Goal: Information Seeking & Learning: Learn about a topic

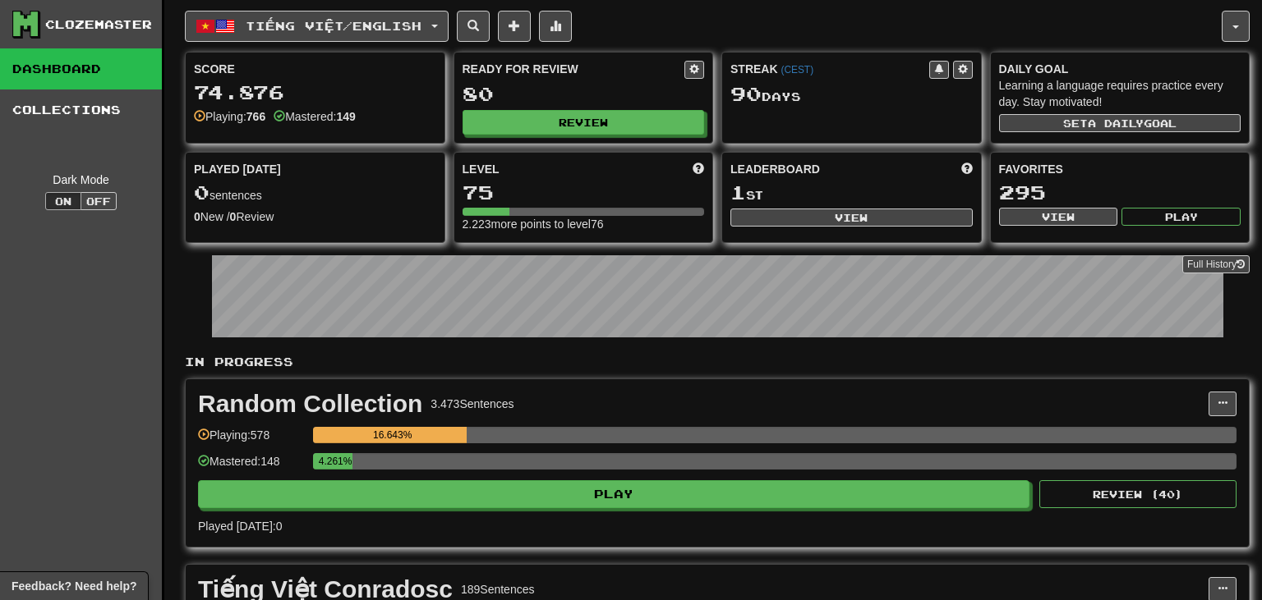
click at [623, 133] on div "Ready for Review 80 Review" at bounding box center [583, 98] width 259 height 90
click at [608, 120] on button "Review" at bounding box center [584, 123] width 242 height 25
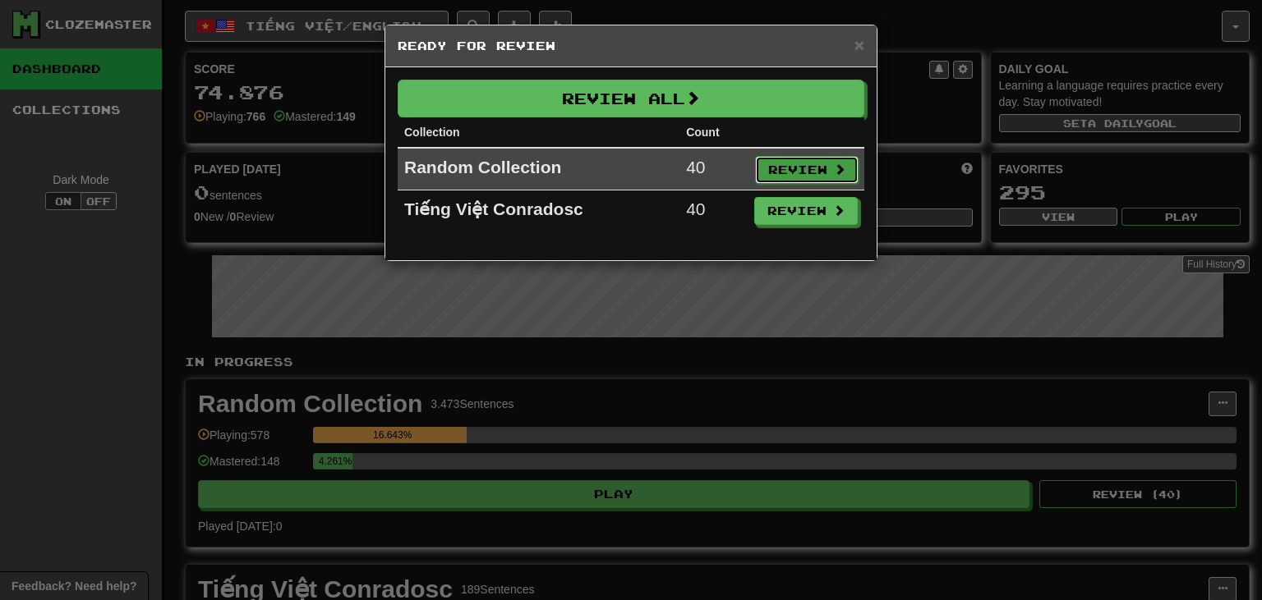
click at [786, 169] on button "Review" at bounding box center [806, 170] width 103 height 28
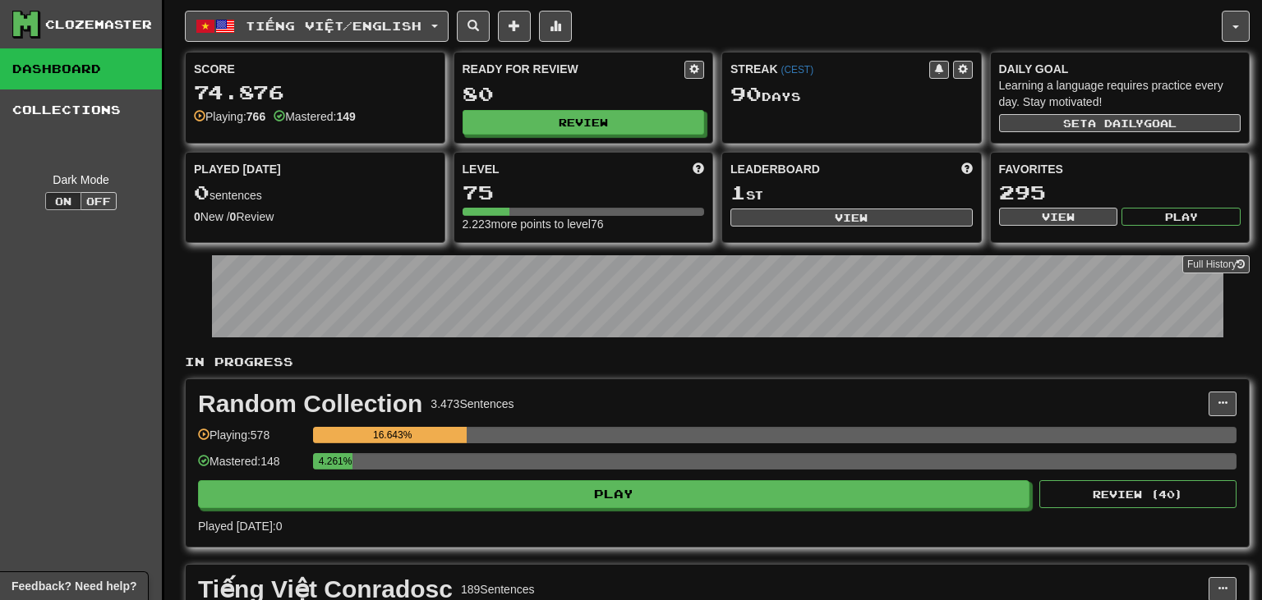
select select "**"
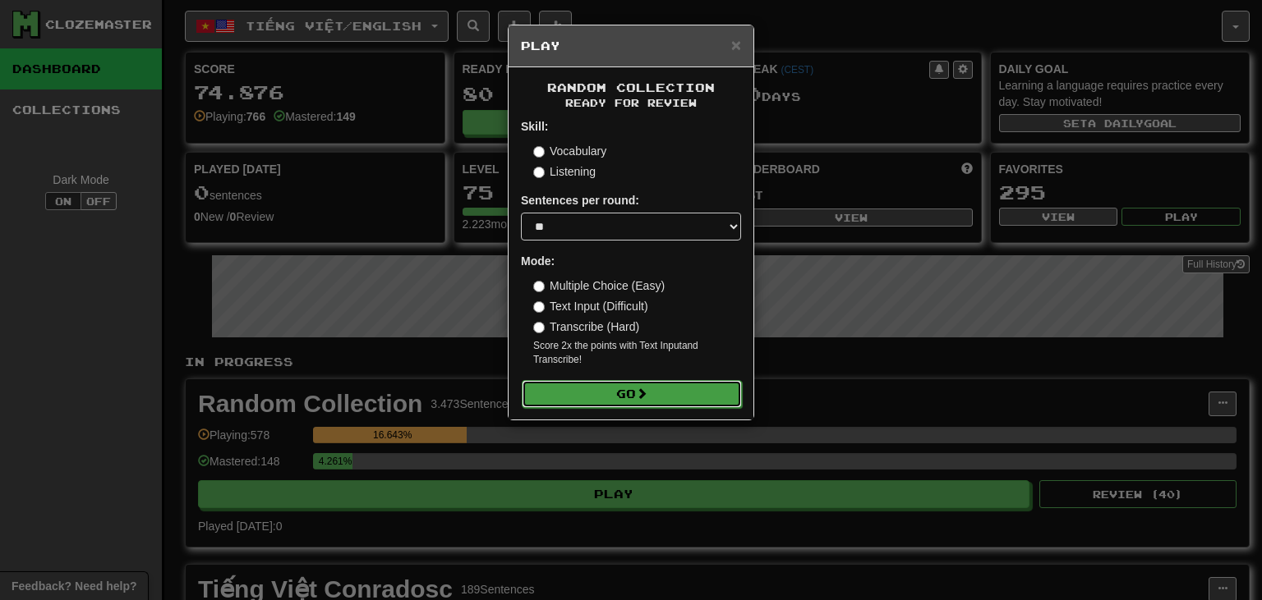
click at [614, 393] on button "Go" at bounding box center [632, 394] width 220 height 28
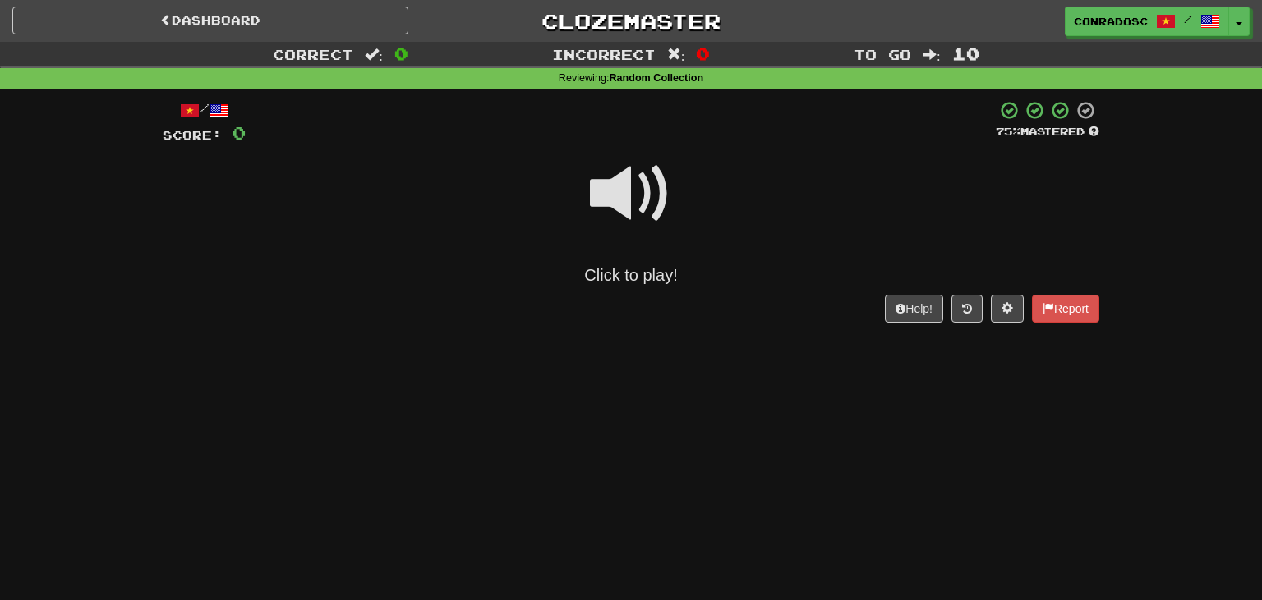
click at [616, 208] on span at bounding box center [631, 194] width 82 height 82
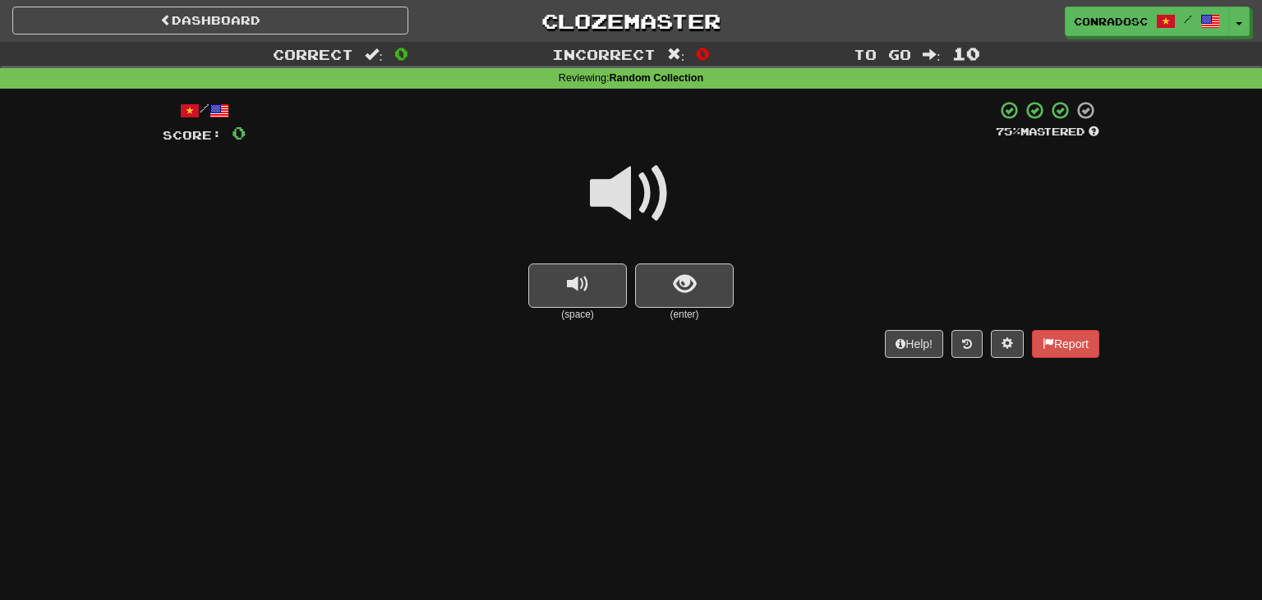
click at [617, 182] on span at bounding box center [631, 194] width 82 height 82
click at [698, 302] on button "show sentence" at bounding box center [684, 286] width 99 height 44
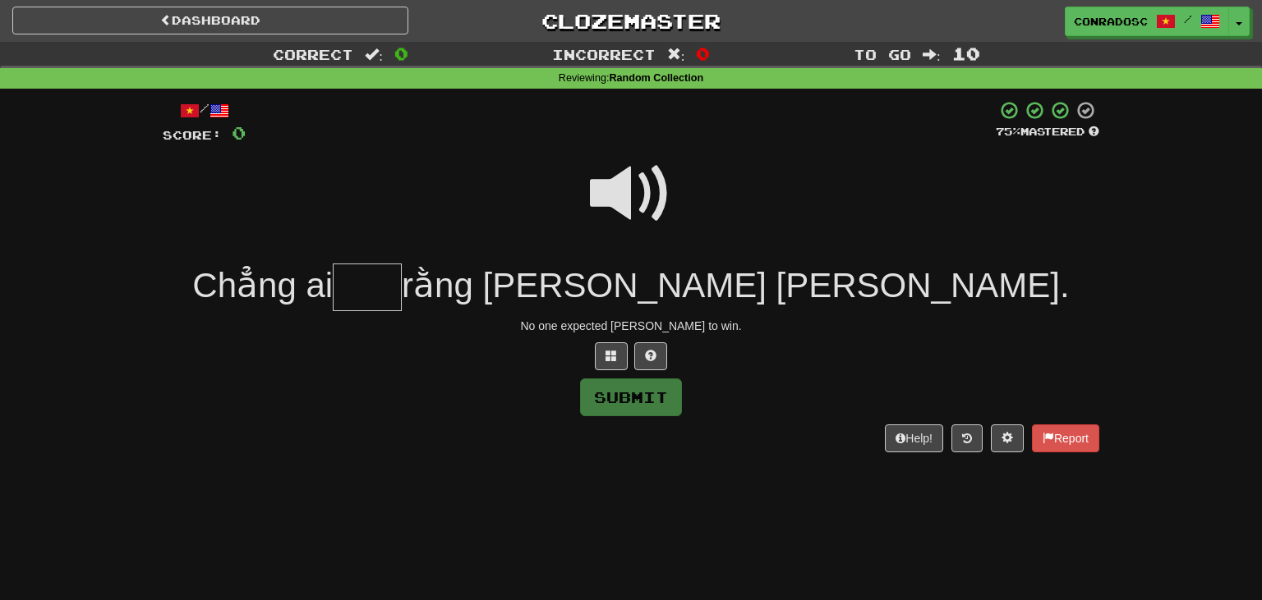
click at [614, 196] on span at bounding box center [631, 194] width 82 height 82
click at [402, 300] on input "text" at bounding box center [367, 288] width 69 height 48
type input "***"
click at [649, 395] on button "Submit" at bounding box center [632, 398] width 102 height 38
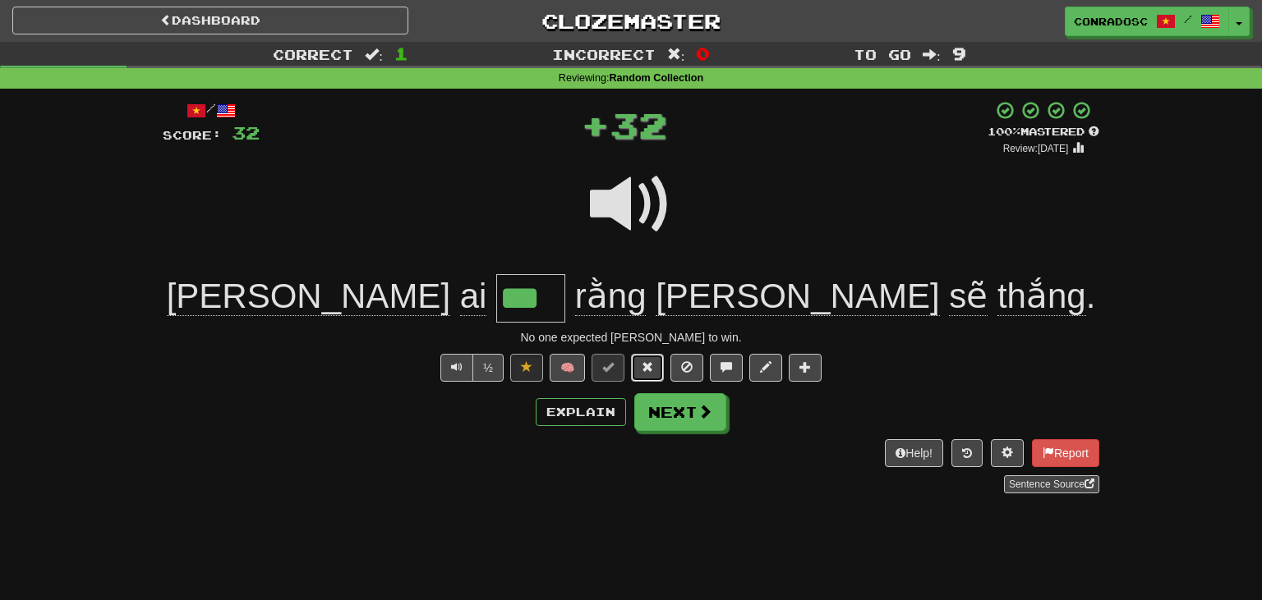
click at [649, 372] on span at bounding box center [646, 366] width 11 height 11
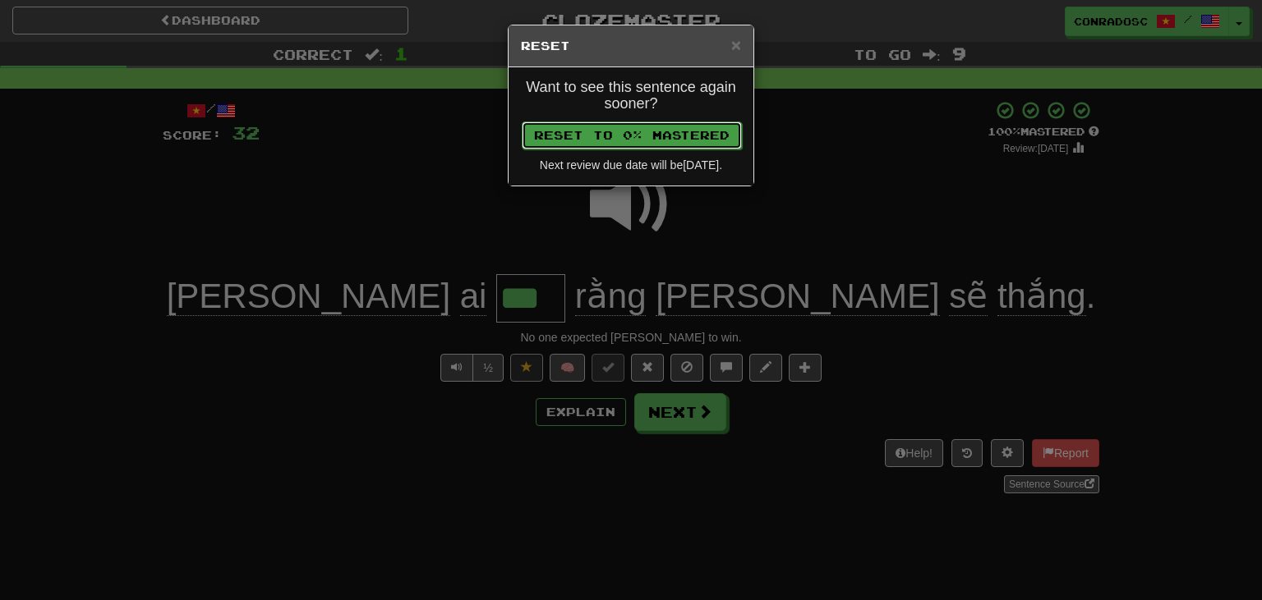
click at [642, 140] on button "Reset to 0% Mastered" at bounding box center [632, 136] width 220 height 28
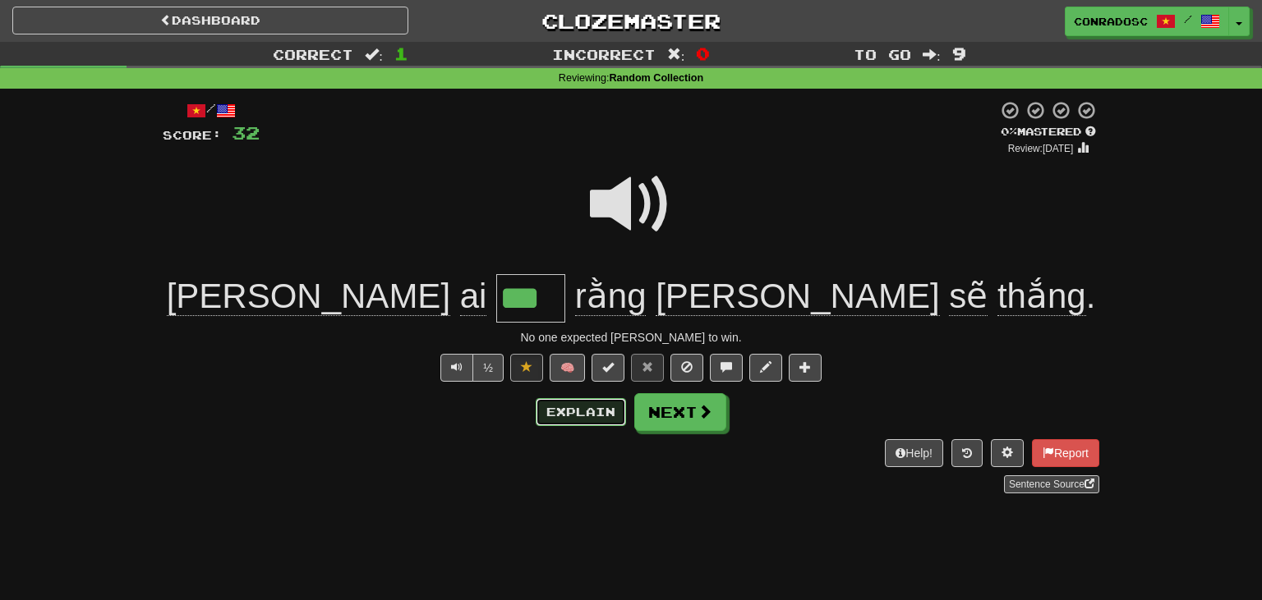
click at [559, 409] on button "Explain" at bounding box center [580, 412] width 90 height 28
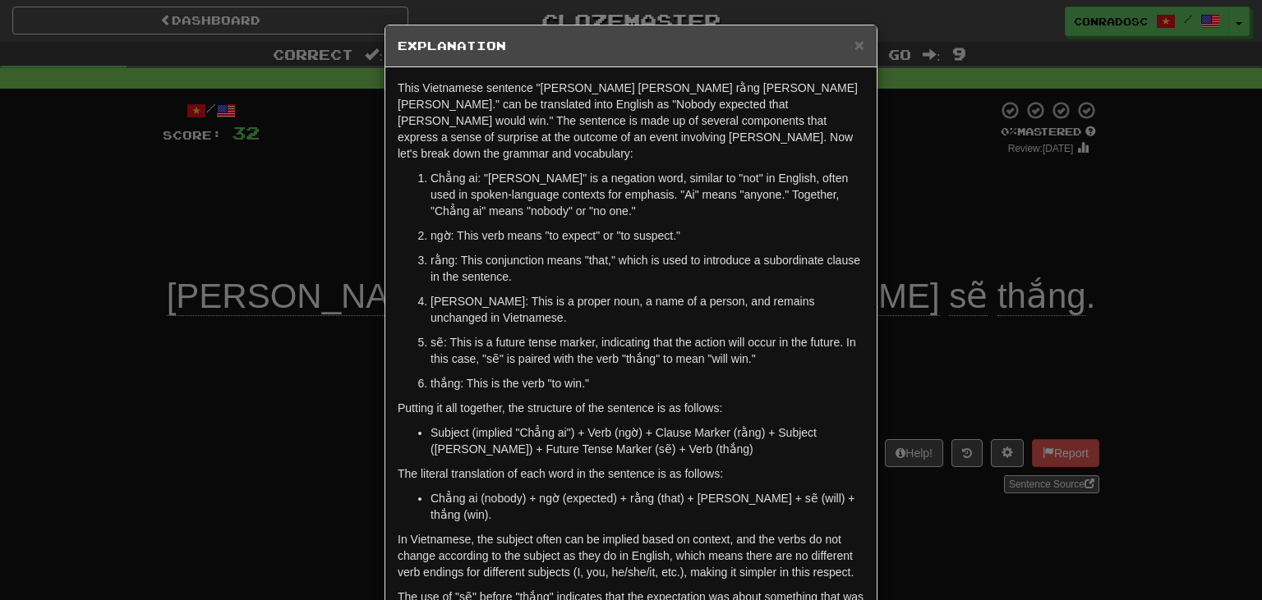
click at [273, 395] on div "× Explanation This Vietnamese sentence "Chẳng ai ngờ rằng Tom sẽ thắng." can be…" at bounding box center [631, 300] width 1262 height 600
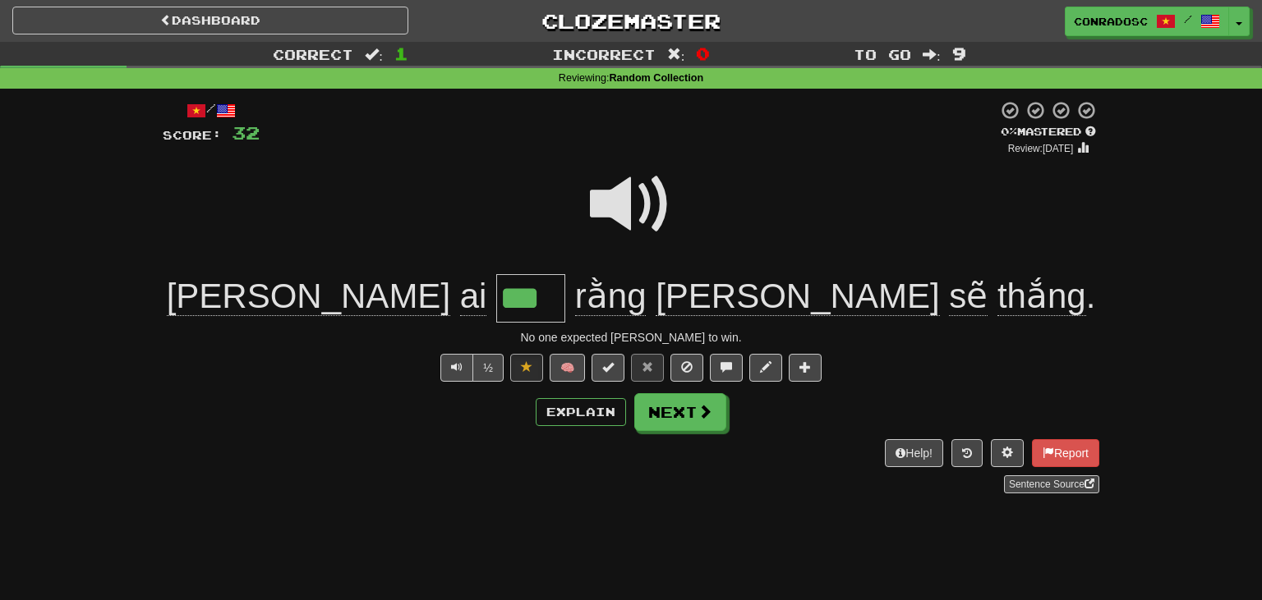
click at [629, 195] on span at bounding box center [631, 204] width 82 height 82
click at [688, 415] on button "Next" at bounding box center [681, 413] width 92 height 38
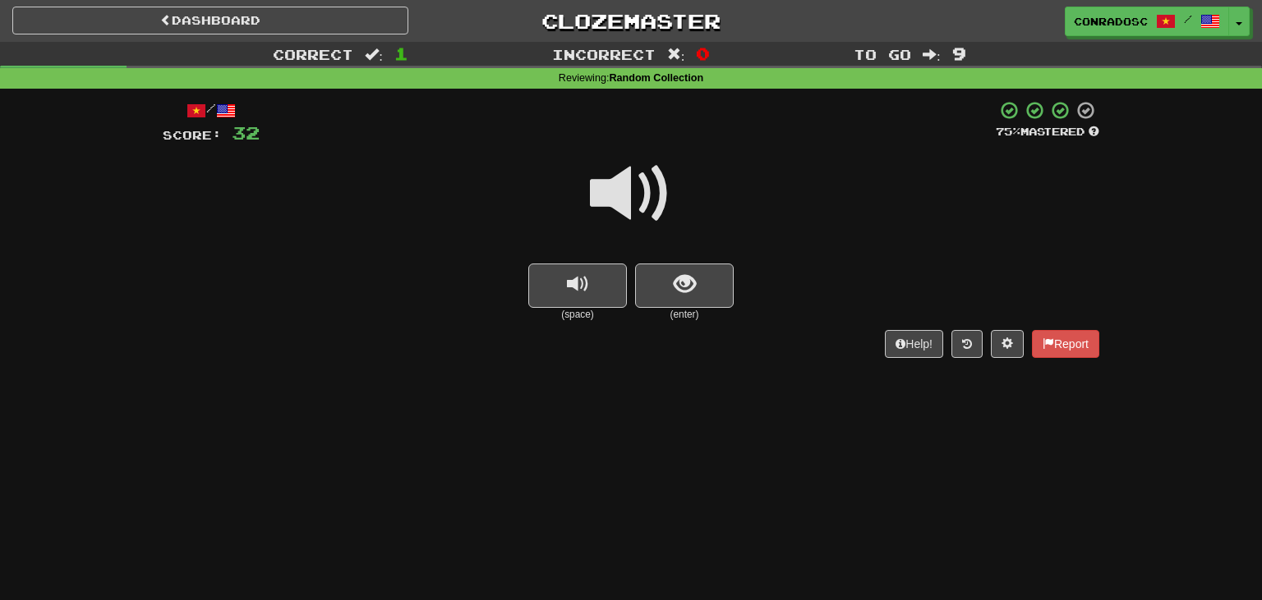
click at [649, 208] on span at bounding box center [631, 194] width 82 height 82
click at [673, 296] on button "show sentence" at bounding box center [684, 286] width 99 height 44
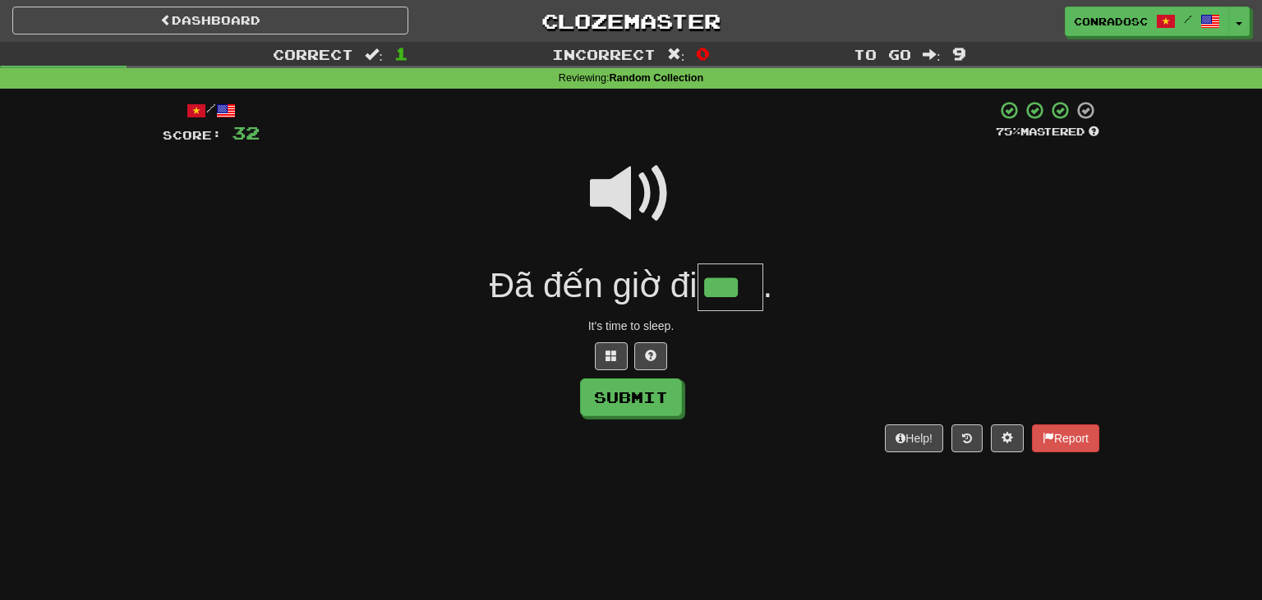
type input "***"
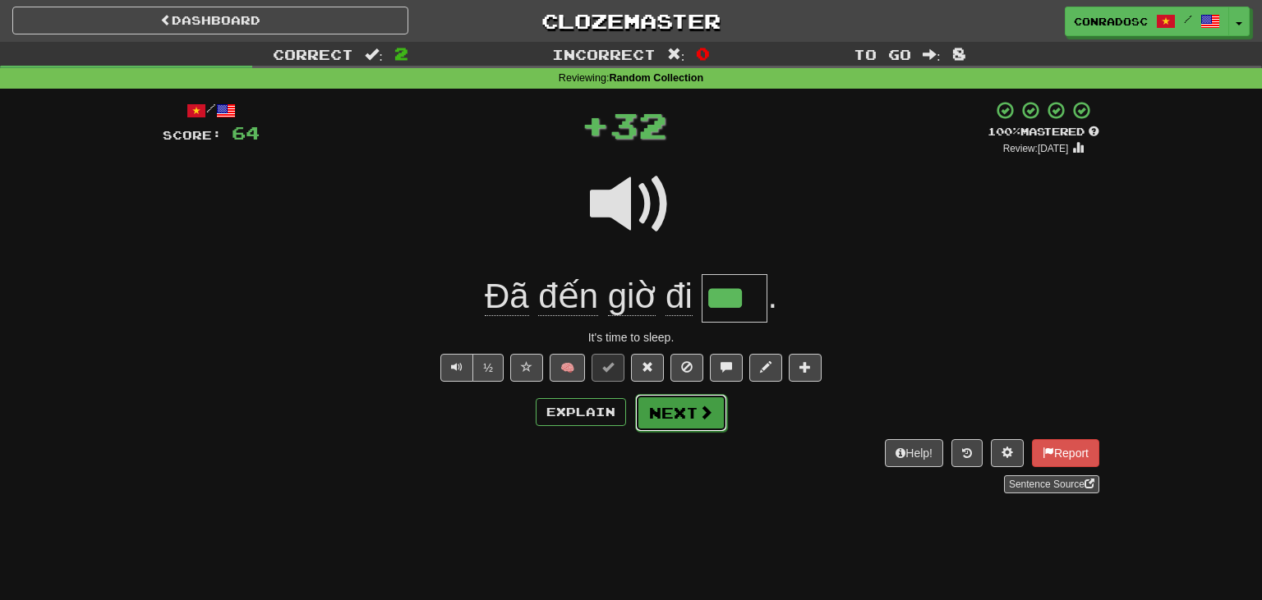
click at [704, 415] on span at bounding box center [705, 412] width 15 height 15
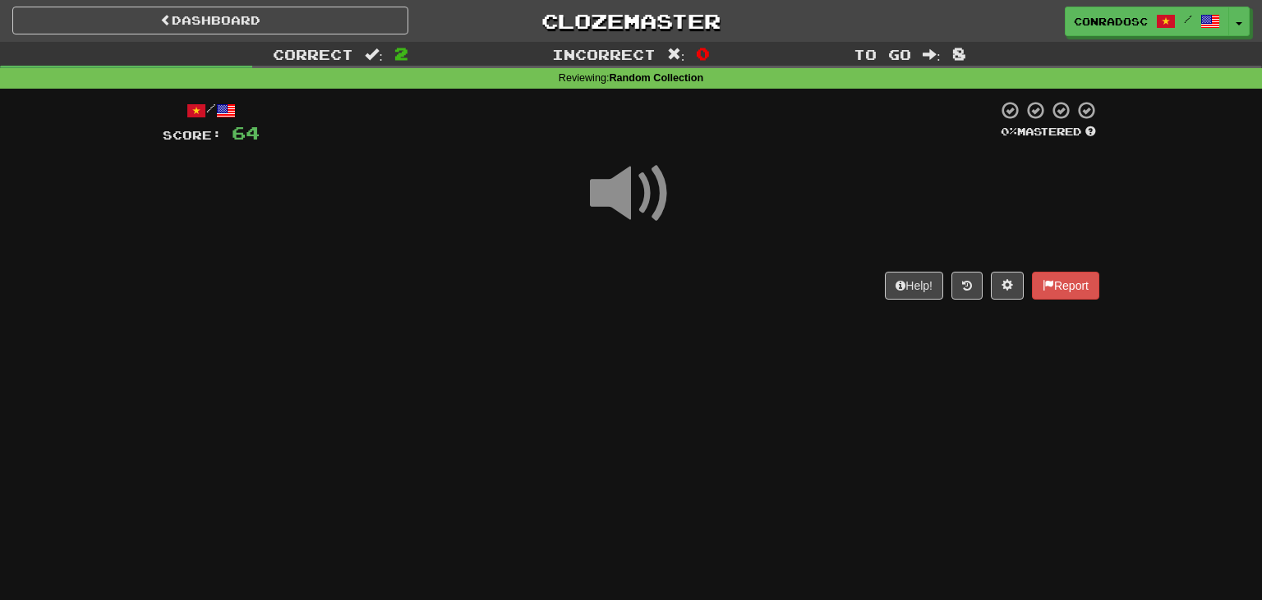
click at [614, 195] on span at bounding box center [631, 194] width 82 height 82
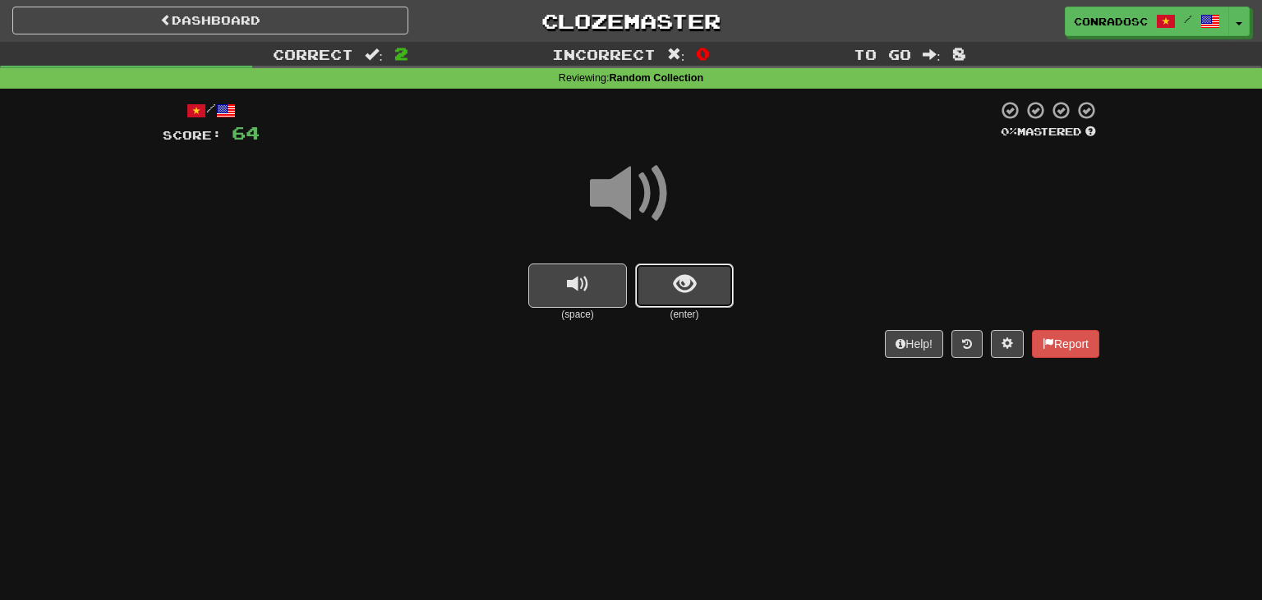
click at [669, 290] on button "show sentence" at bounding box center [684, 286] width 99 height 44
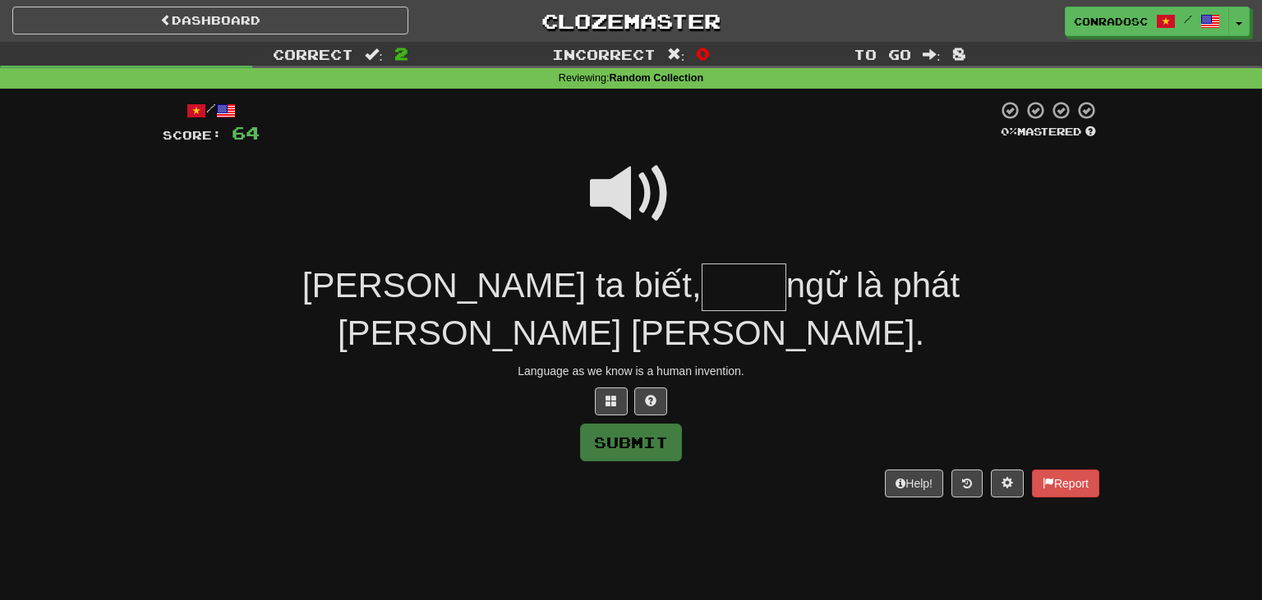
click at [669, 202] on span at bounding box center [631, 194] width 82 height 82
click at [618, 199] on span at bounding box center [631, 194] width 82 height 82
click at [701, 284] on input "text" at bounding box center [743, 288] width 85 height 48
type input "****"
click at [633, 425] on button "Submit" at bounding box center [632, 444] width 102 height 38
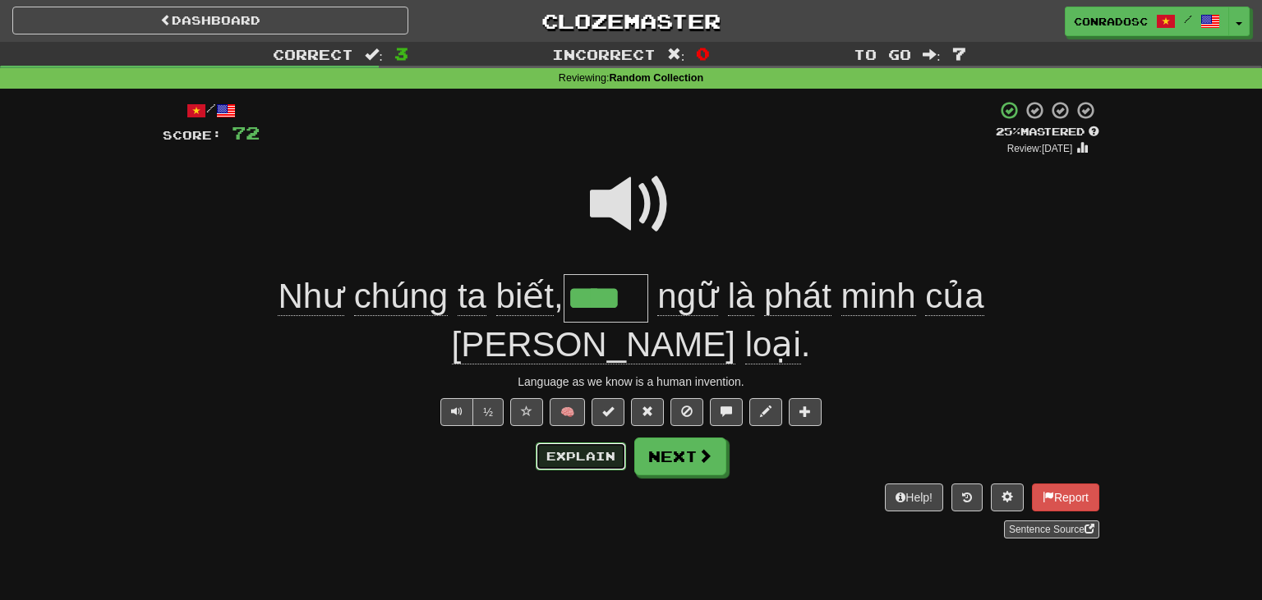
click at [573, 443] on button "Explain" at bounding box center [580, 457] width 90 height 28
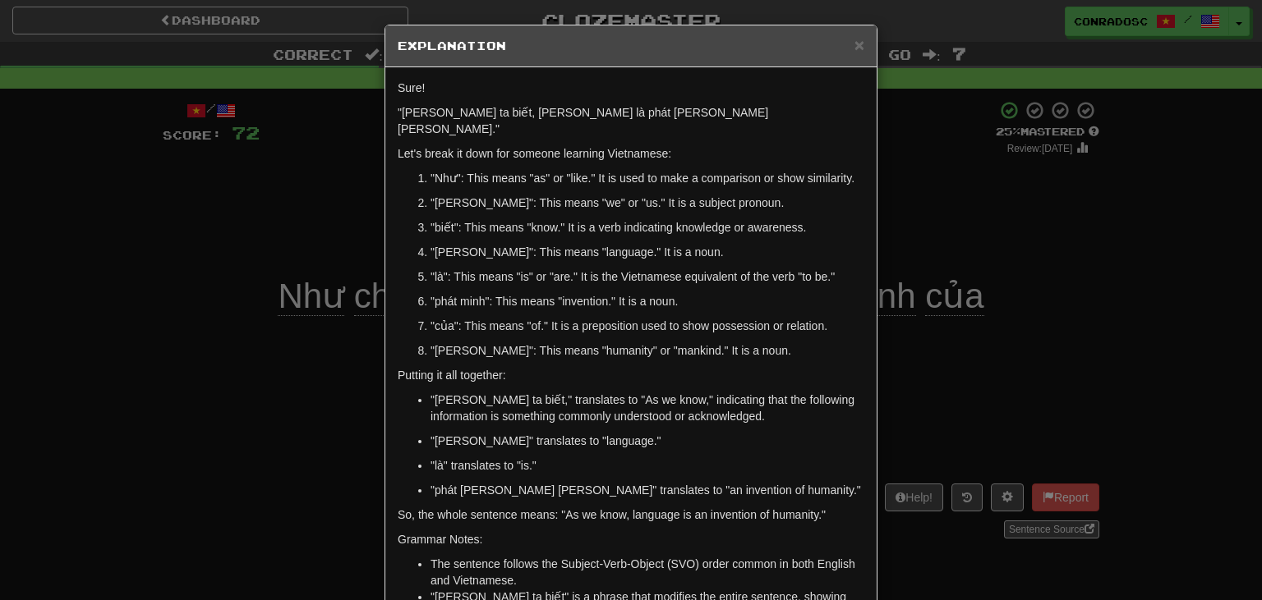
click at [250, 407] on div "× Explanation Sure! "Như chúng ta biết, ngôn ngữ là phát minh của nhân loại." L…" at bounding box center [631, 300] width 1262 height 600
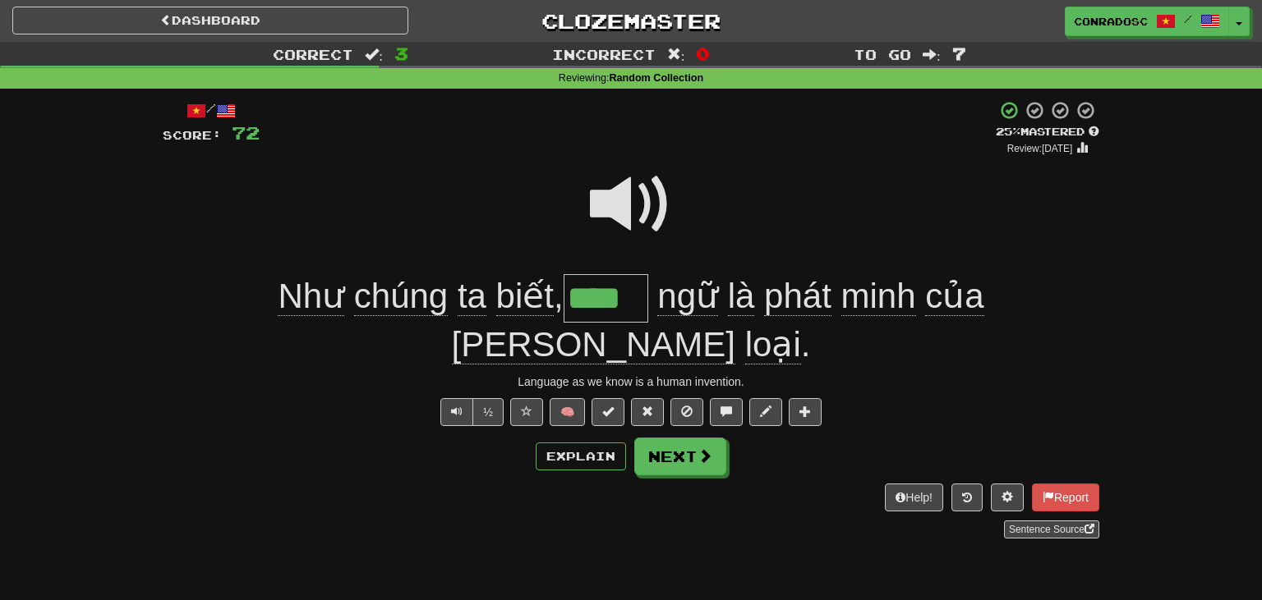
click at [637, 189] on span at bounding box center [631, 204] width 82 height 82
click at [710, 449] on span at bounding box center [705, 456] width 15 height 15
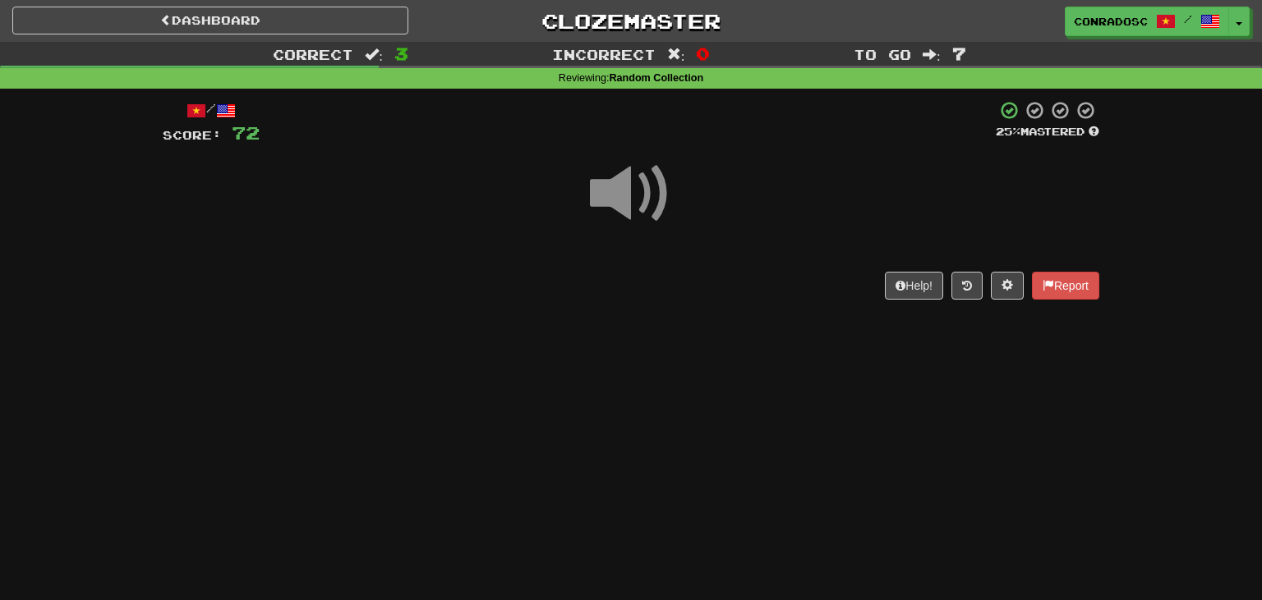
click at [710, 407] on div "Dashboard Clozemaster conradosc / Toggle Dropdown Dashboard Leaderboard Activit…" at bounding box center [631, 300] width 1262 height 600
click at [637, 199] on span at bounding box center [631, 194] width 82 height 82
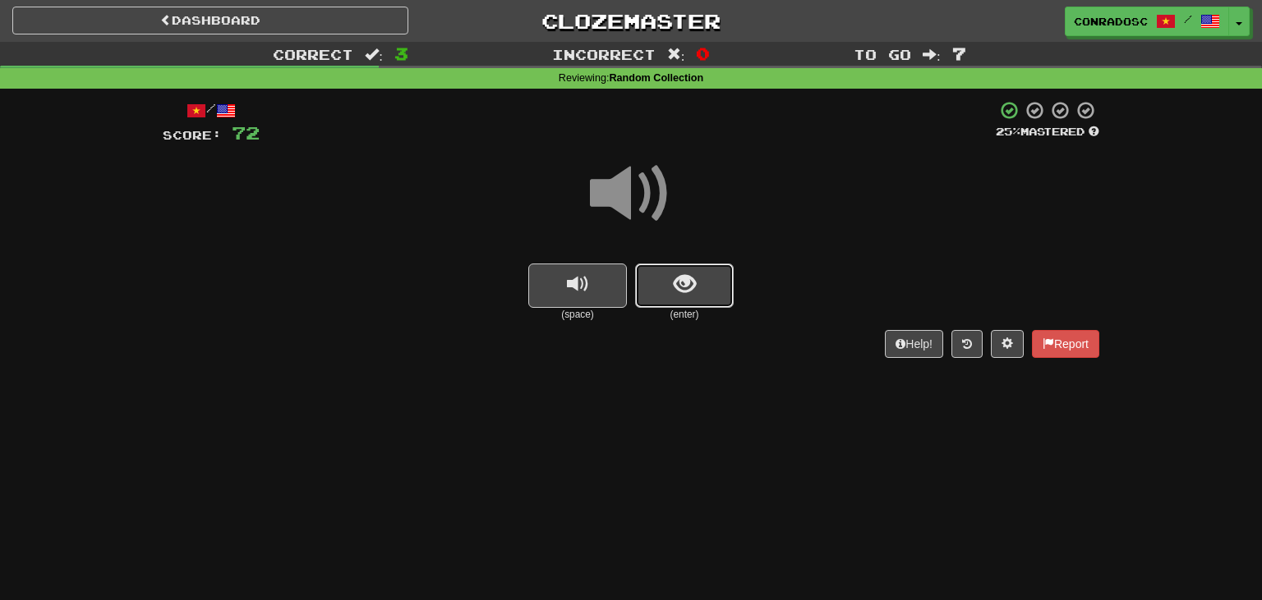
click at [676, 282] on span "show sentence" at bounding box center [684, 284] width 22 height 22
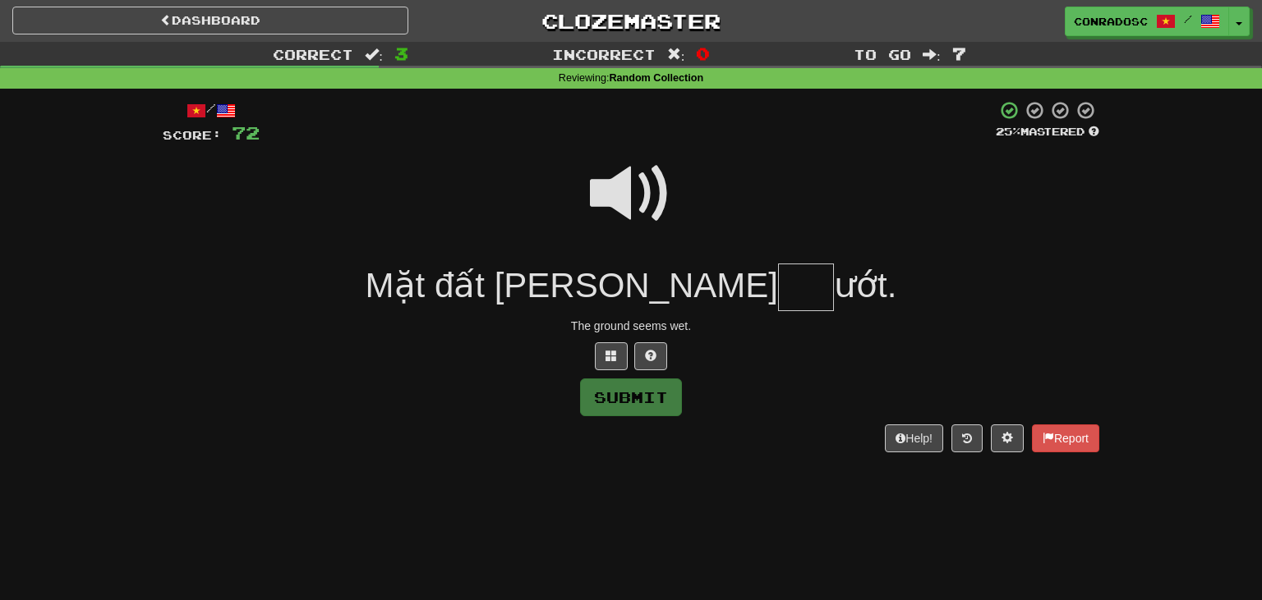
type input "*"
click at [625, 214] on span at bounding box center [631, 194] width 82 height 82
click at [778, 287] on input "text" at bounding box center [806, 288] width 56 height 48
type input "**"
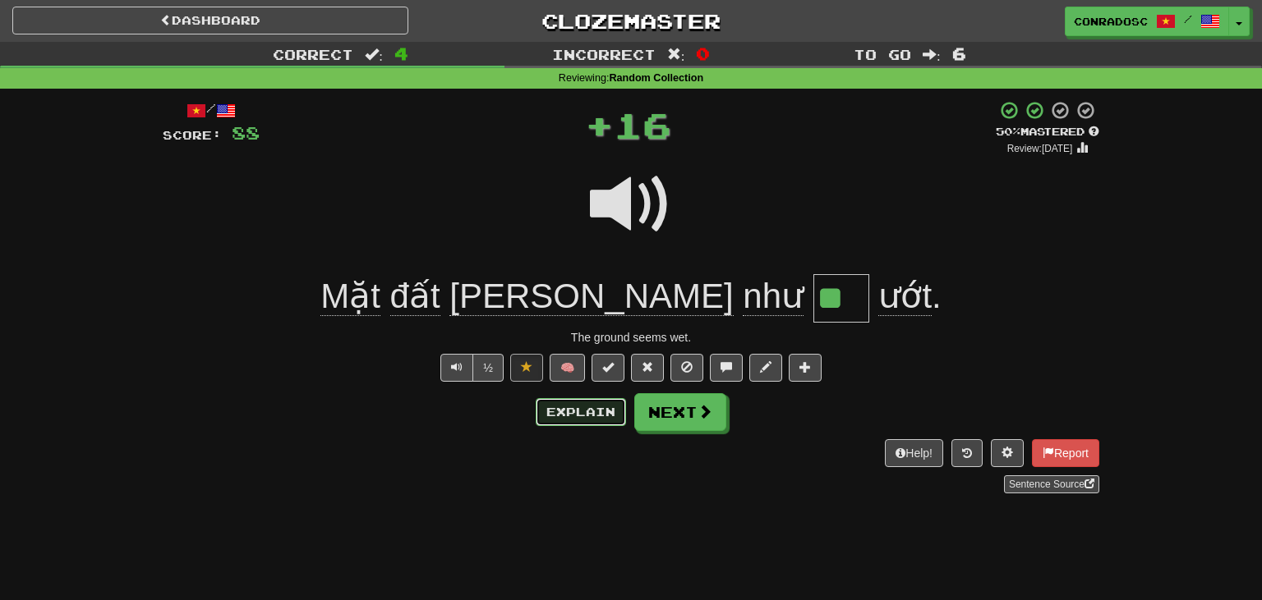
click at [577, 411] on button "Explain" at bounding box center [580, 412] width 90 height 28
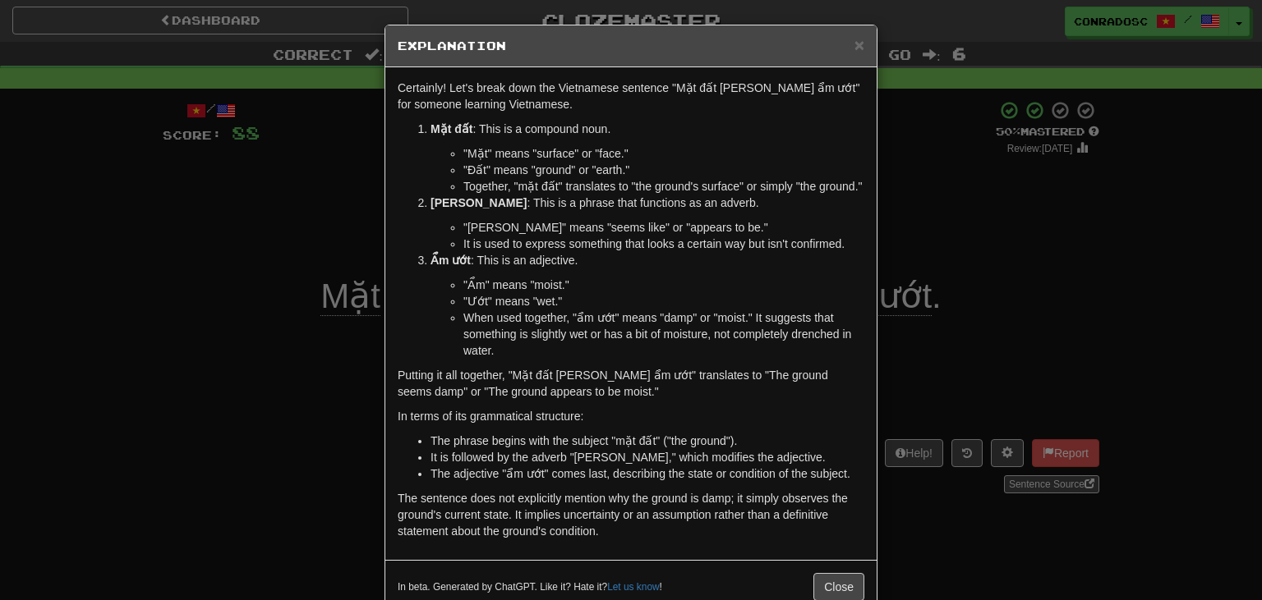
click at [263, 417] on div "× Explanation Certainly! Let's break down the Vietnamese sentence "Mặt đất dườn…" at bounding box center [631, 300] width 1262 height 600
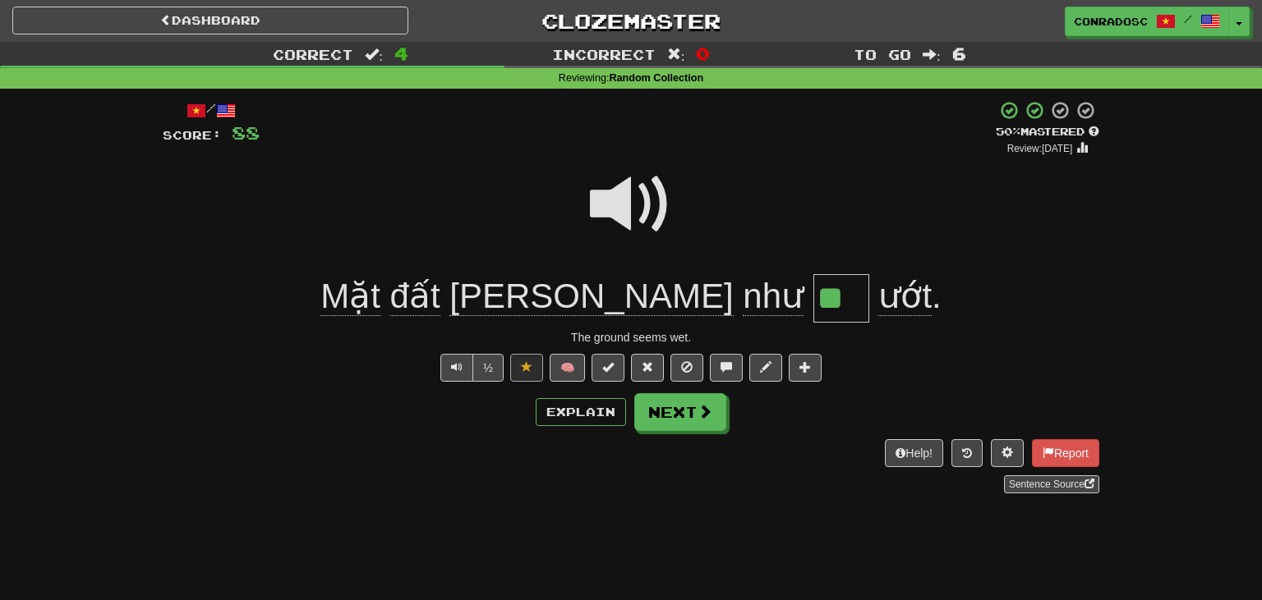
click at [618, 213] on span at bounding box center [631, 204] width 82 height 82
click at [671, 414] on button "Next" at bounding box center [681, 413] width 92 height 38
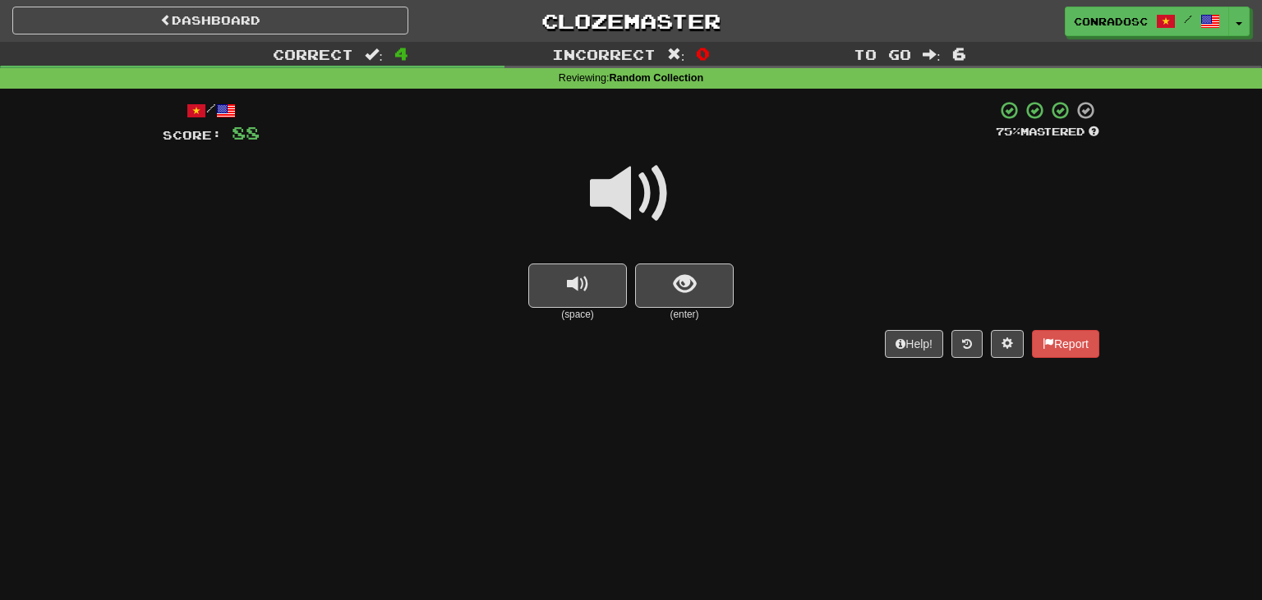
click at [624, 181] on span at bounding box center [631, 194] width 82 height 82
click at [687, 278] on span "show sentence" at bounding box center [684, 284] width 22 height 22
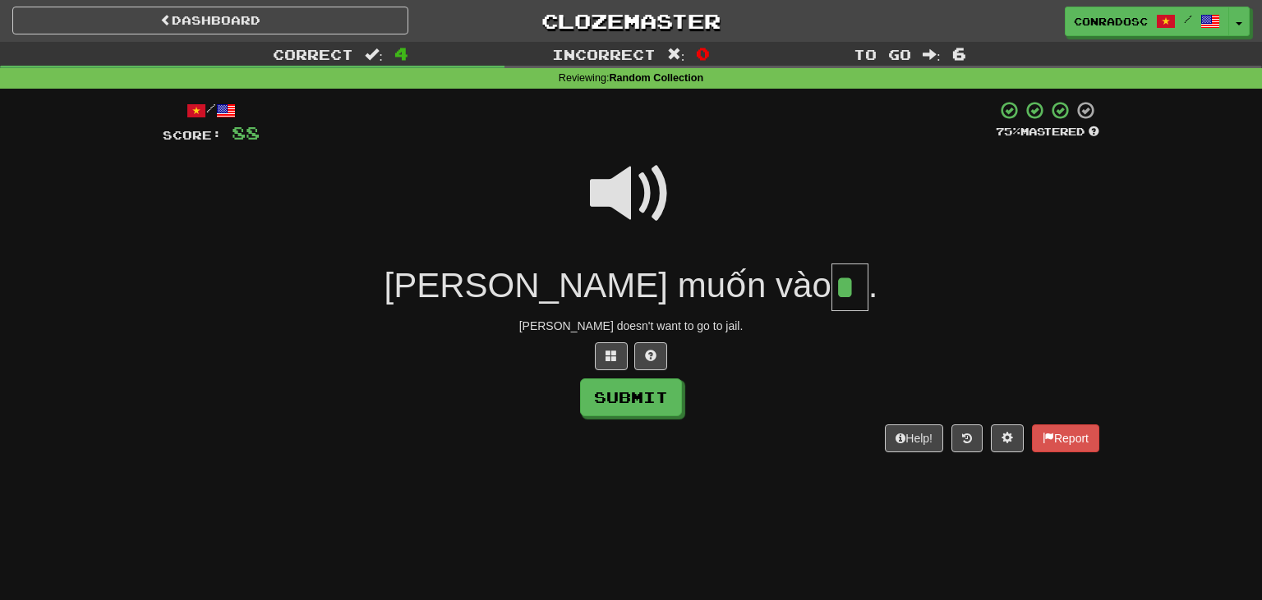
click at [629, 166] on span at bounding box center [631, 194] width 82 height 82
click at [831, 291] on input "*" at bounding box center [849, 288] width 37 height 48
type input "**"
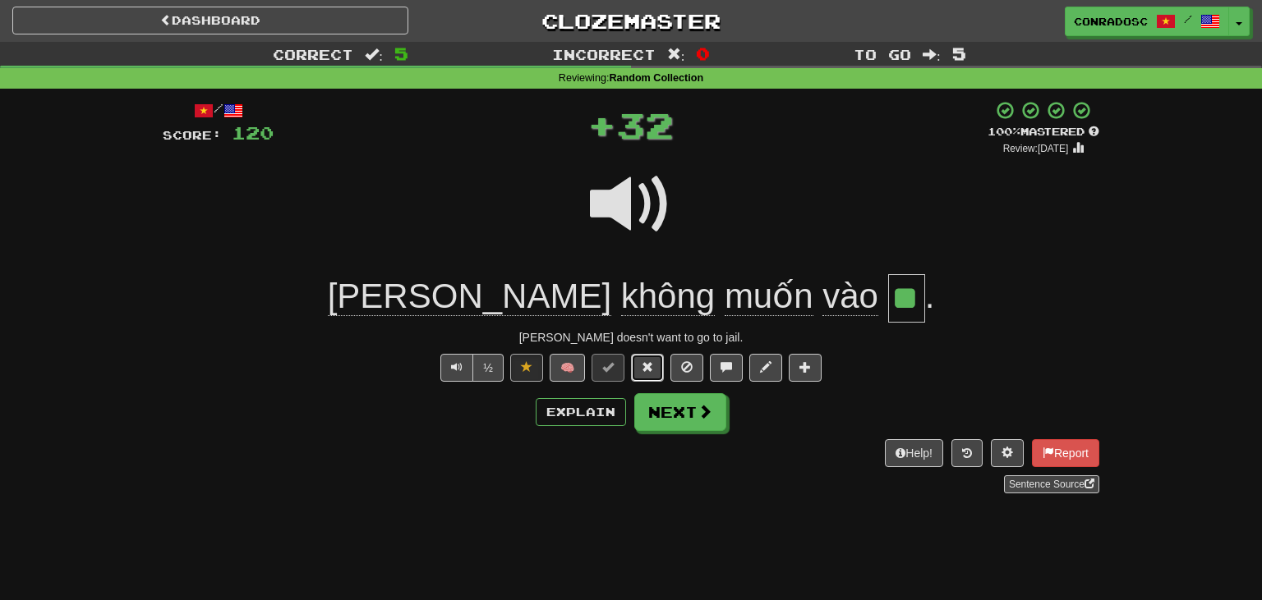
click at [640, 367] on button at bounding box center [647, 368] width 33 height 28
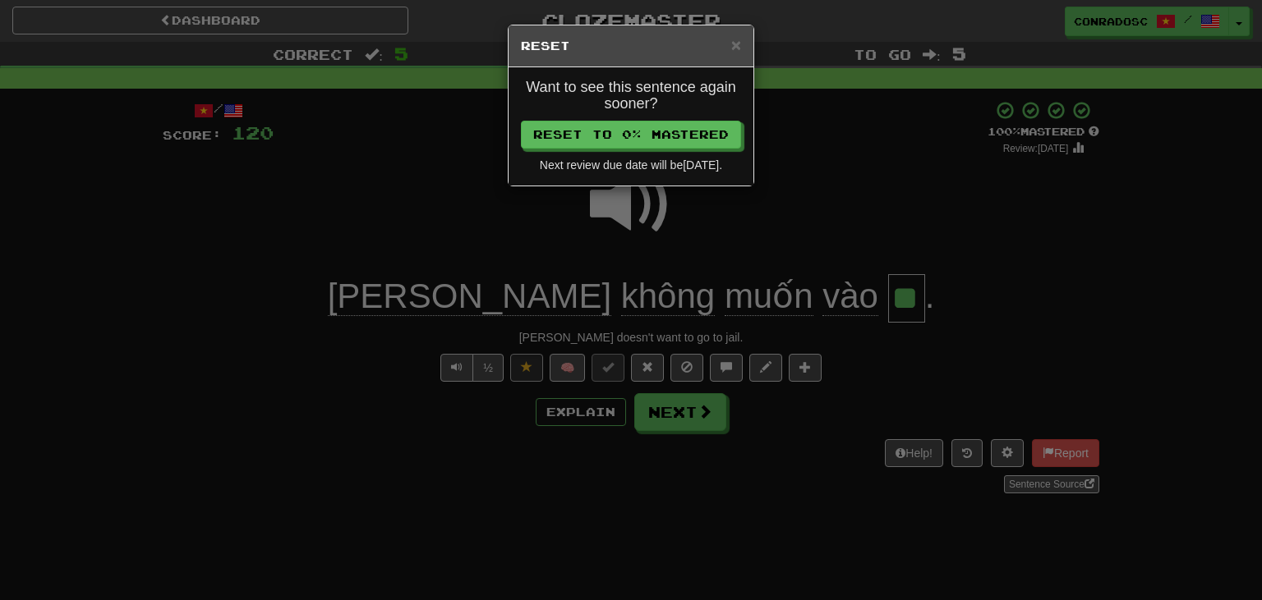
click at [590, 117] on div "Want to see this sentence again sooner? Reset to 0% Mastered Next review due da…" at bounding box center [630, 126] width 245 height 118
click at [590, 123] on button "Reset to 0% Mastered" at bounding box center [632, 136] width 220 height 28
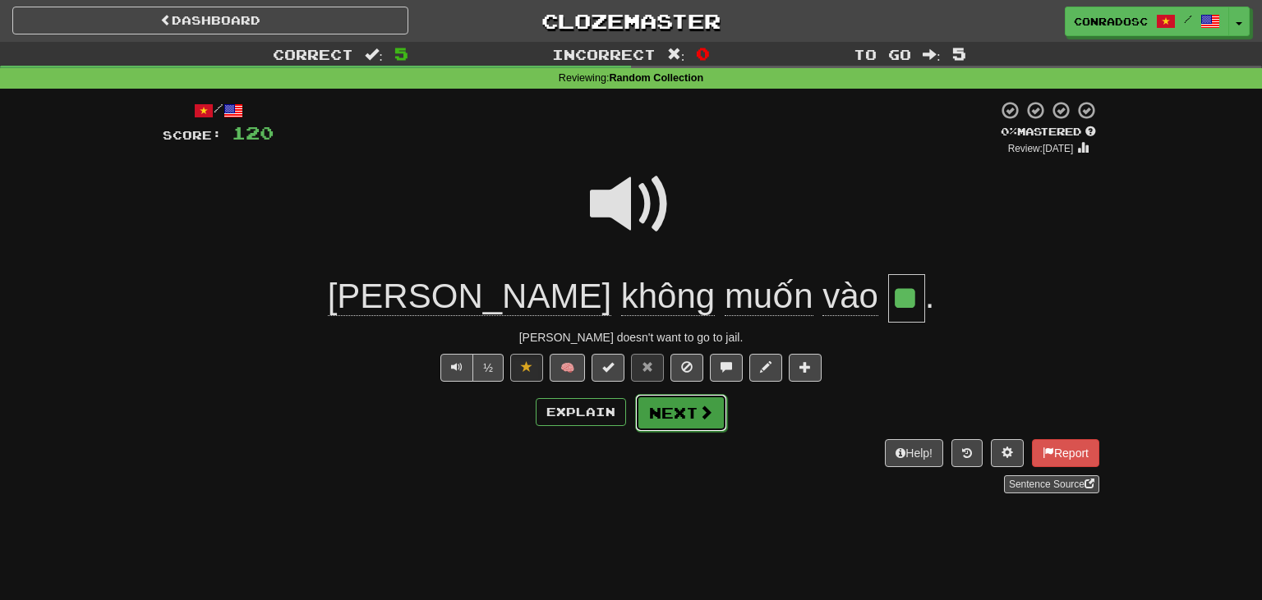
click at [670, 408] on button "Next" at bounding box center [681, 413] width 92 height 38
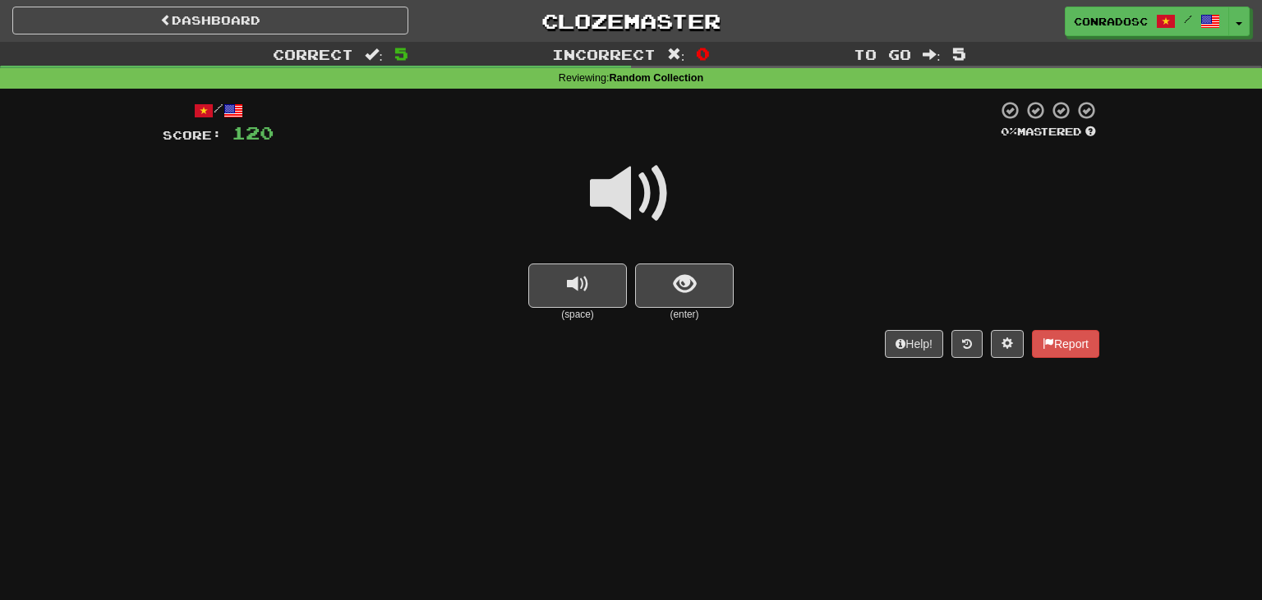
click at [619, 184] on span at bounding box center [631, 194] width 82 height 82
click at [698, 301] on button "show sentence" at bounding box center [684, 286] width 99 height 44
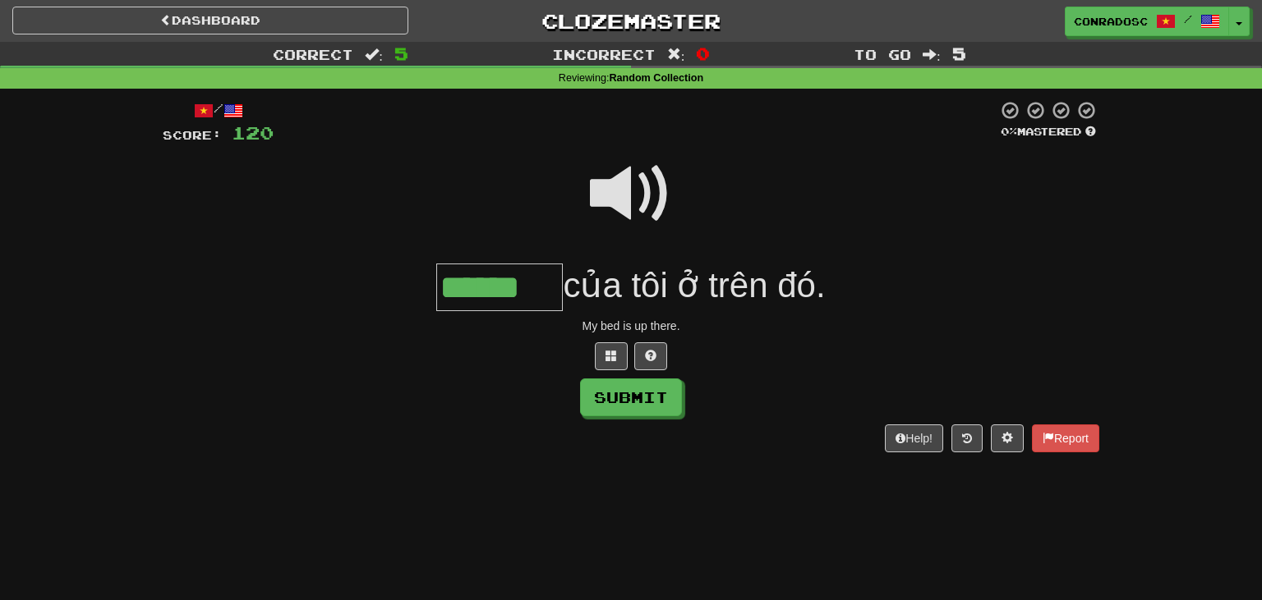
type input "******"
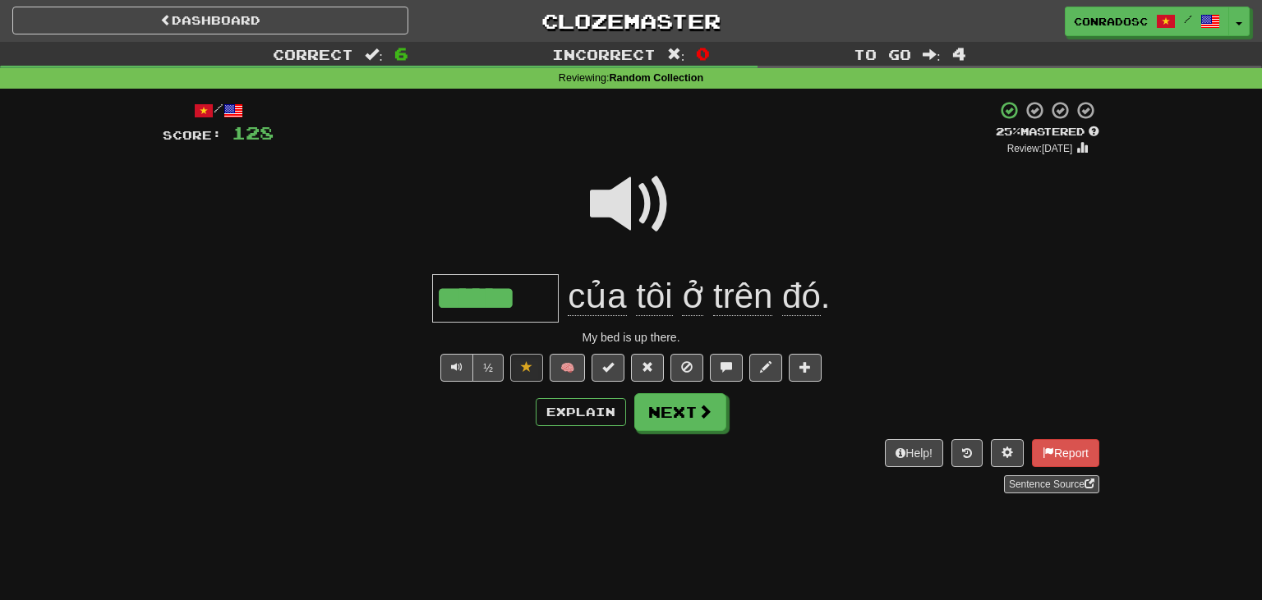
click at [637, 218] on span at bounding box center [631, 204] width 82 height 82
click at [674, 402] on button "Next" at bounding box center [681, 413] width 92 height 38
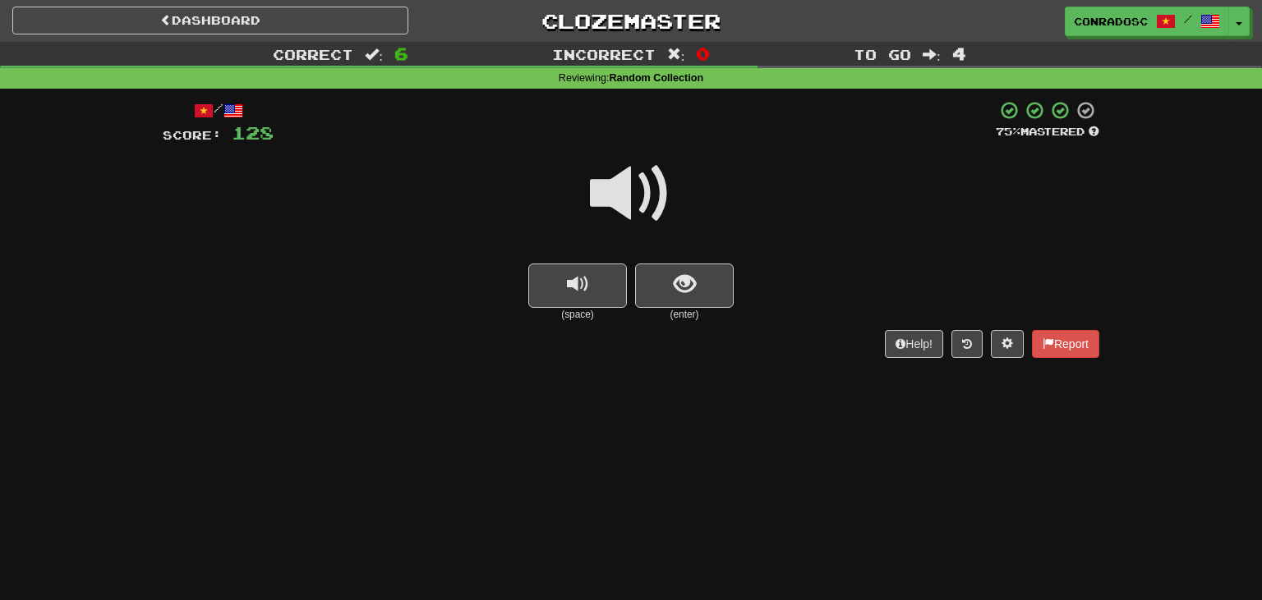
click at [634, 195] on span at bounding box center [631, 194] width 82 height 82
click at [681, 276] on span "show sentence" at bounding box center [684, 284] width 22 height 22
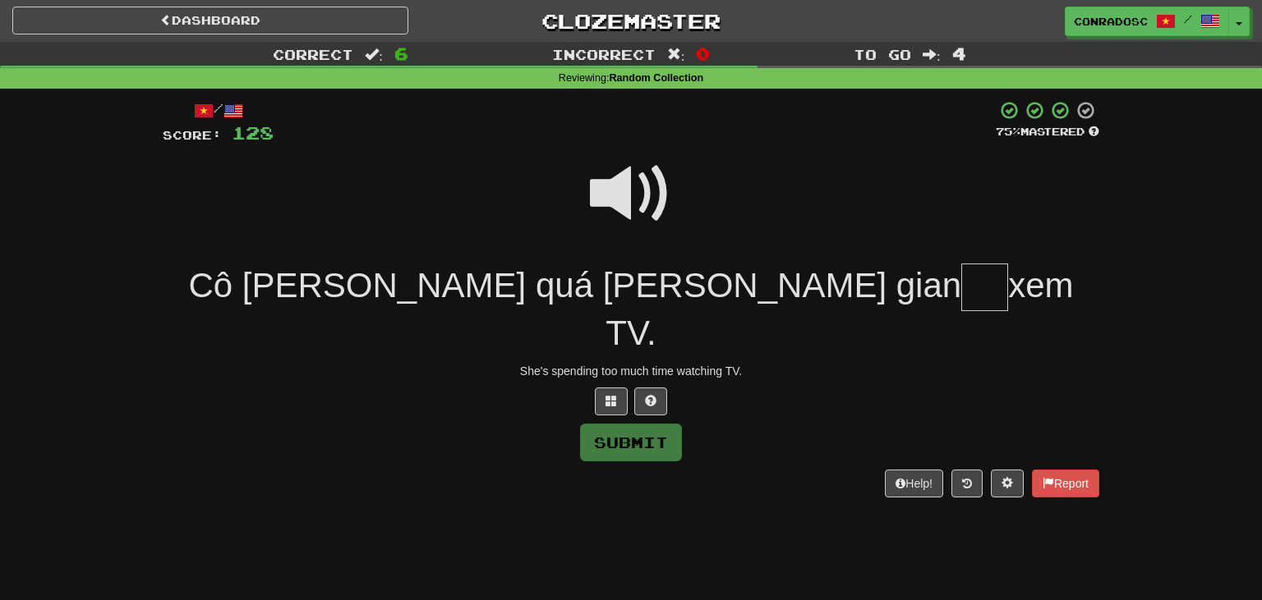
click at [637, 215] on span at bounding box center [631, 194] width 82 height 82
click at [961, 297] on input "text" at bounding box center [984, 288] width 47 height 48
type input "**"
click at [642, 425] on button "Submit" at bounding box center [632, 444] width 102 height 38
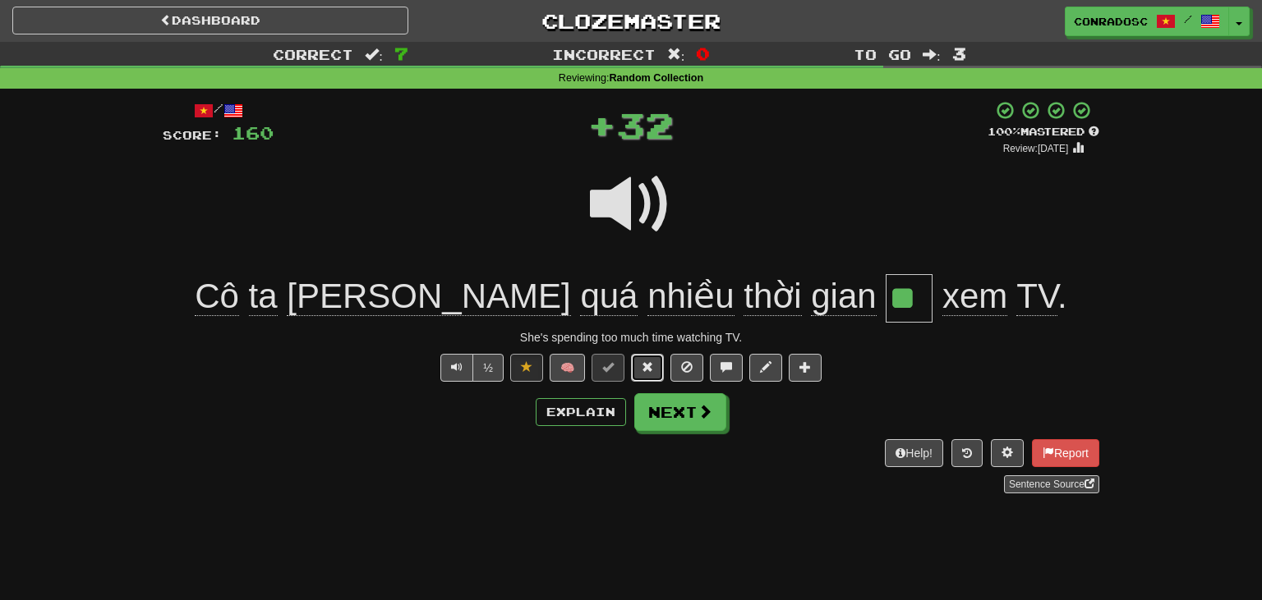
click at [642, 367] on span at bounding box center [646, 366] width 11 height 11
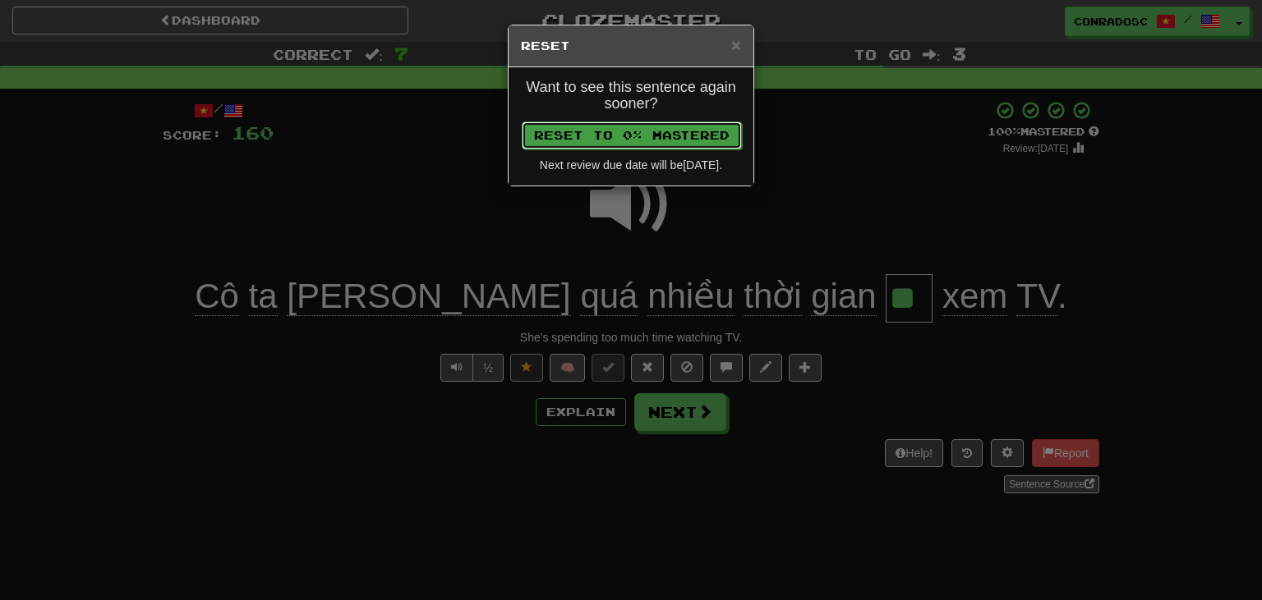
click at [577, 129] on button "Reset to 0% Mastered" at bounding box center [632, 136] width 220 height 28
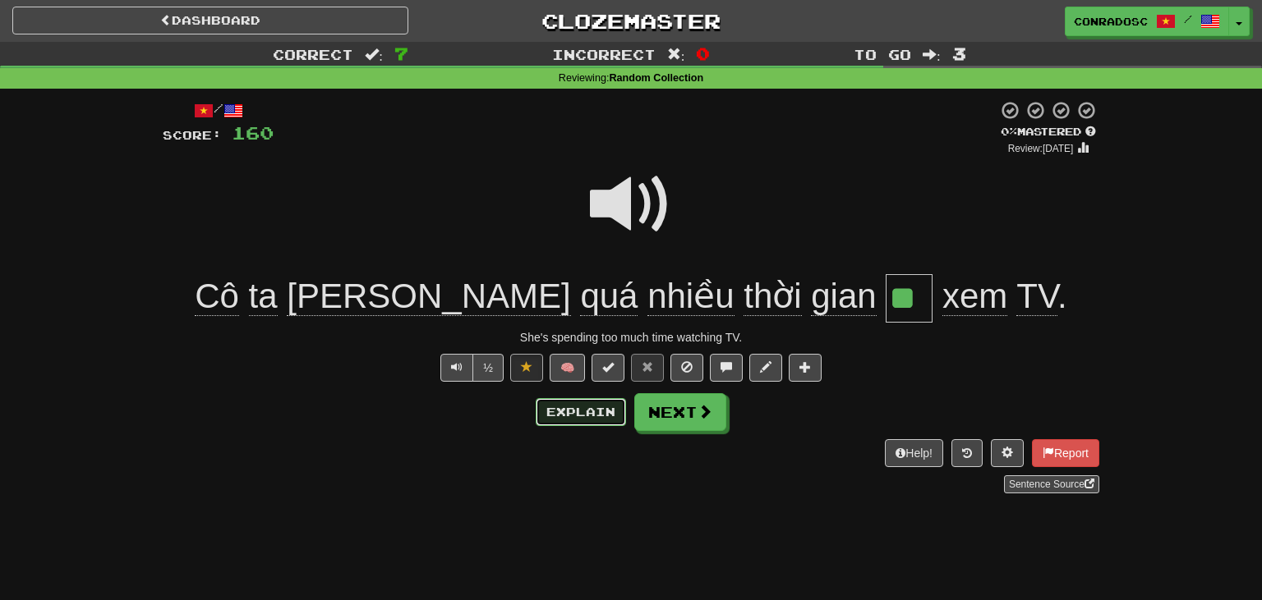
click at [556, 411] on button "Explain" at bounding box center [580, 412] width 90 height 28
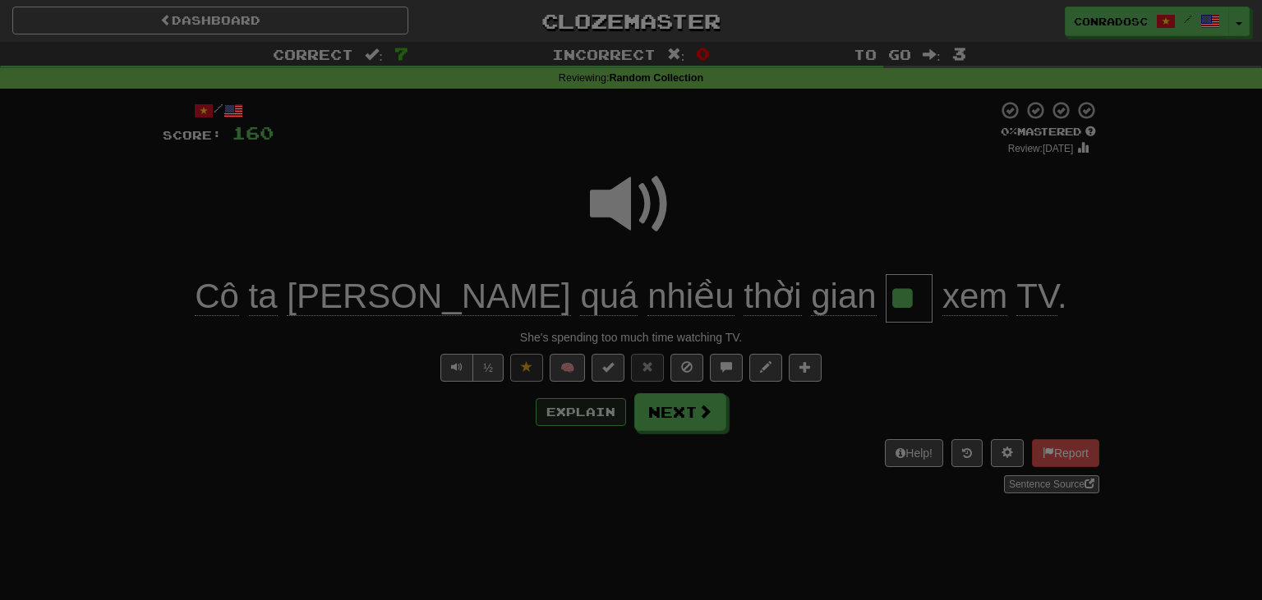
click at [556, 411] on body "Dashboard Clozemaster conradosc / Toggle Dropdown Dashboard Leaderboard Activit…" at bounding box center [631, 591] width 1262 height 1183
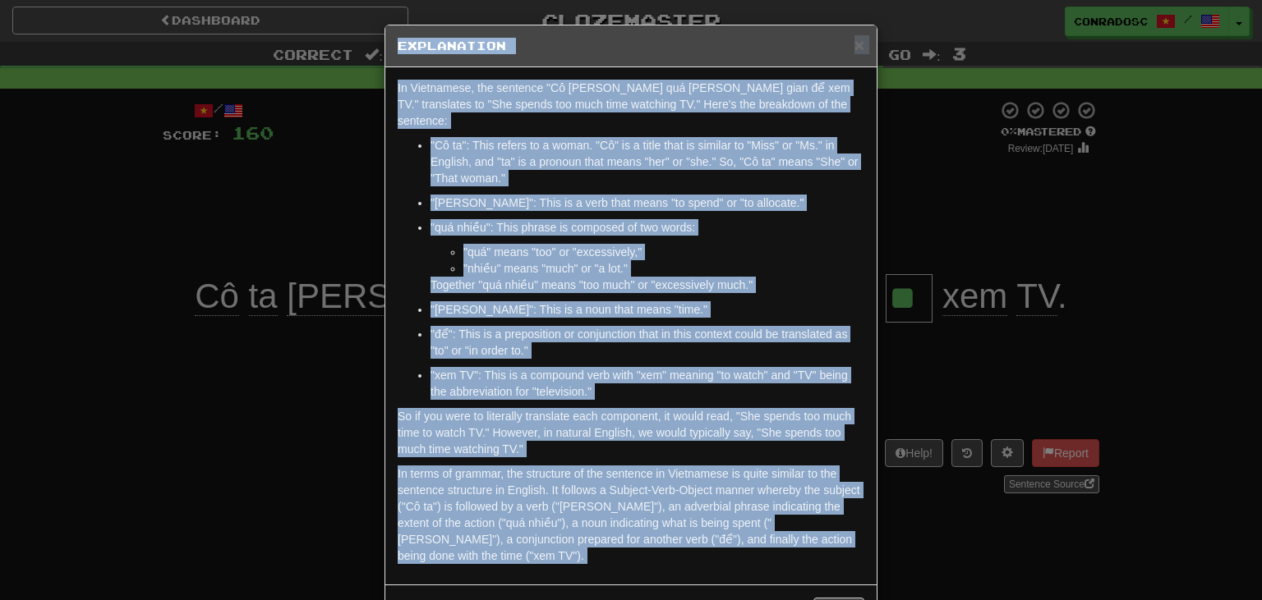
click at [314, 363] on div "× Explanation In Vietnamese, the sentence "Cô ta dành quá nhiều thời gian để xe…" at bounding box center [631, 300] width 1262 height 600
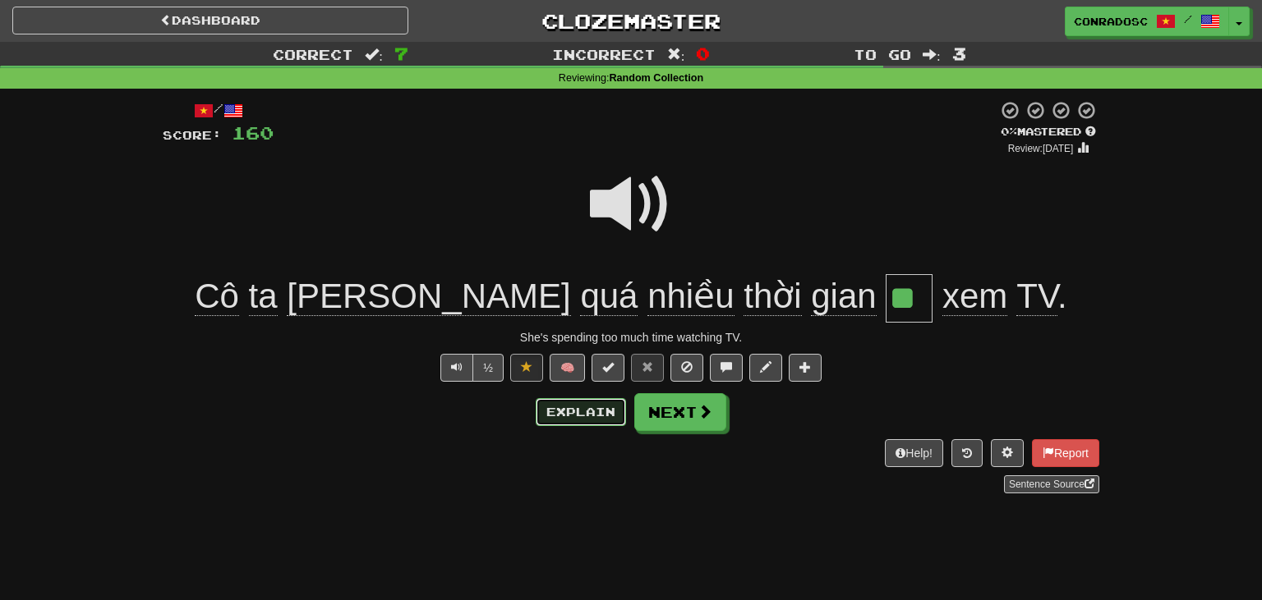
click at [554, 403] on button "Explain" at bounding box center [580, 412] width 90 height 28
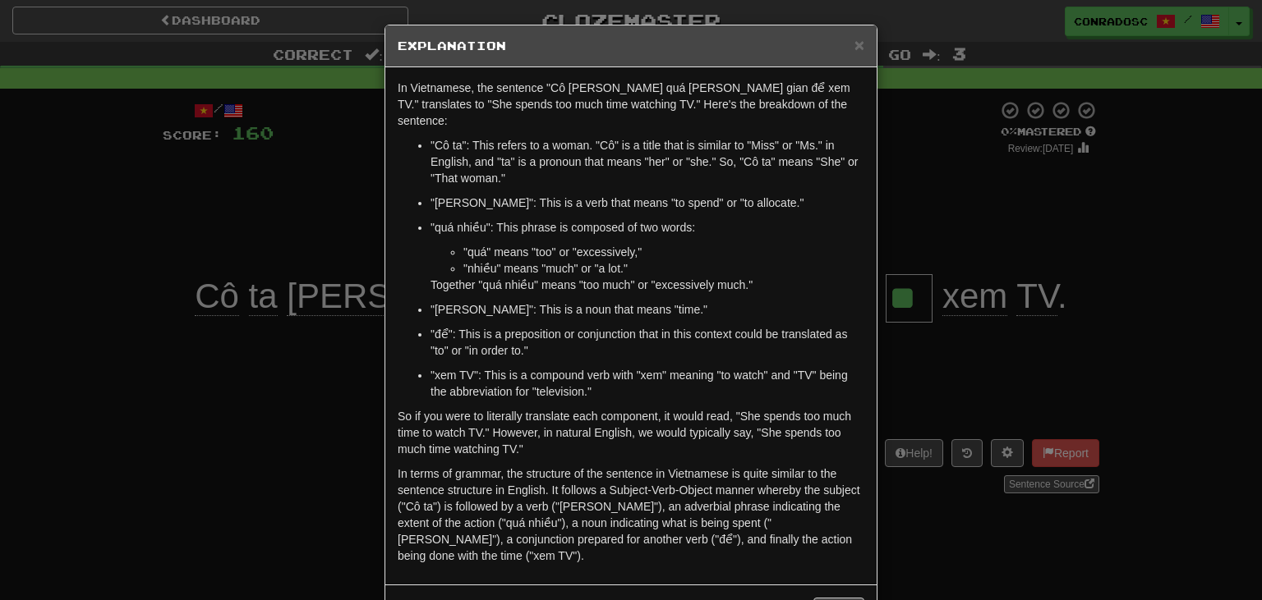
click at [241, 442] on div "× Explanation In Vietnamese, the sentence "Cô ta dành quá nhiều thời gian để xe…" at bounding box center [631, 300] width 1262 height 600
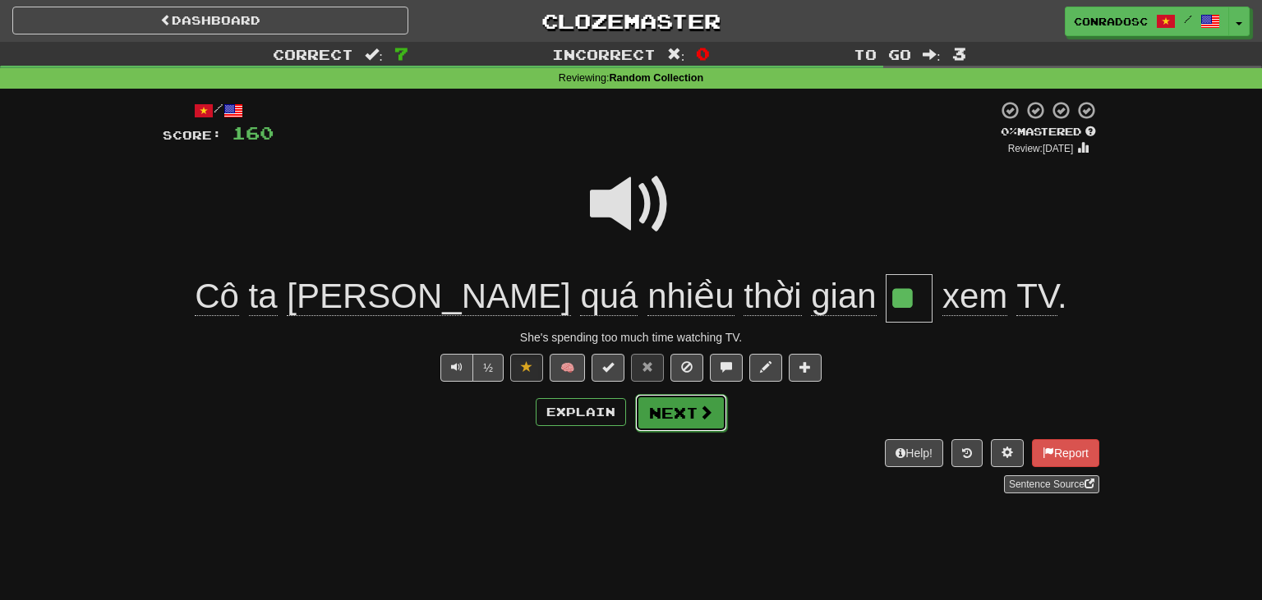
click at [669, 400] on button "Next" at bounding box center [681, 413] width 92 height 38
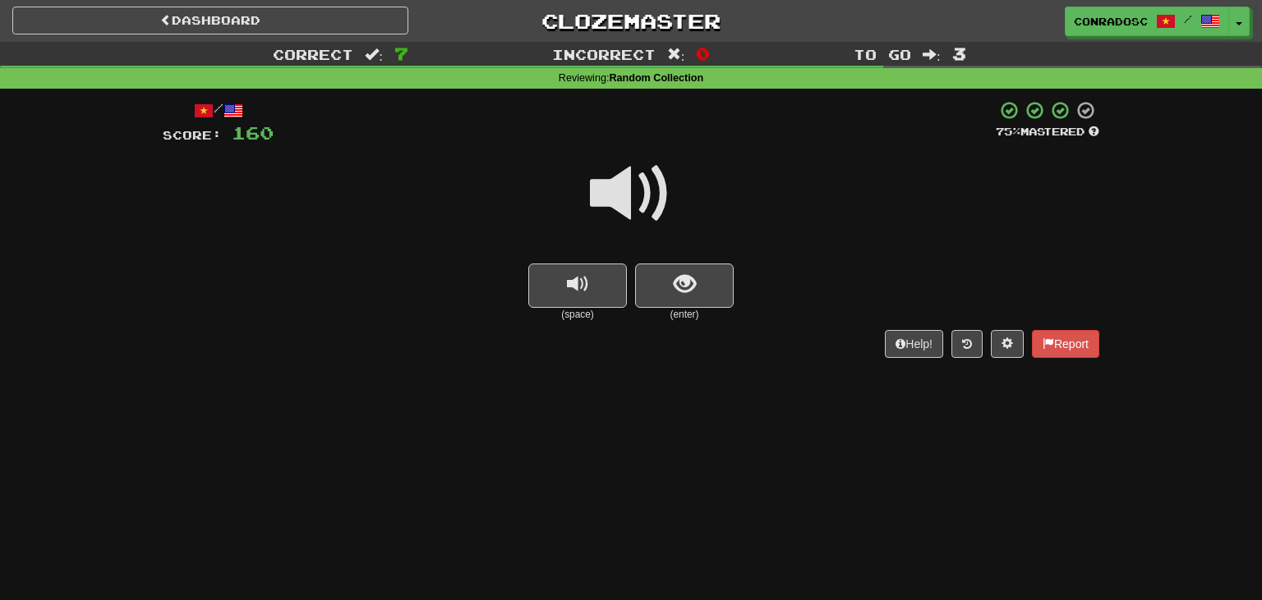
click at [644, 172] on span at bounding box center [631, 194] width 82 height 82
click at [655, 284] on button "show sentence" at bounding box center [684, 286] width 99 height 44
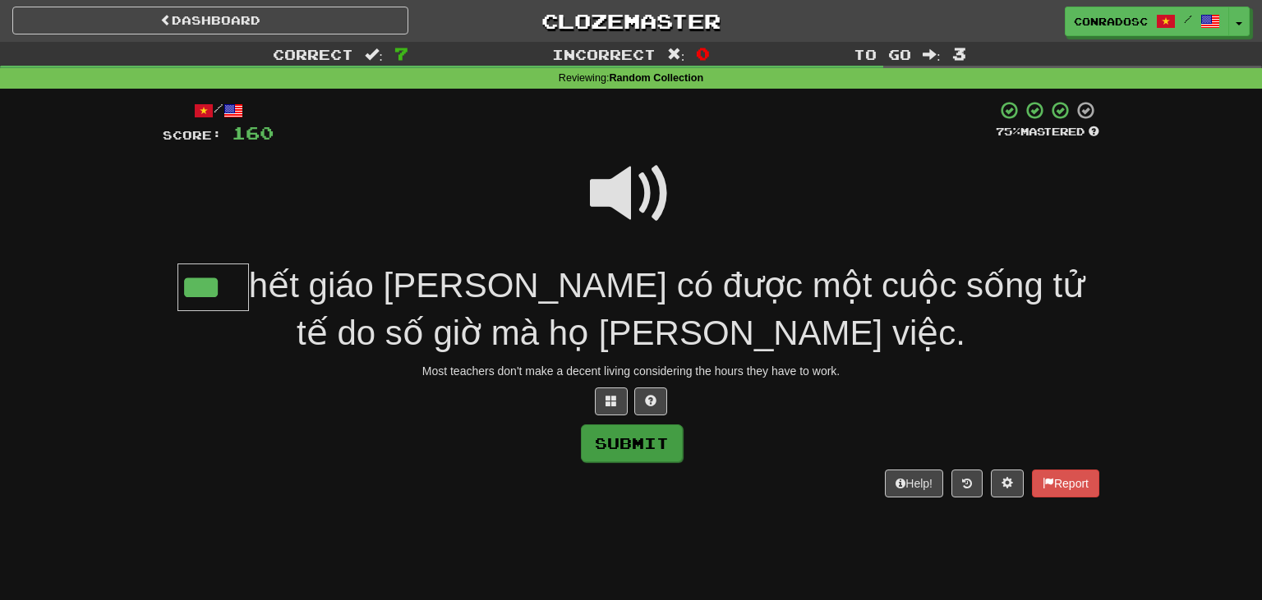
type input "***"
click at [652, 443] on button "Submit" at bounding box center [632, 444] width 102 height 38
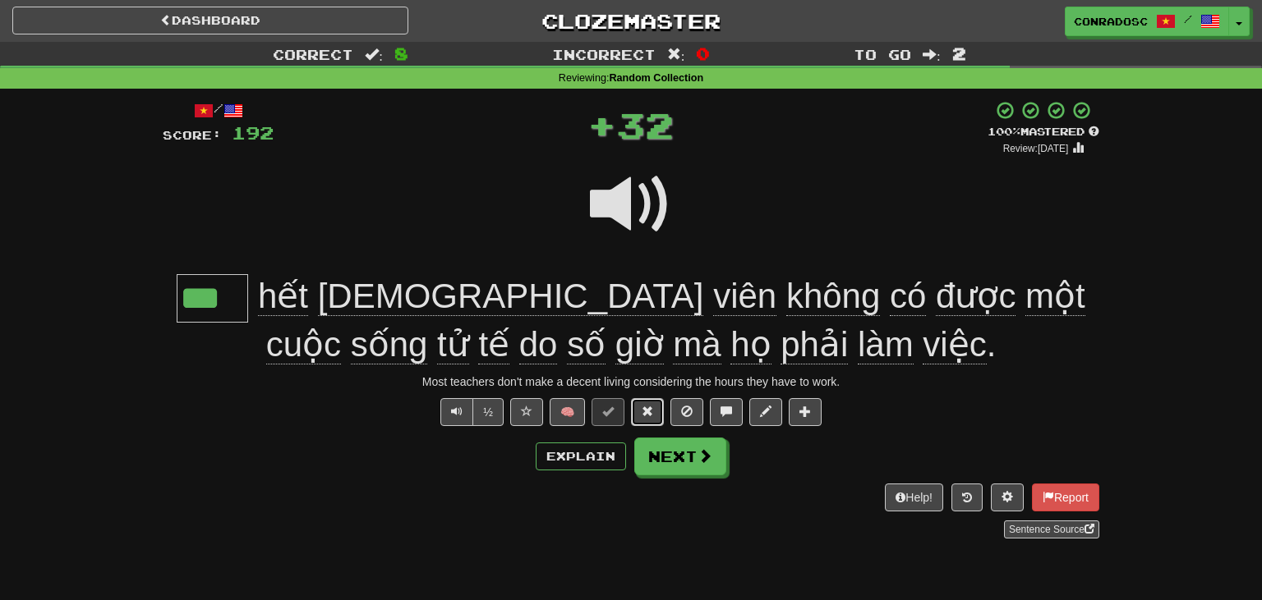
click at [637, 407] on button at bounding box center [647, 412] width 33 height 28
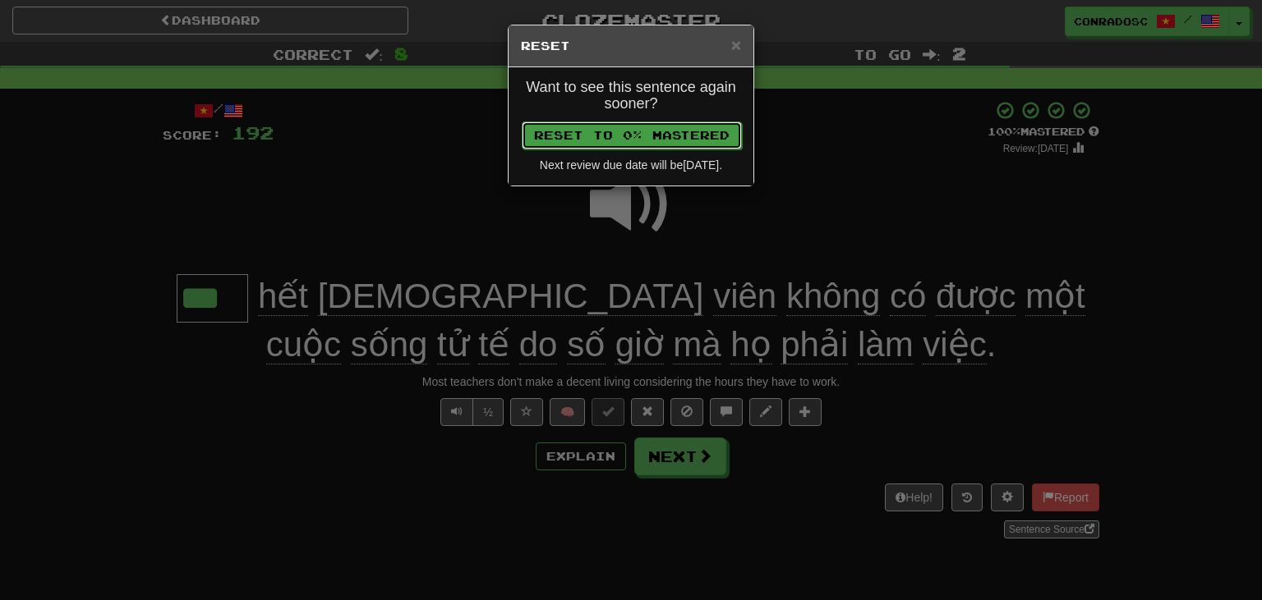
click at [593, 133] on button "Reset to 0% Mastered" at bounding box center [632, 136] width 220 height 28
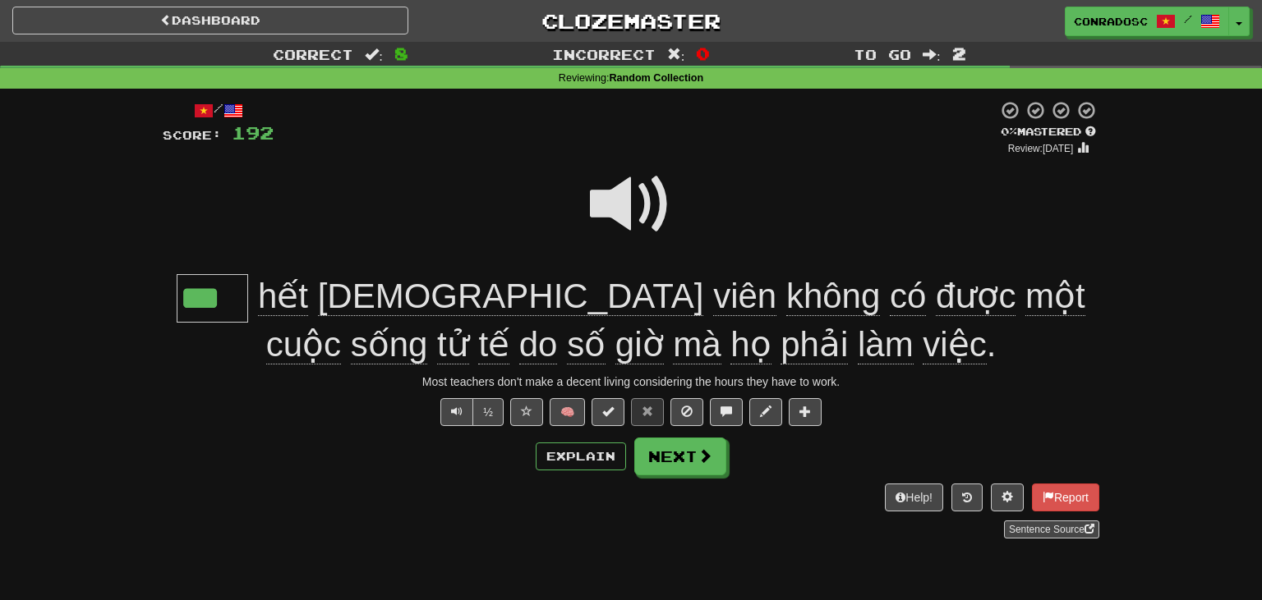
click at [605, 238] on span at bounding box center [631, 204] width 82 height 82
click at [589, 448] on button "Explain" at bounding box center [580, 457] width 90 height 28
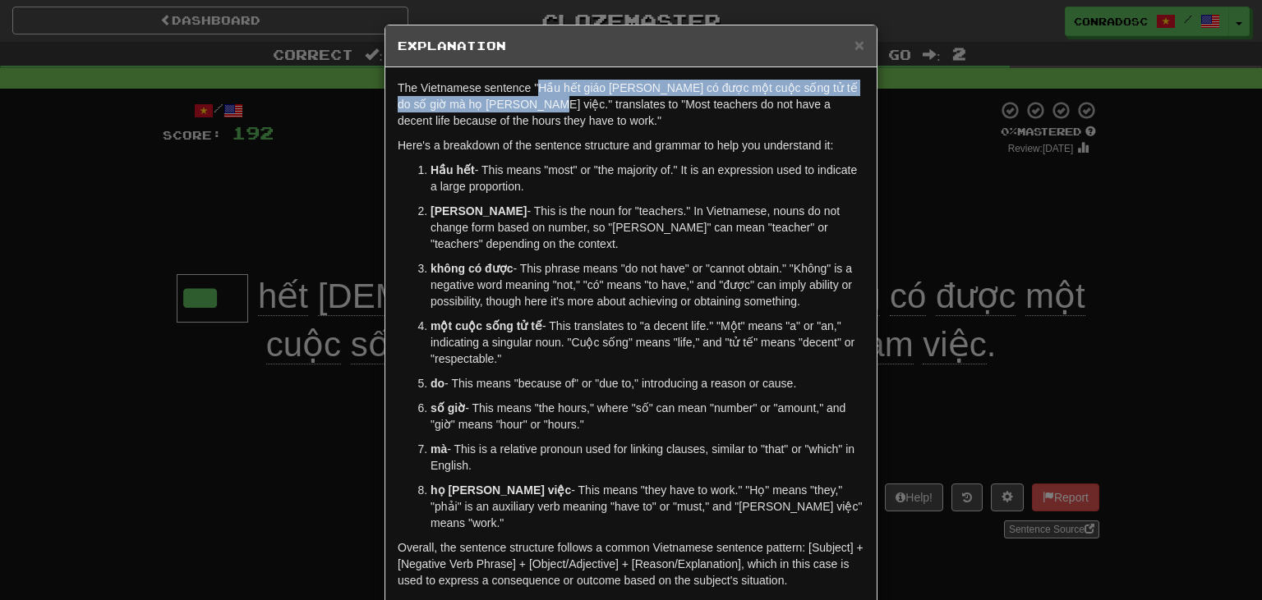
drag, startPoint x: 537, startPoint y: 88, endPoint x: 501, endPoint y: 107, distance: 40.8
click at [501, 107] on p "The Vietnamese sentence "Hầu hết giáo viên không có được một cuộc sống tử tế do…" at bounding box center [631, 104] width 466 height 49
copy p "Hầu hết giáo viên không có được một cuộc sống tử tế do số giờ mà họ phải làm vi…"
click at [857, 41] on span "×" at bounding box center [859, 44] width 10 height 19
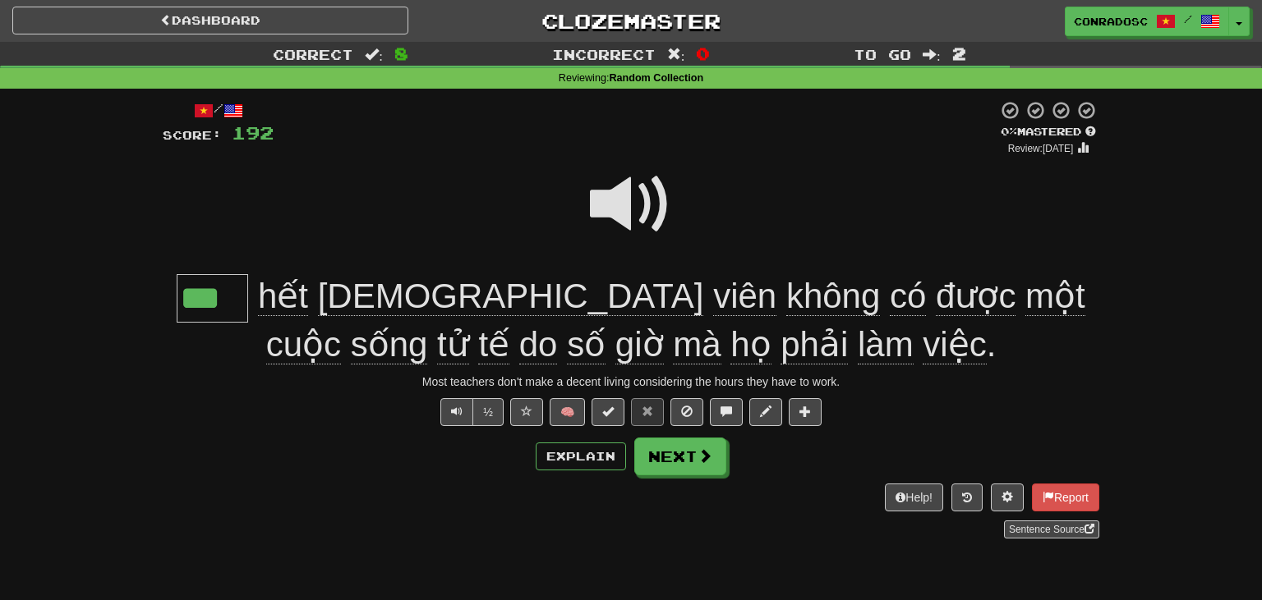
click at [652, 207] on span at bounding box center [631, 204] width 82 height 82
click at [669, 465] on button "Next" at bounding box center [681, 458] width 92 height 38
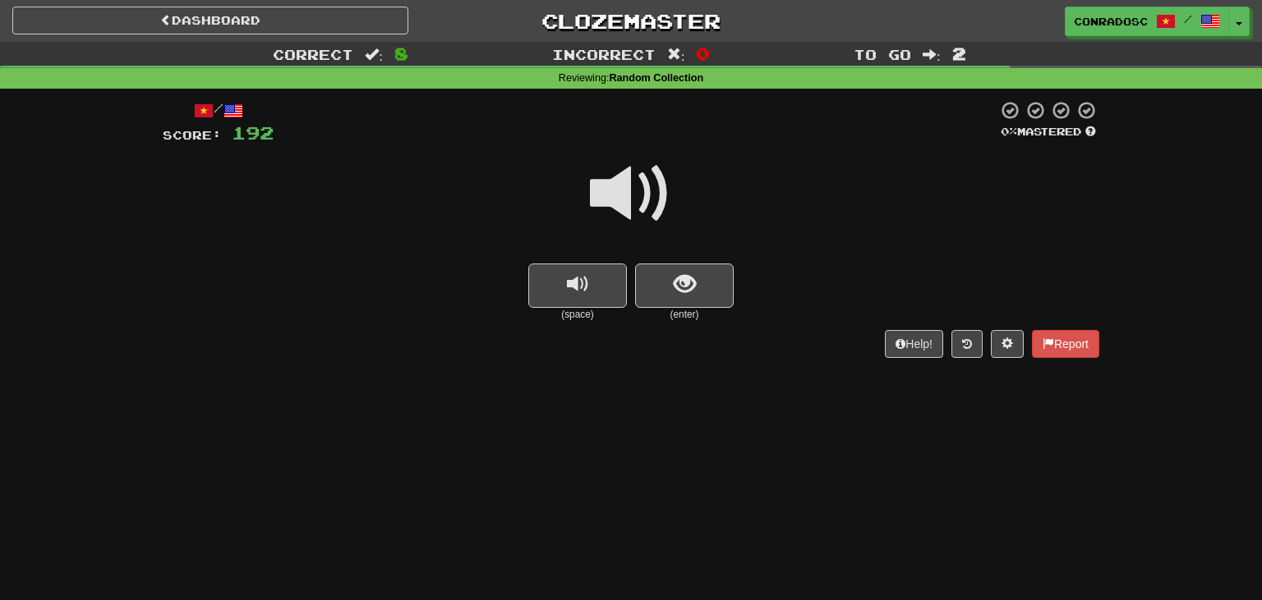
click at [631, 194] on span at bounding box center [631, 194] width 82 height 82
click at [684, 278] on span "show sentence" at bounding box center [684, 284] width 22 height 22
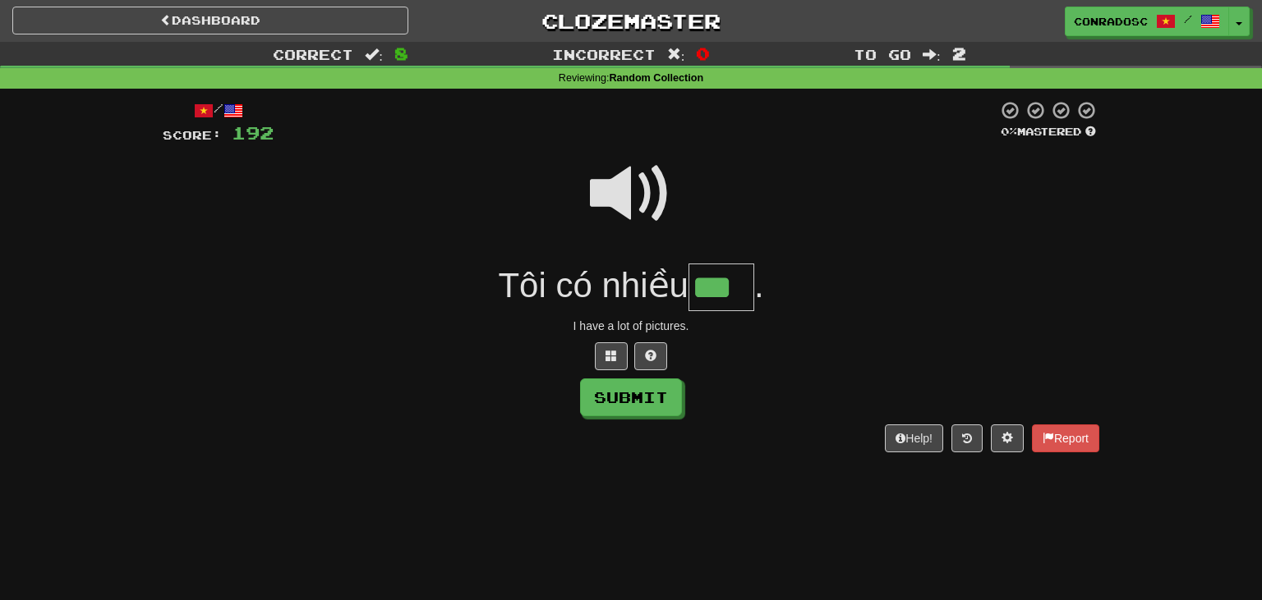
type input "***"
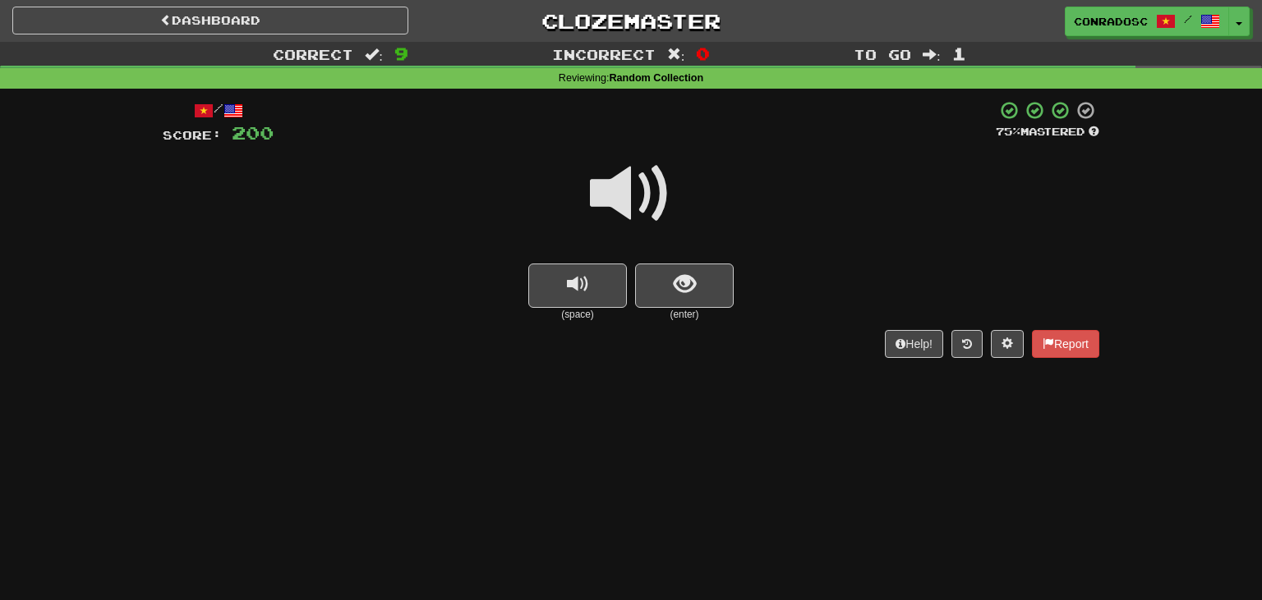
click at [626, 188] on span at bounding box center [631, 194] width 82 height 82
click at [692, 294] on span "show sentence" at bounding box center [684, 284] width 22 height 22
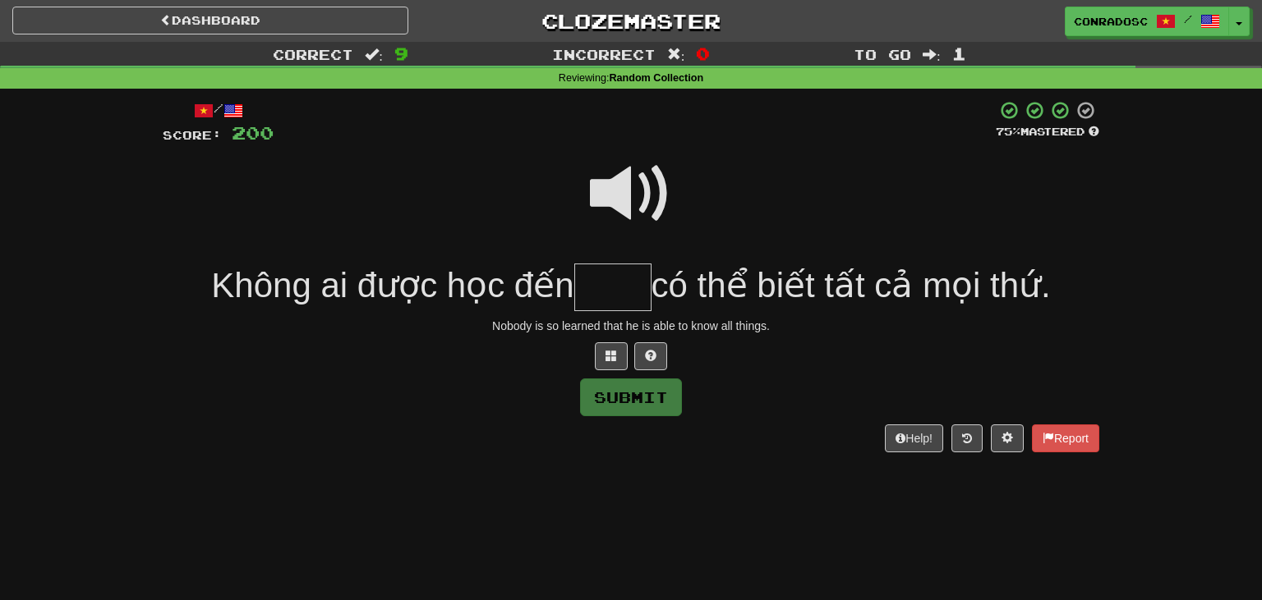
click at [649, 215] on span at bounding box center [631, 194] width 82 height 82
click at [619, 286] on input "text" at bounding box center [612, 288] width 77 height 48
type input "***"
click at [619, 399] on button "Submit" at bounding box center [632, 398] width 102 height 38
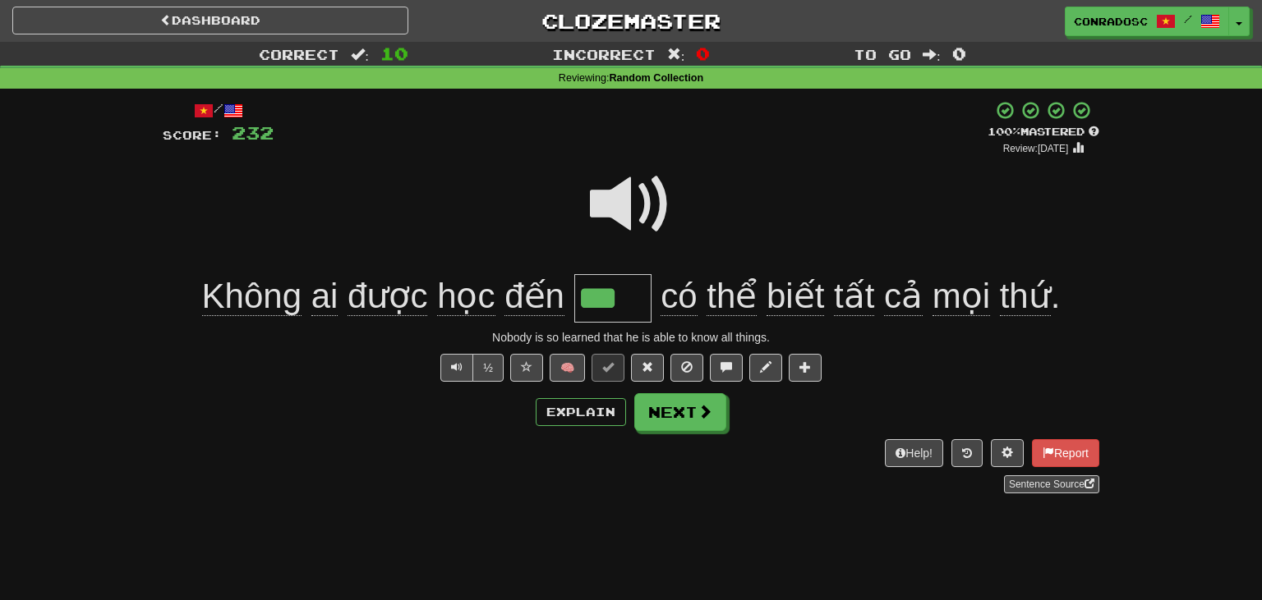
click at [608, 209] on span at bounding box center [631, 204] width 82 height 82
click at [653, 362] on span at bounding box center [646, 366] width 11 height 11
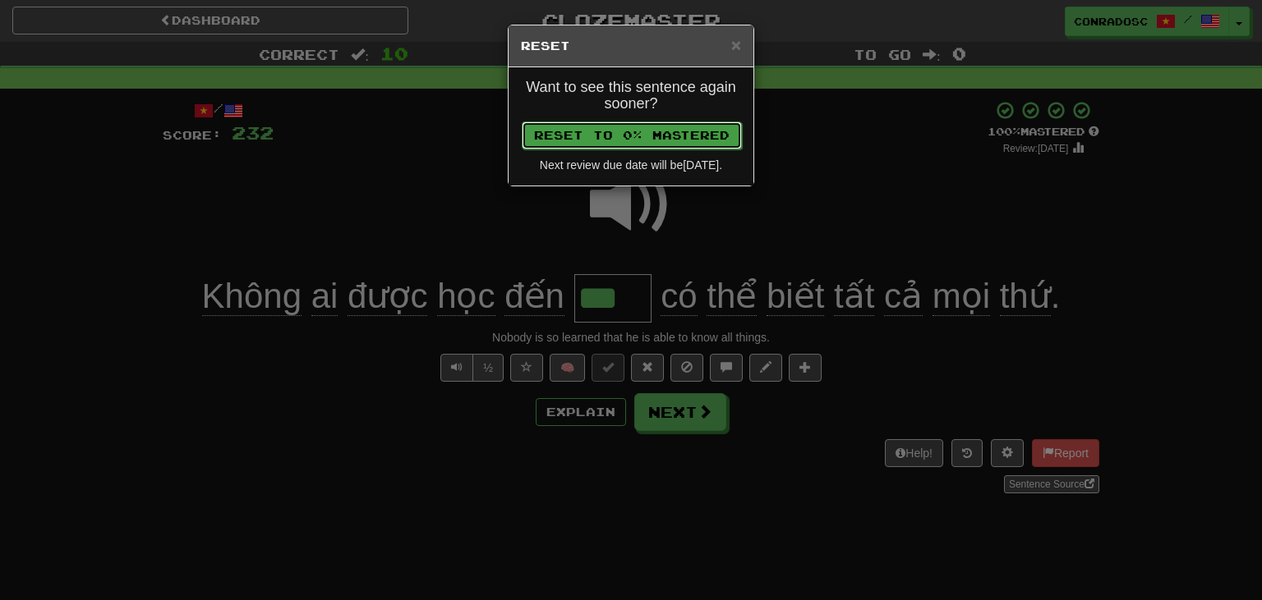
click at [639, 141] on button "Reset to 0% Mastered" at bounding box center [632, 136] width 220 height 28
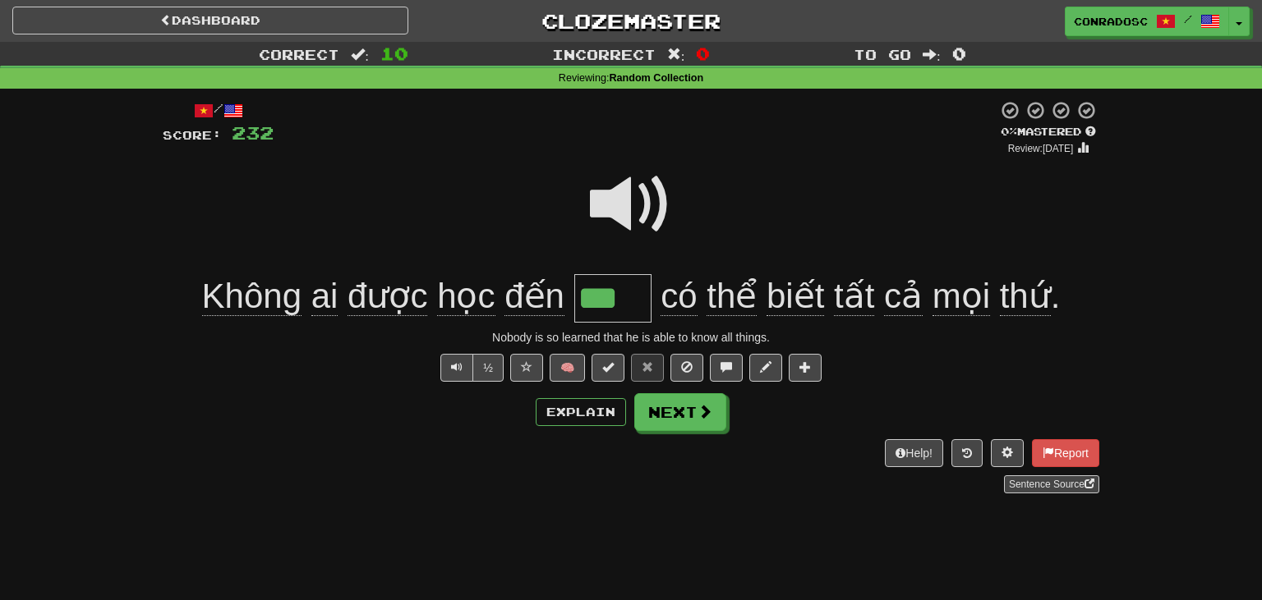
click at [649, 187] on span at bounding box center [631, 204] width 82 height 82
click at [696, 407] on button "Next" at bounding box center [681, 413] width 92 height 38
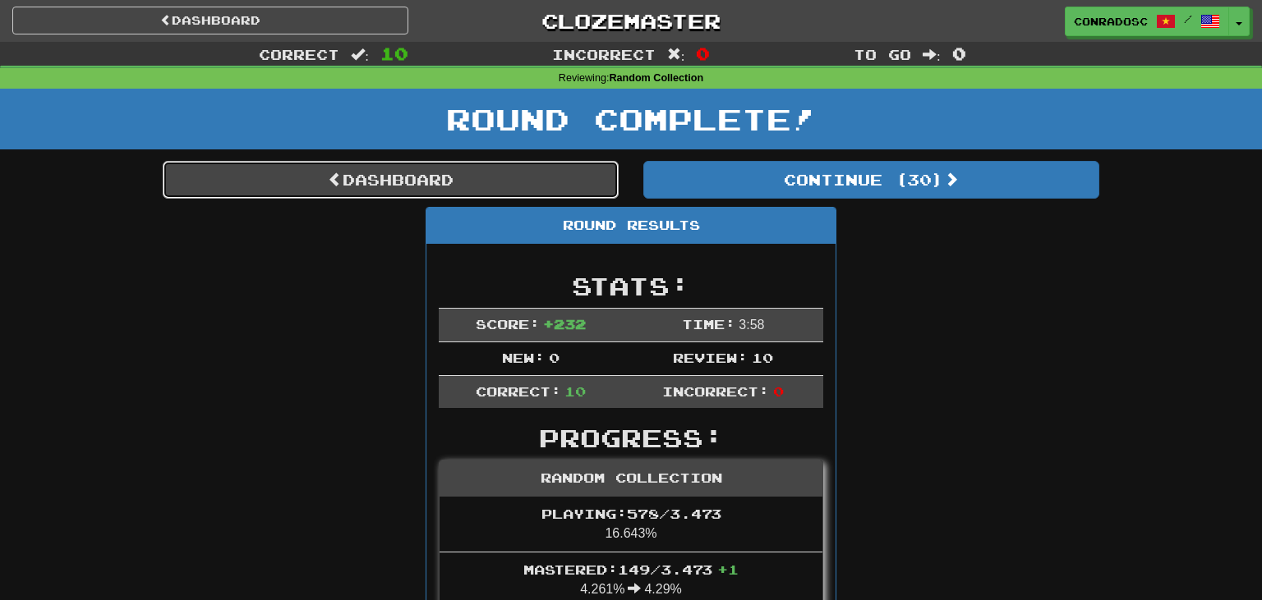
click at [451, 177] on link "Dashboard" at bounding box center [391, 180] width 456 height 38
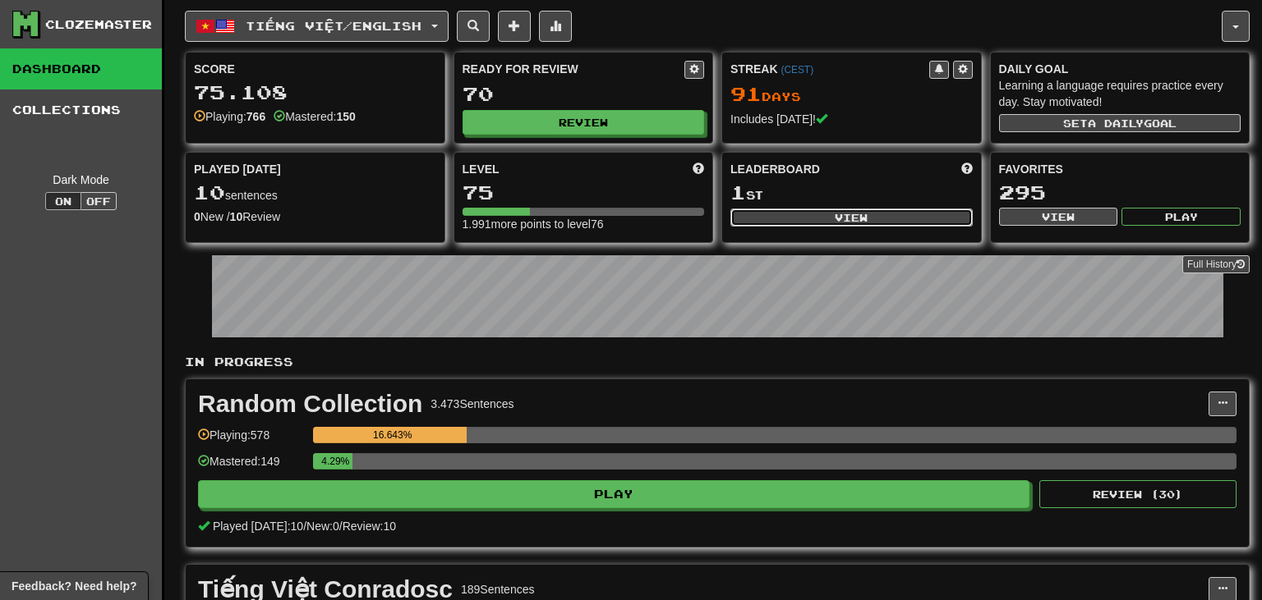
click at [804, 214] on button "View" at bounding box center [851, 218] width 242 height 18
select select "**********"
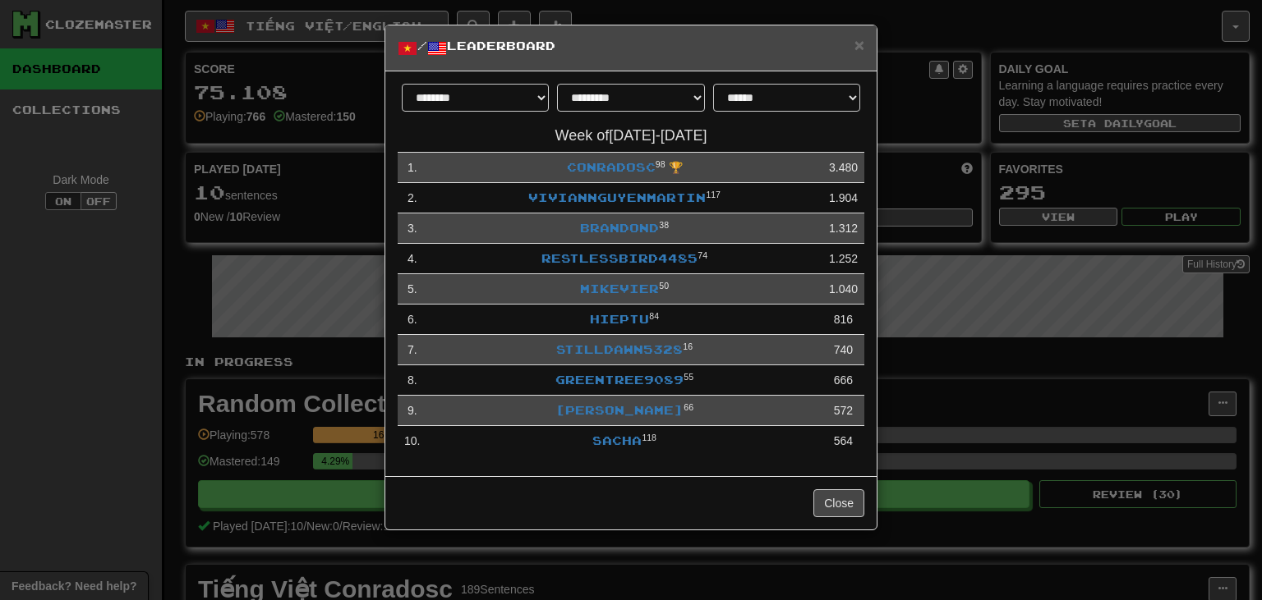
click at [850, 44] on h5 "/ Leaderboard" at bounding box center [631, 48] width 466 height 21
click at [854, 44] on span "×" at bounding box center [859, 44] width 10 height 19
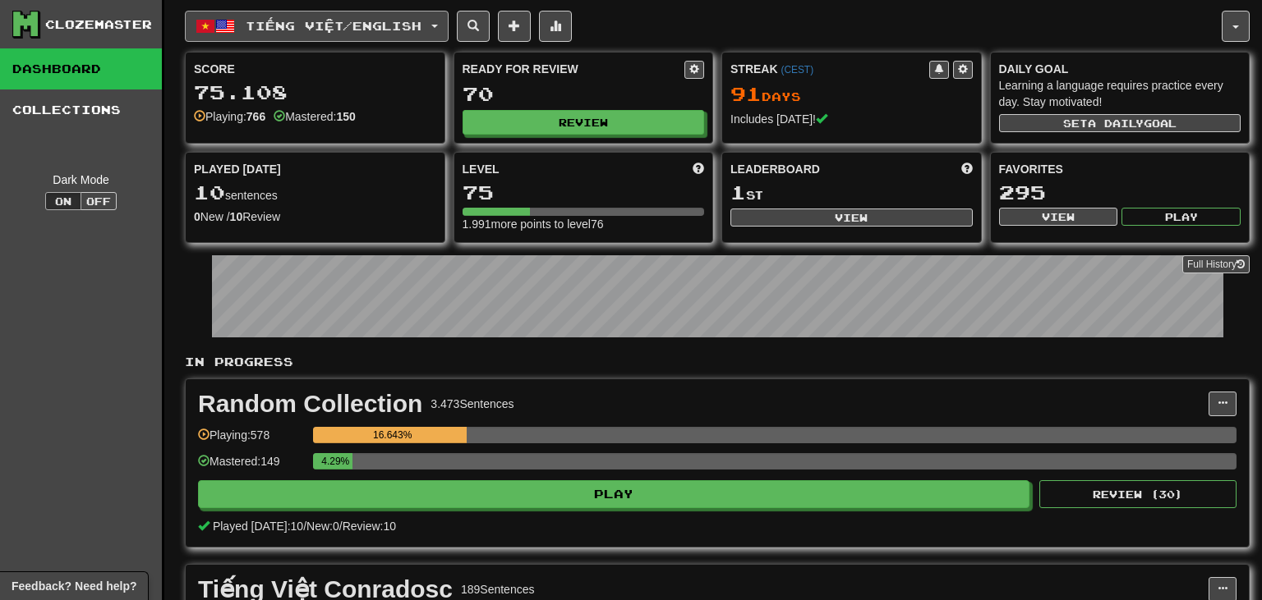
click at [379, 31] on span "Tiếng Việt / English" at bounding box center [334, 26] width 176 height 14
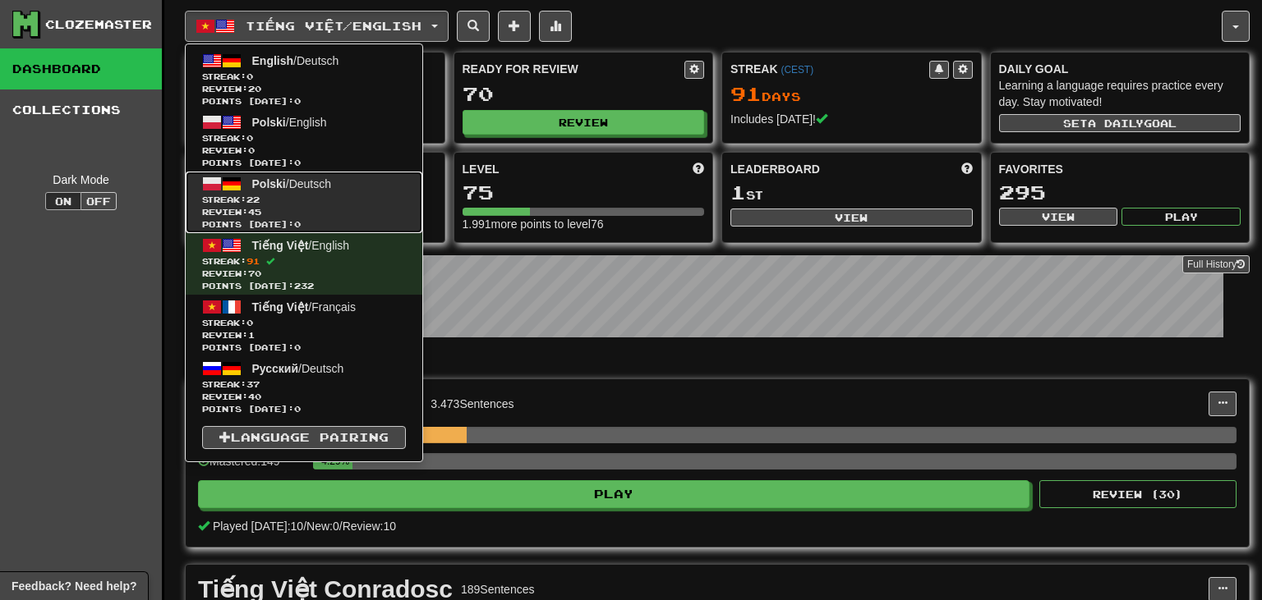
click at [292, 191] on link "Polski / Deutsch Streak: 22 Review: 45 Points today: 0" at bounding box center [304, 203] width 237 height 62
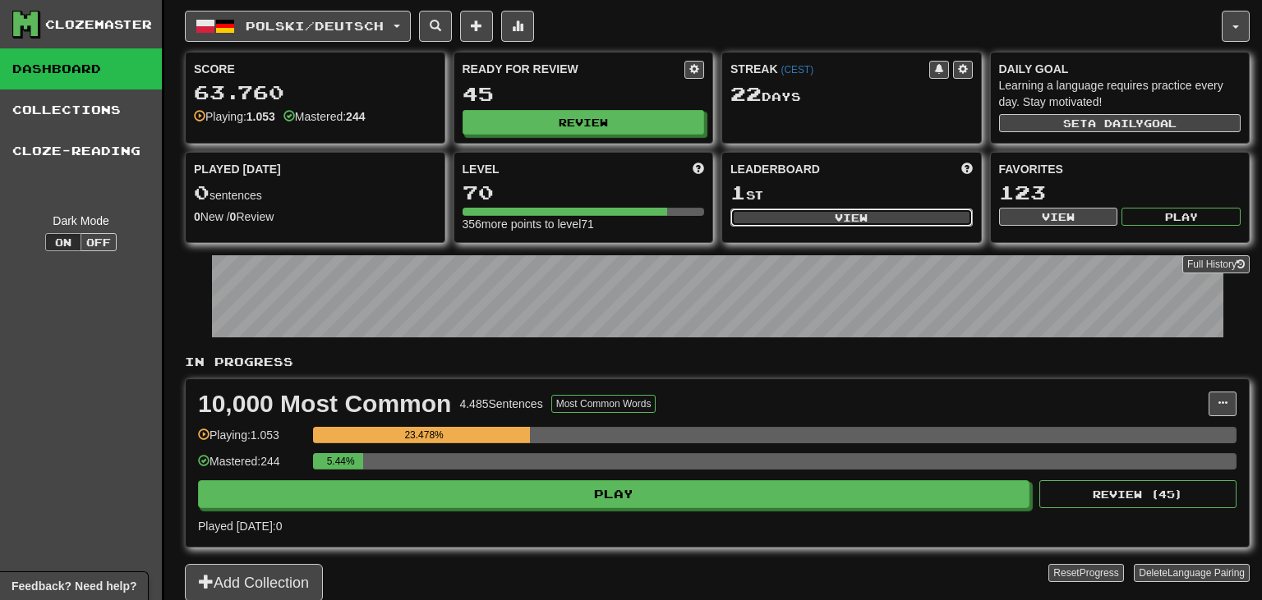
click at [868, 216] on button "View" at bounding box center [851, 218] width 242 height 18
select select "**********"
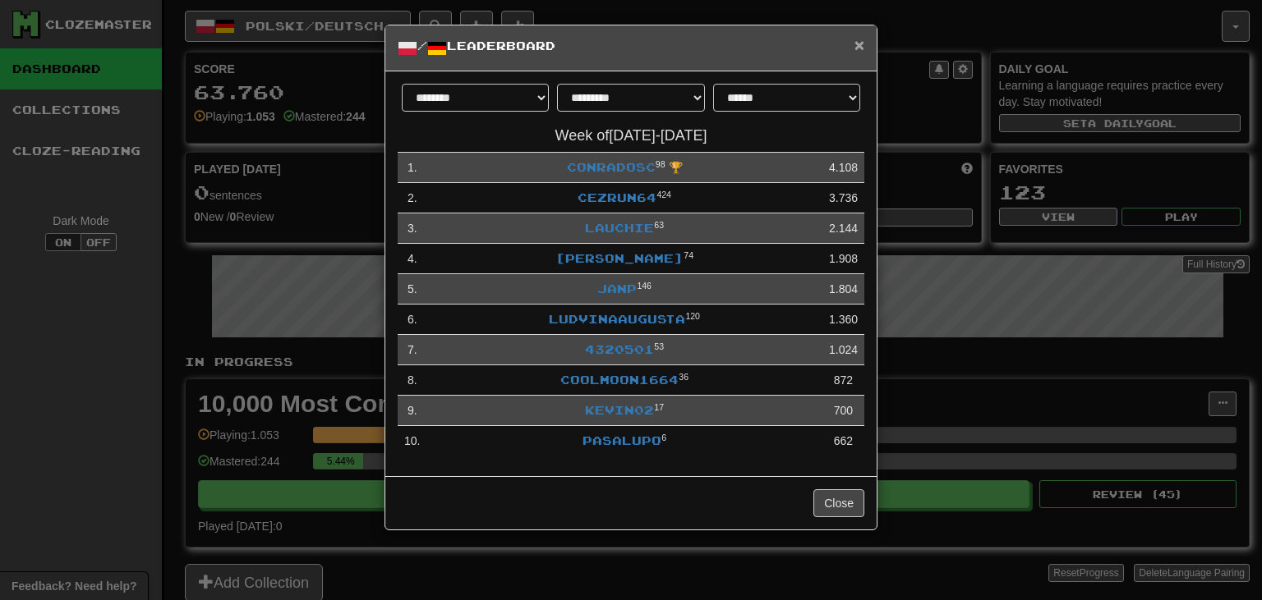
click at [857, 44] on span "×" at bounding box center [859, 44] width 10 height 19
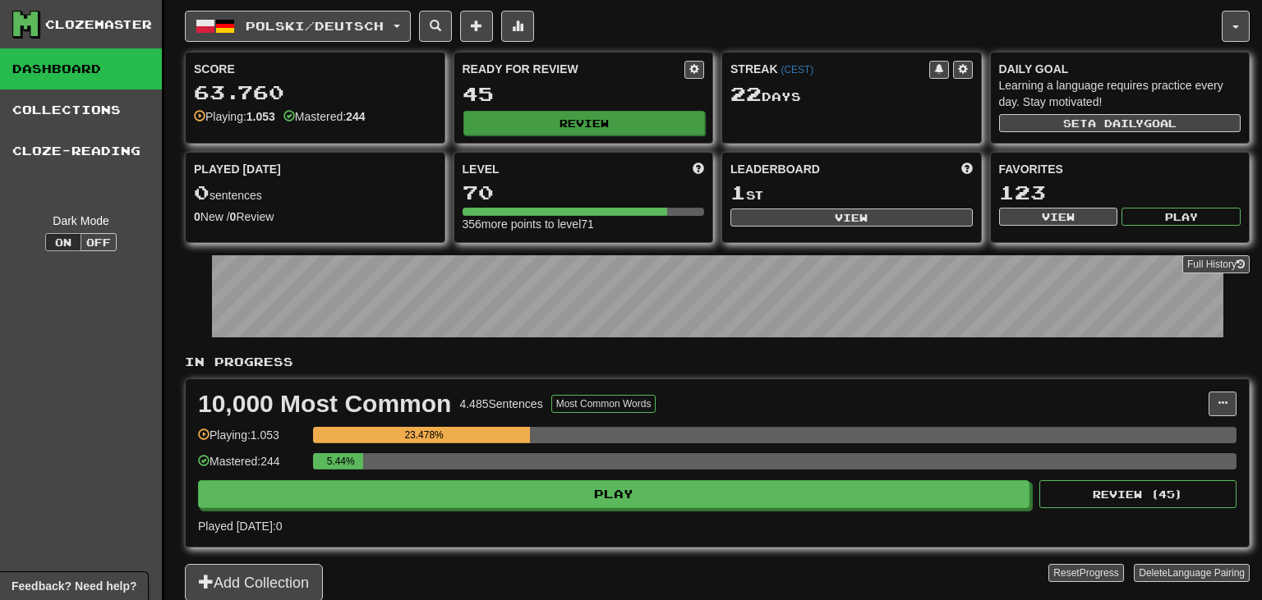
click at [540, 110] on div "Ready for Review 45 Review" at bounding box center [583, 98] width 259 height 90
click at [541, 118] on button "Review" at bounding box center [584, 123] width 242 height 25
select select "**"
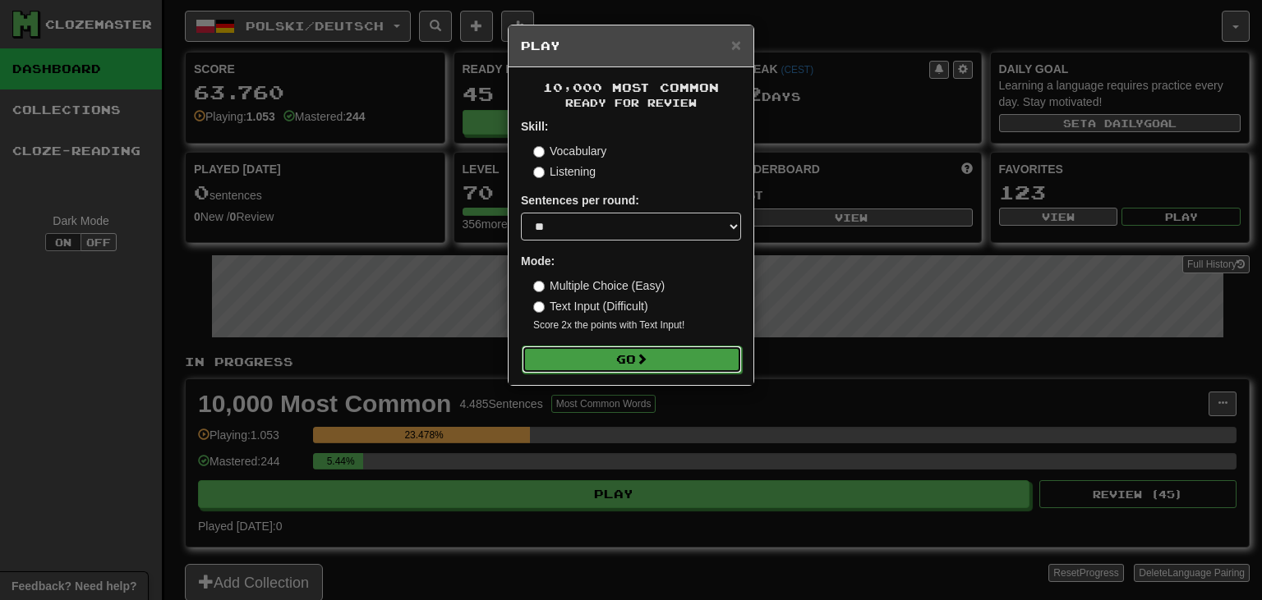
click at [578, 361] on button "Go" at bounding box center [632, 360] width 220 height 28
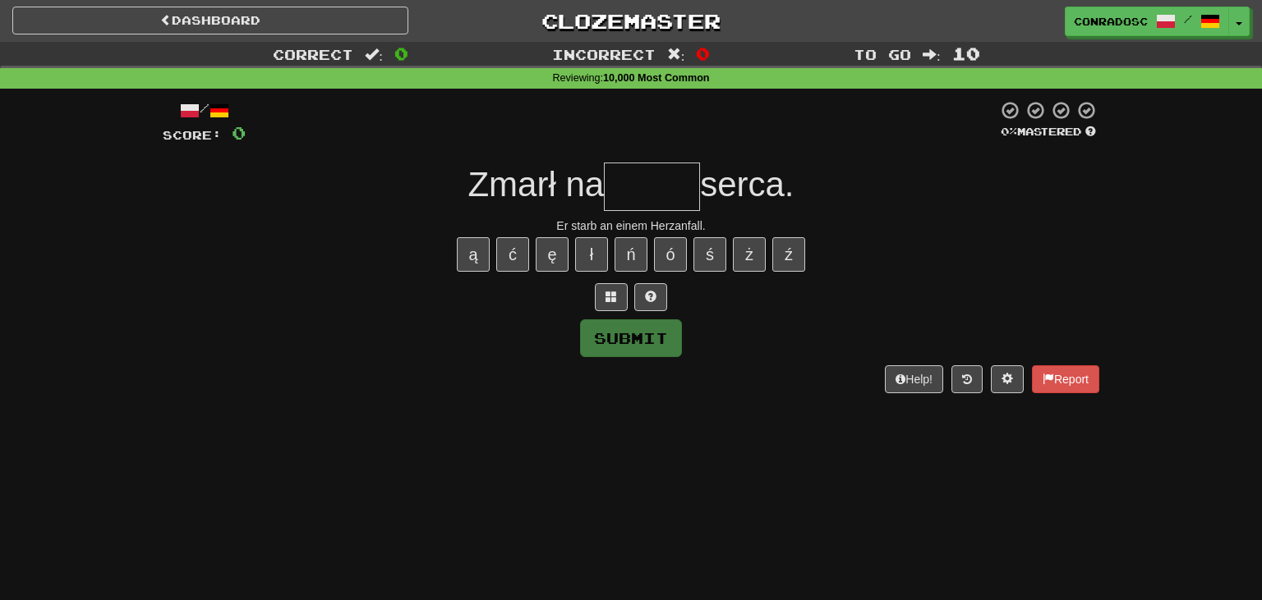
click at [627, 184] on input "text" at bounding box center [652, 187] width 96 height 48
click at [616, 295] on span at bounding box center [610, 296] width 11 height 11
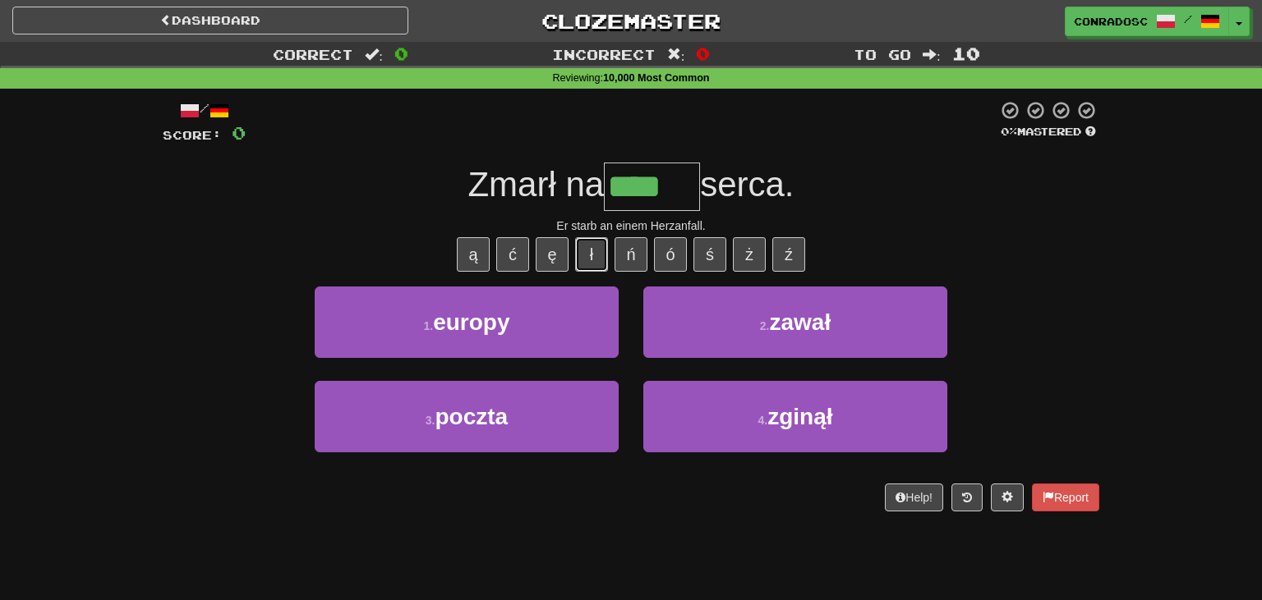
click at [595, 258] on button "ł" at bounding box center [591, 254] width 33 height 34
type input "*****"
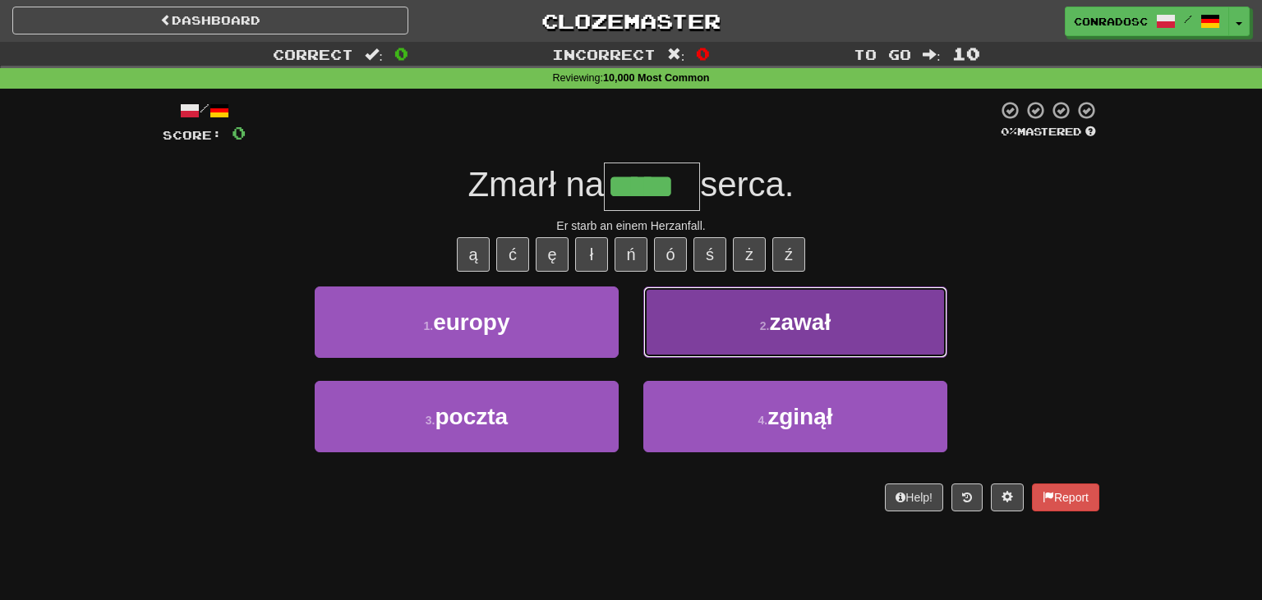
click at [741, 320] on button "2 . zawał" at bounding box center [795, 322] width 304 height 71
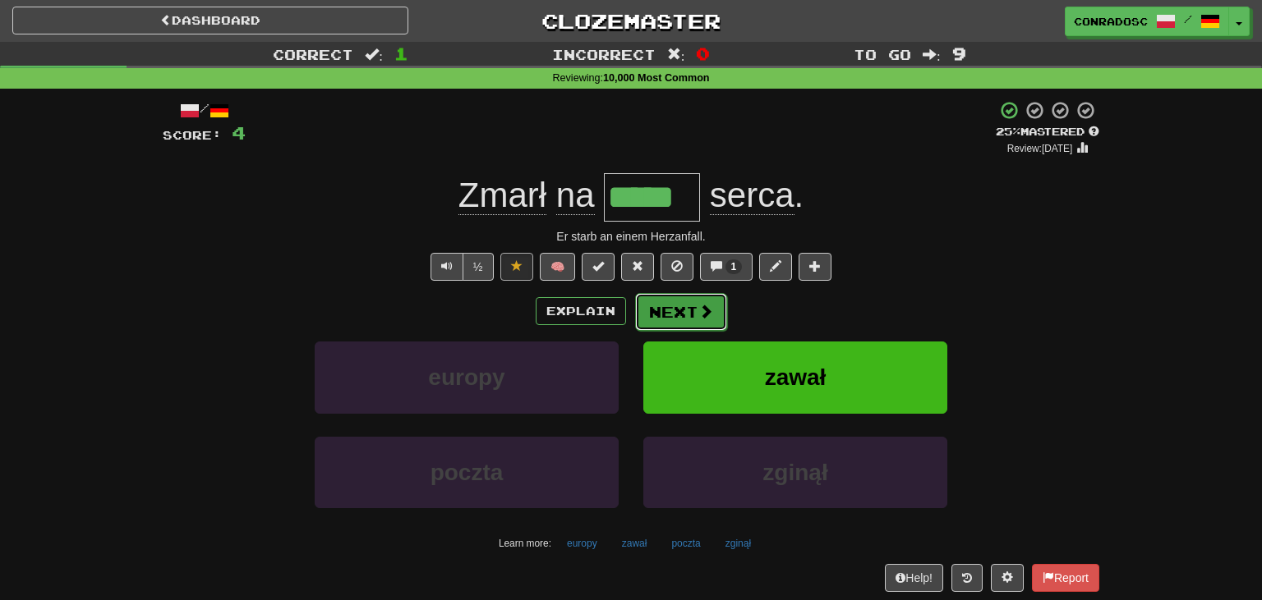
click at [696, 304] on button "Next" at bounding box center [681, 312] width 92 height 38
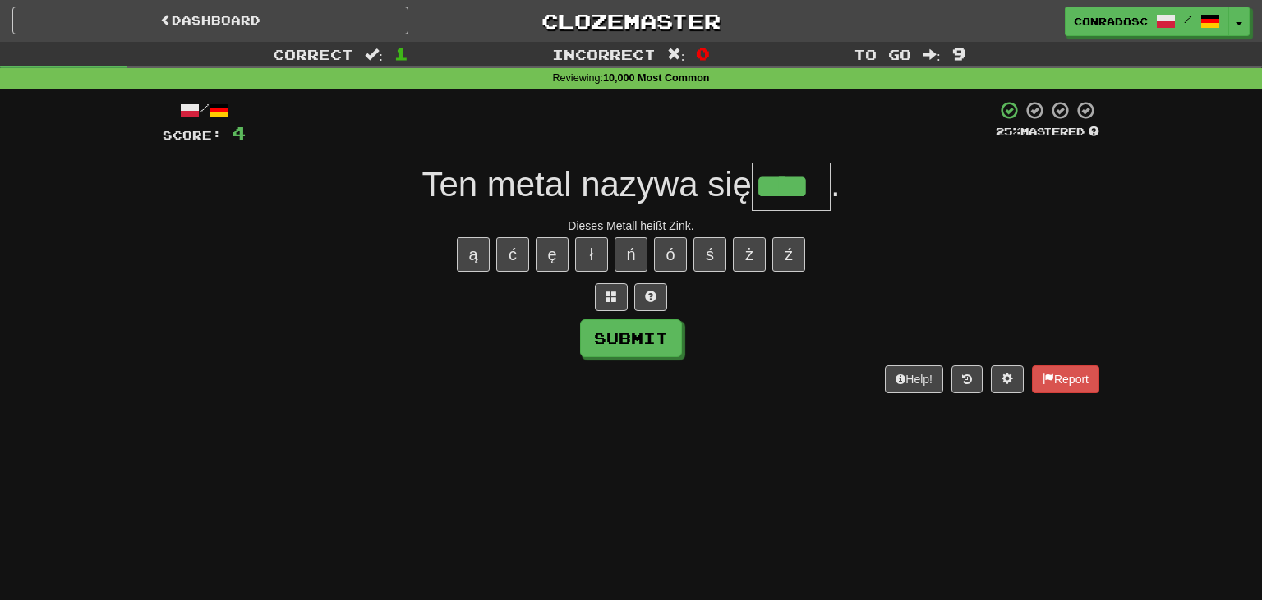
type input "****"
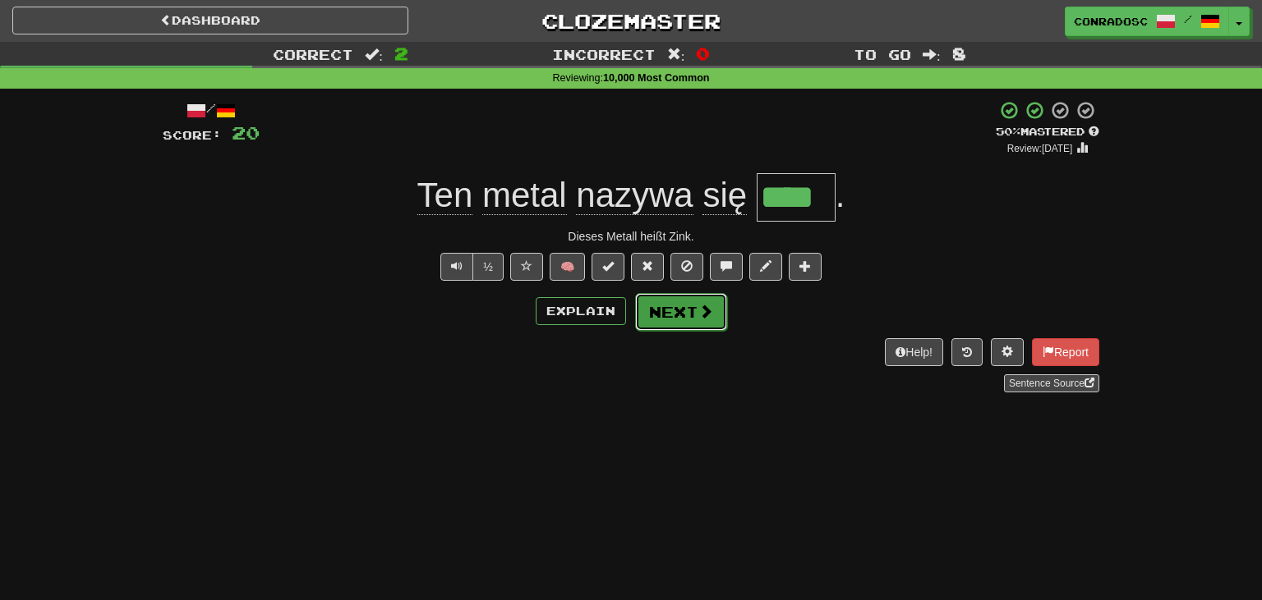
click at [669, 307] on button "Next" at bounding box center [681, 312] width 92 height 38
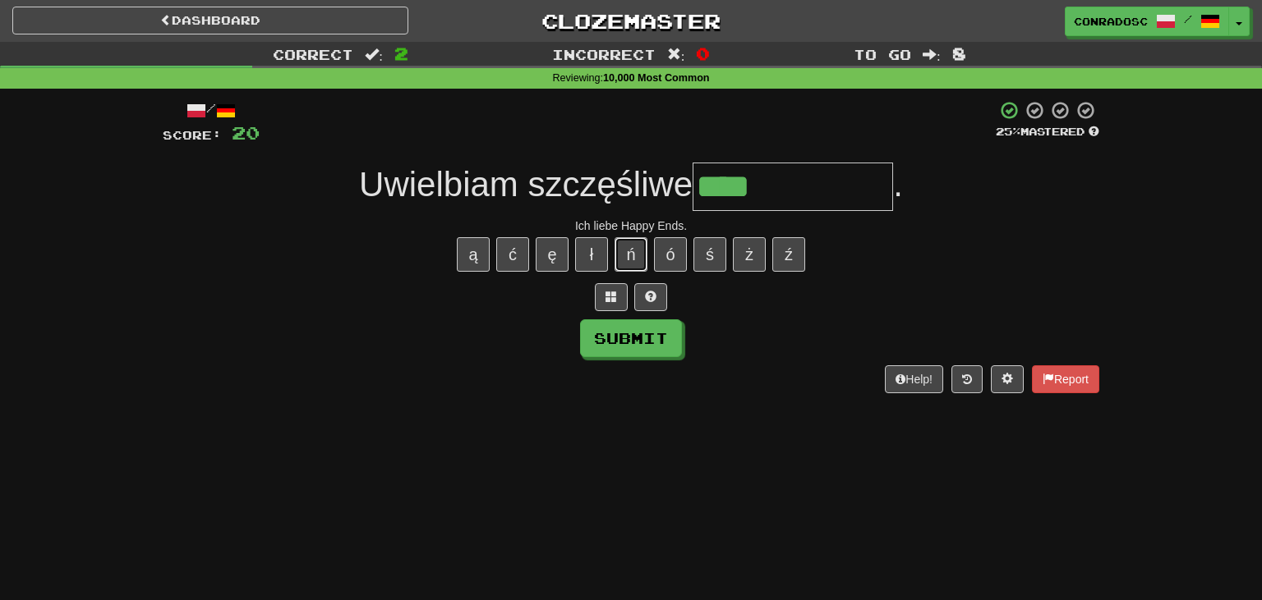
click at [627, 258] on button "ń" at bounding box center [630, 254] width 33 height 34
type input "**********"
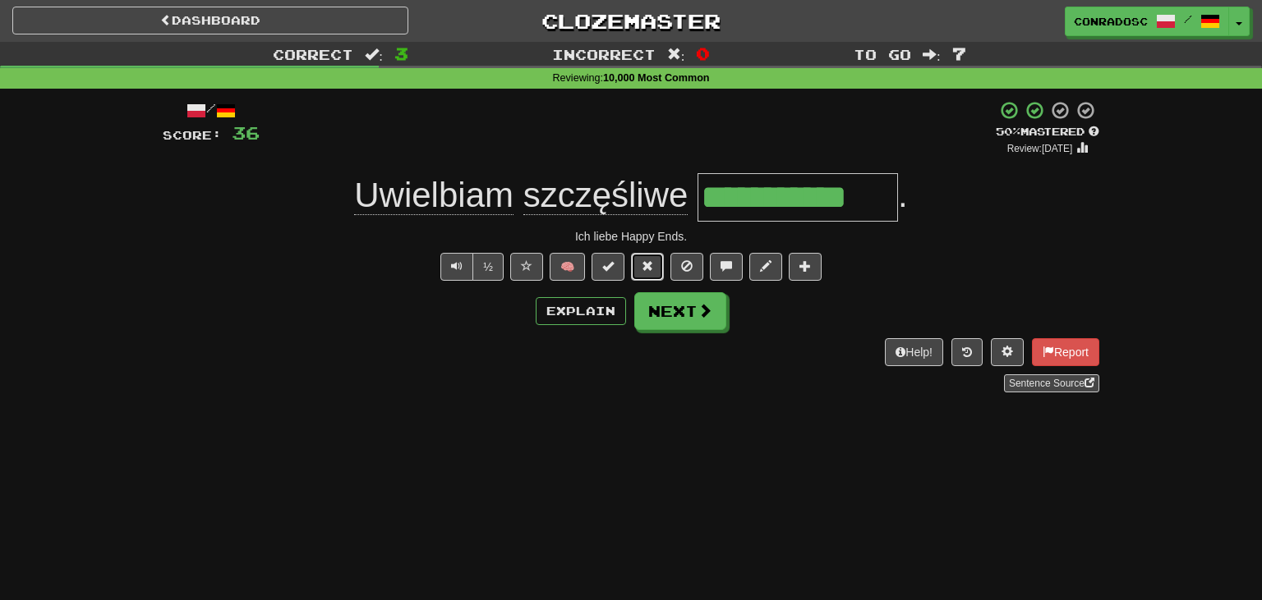
click at [657, 264] on button at bounding box center [647, 267] width 33 height 28
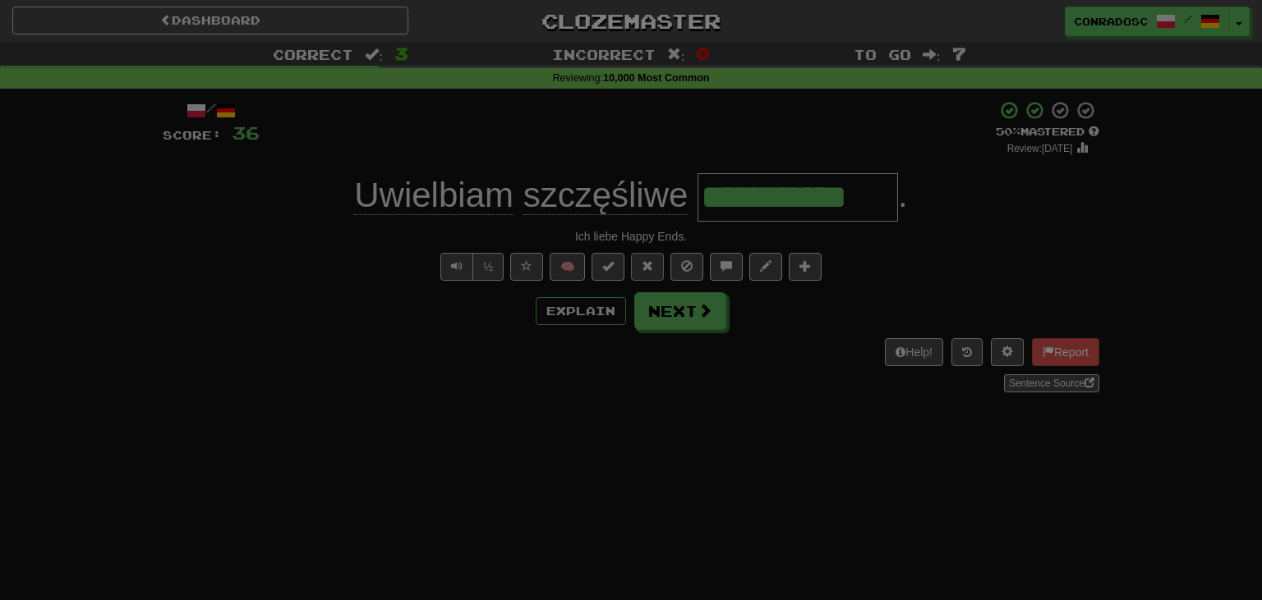
click at [657, 264] on div at bounding box center [631, 300] width 1262 height 600
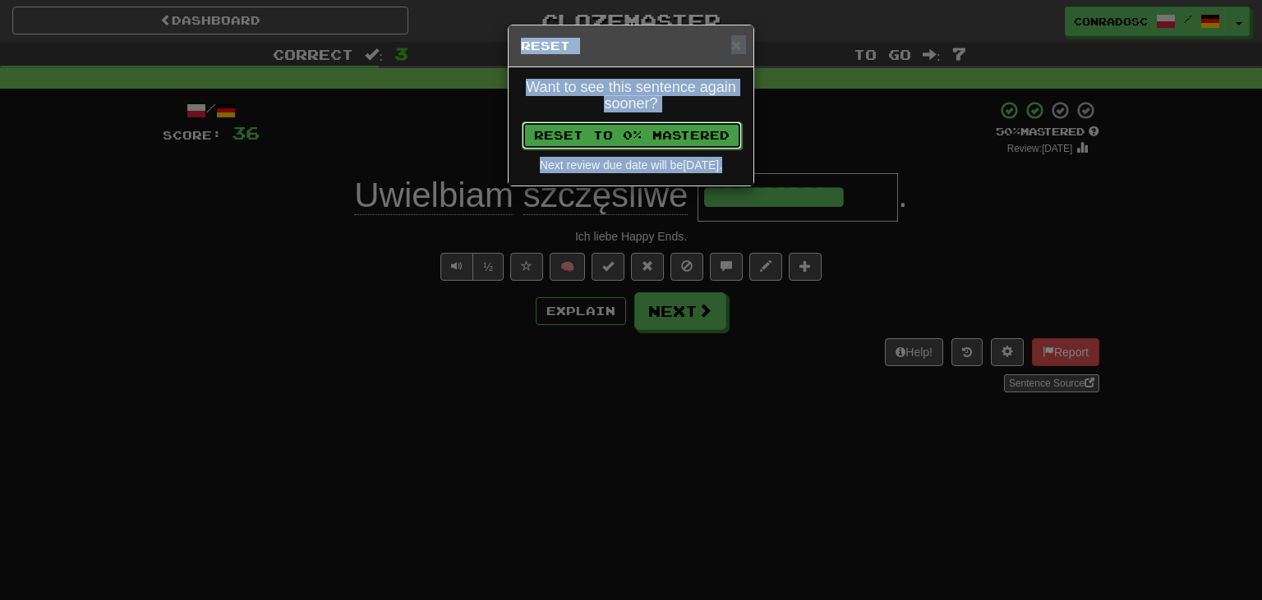
click at [650, 133] on button "Reset to 0% Mastered" at bounding box center [632, 136] width 220 height 28
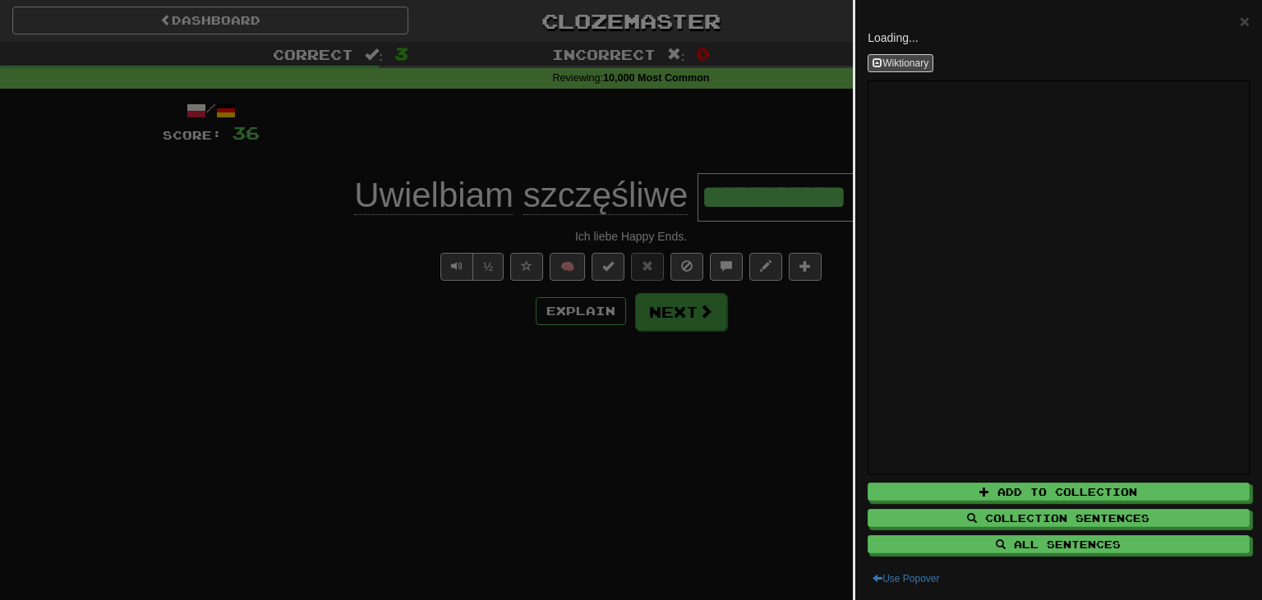
click at [656, 320] on div at bounding box center [631, 300] width 1262 height 600
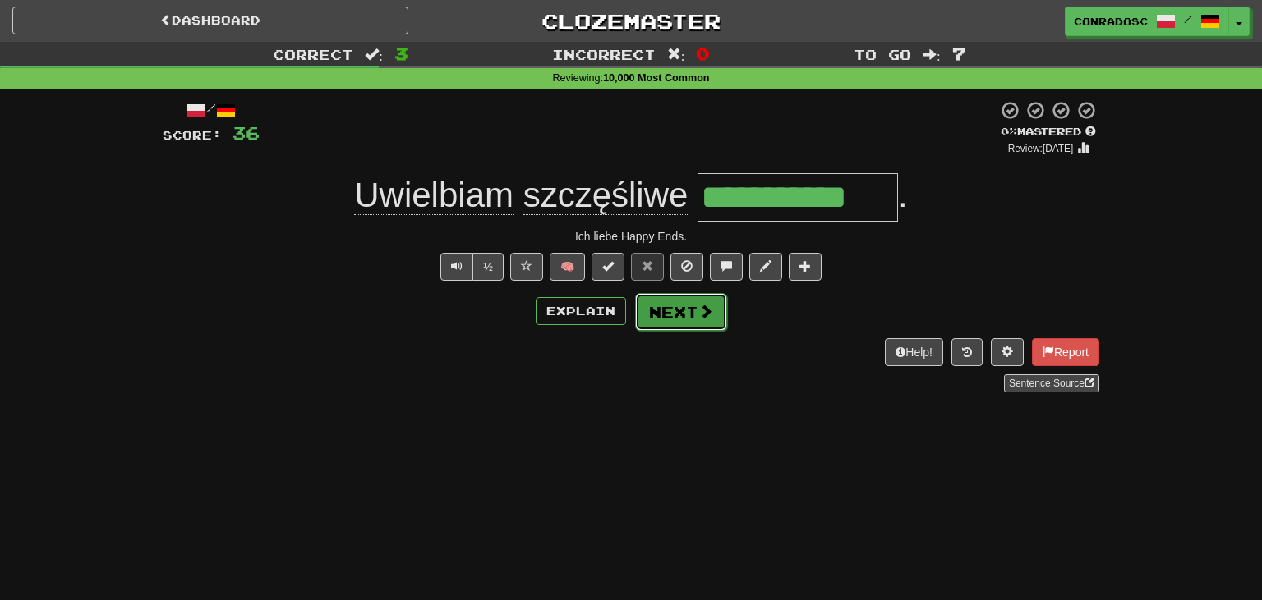
click at [656, 318] on button "Next" at bounding box center [681, 312] width 92 height 38
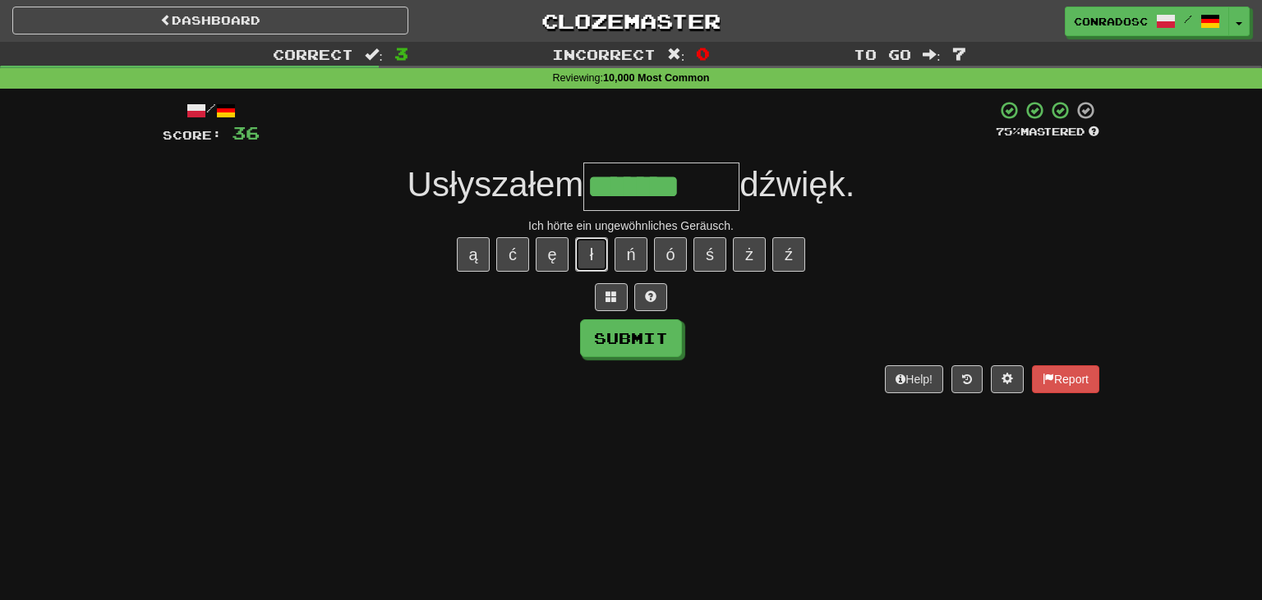
click at [595, 255] on button "ł" at bounding box center [591, 254] width 33 height 34
type input "*********"
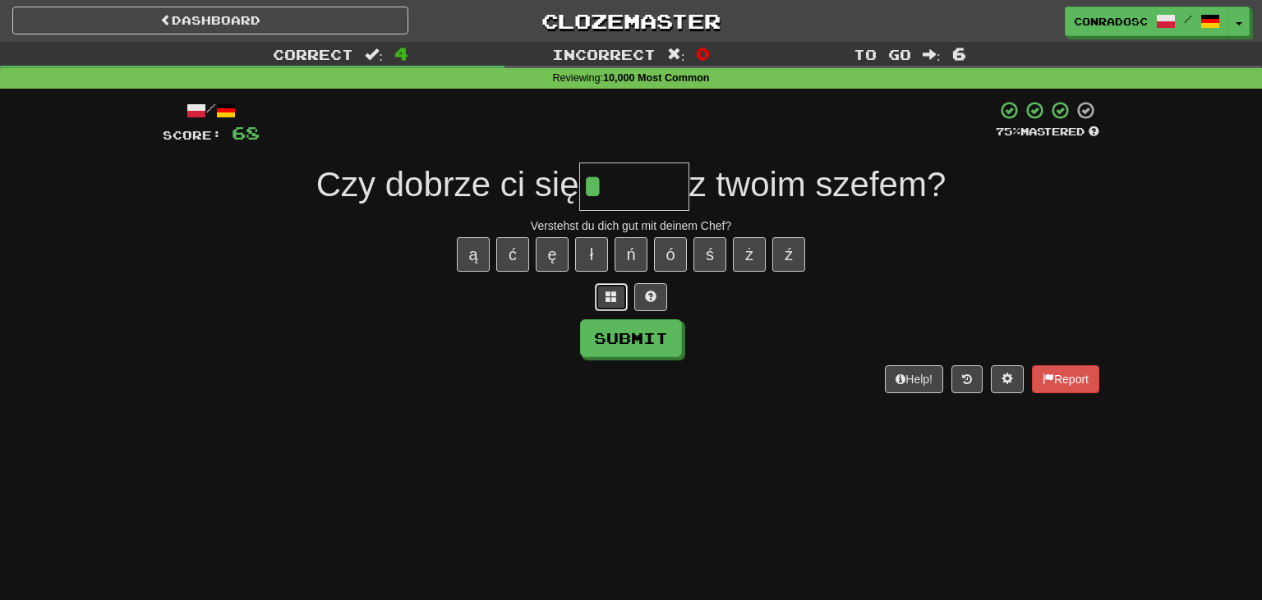
click at [619, 291] on button at bounding box center [611, 297] width 33 height 28
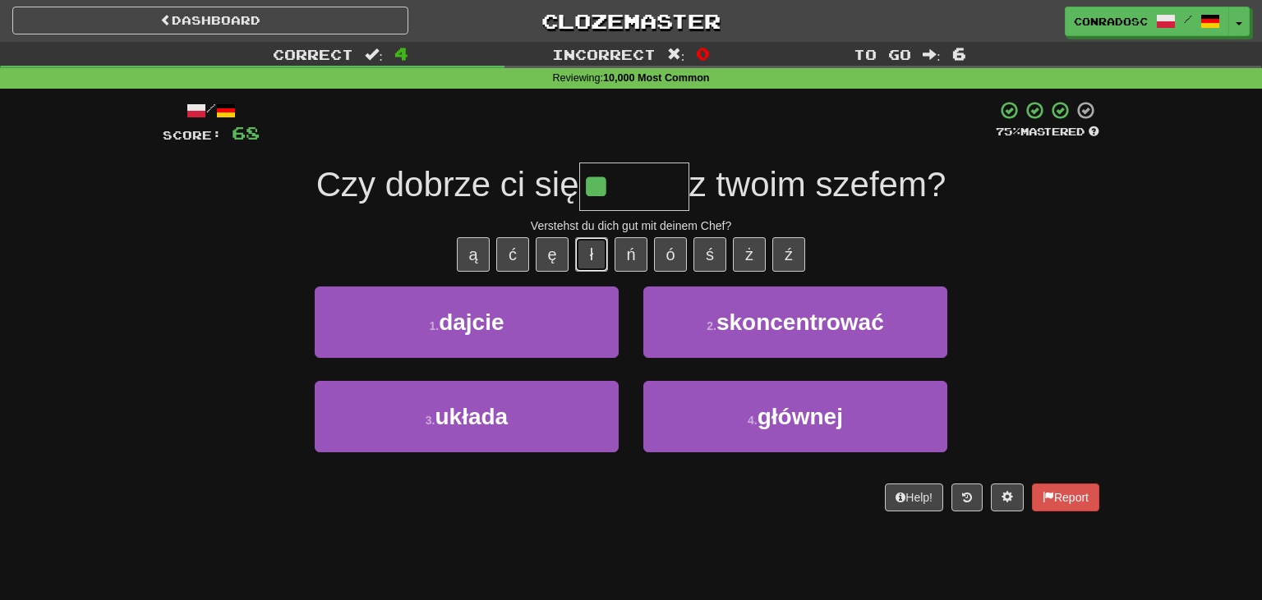
click at [590, 260] on button "ł" at bounding box center [591, 254] width 33 height 34
type input "******"
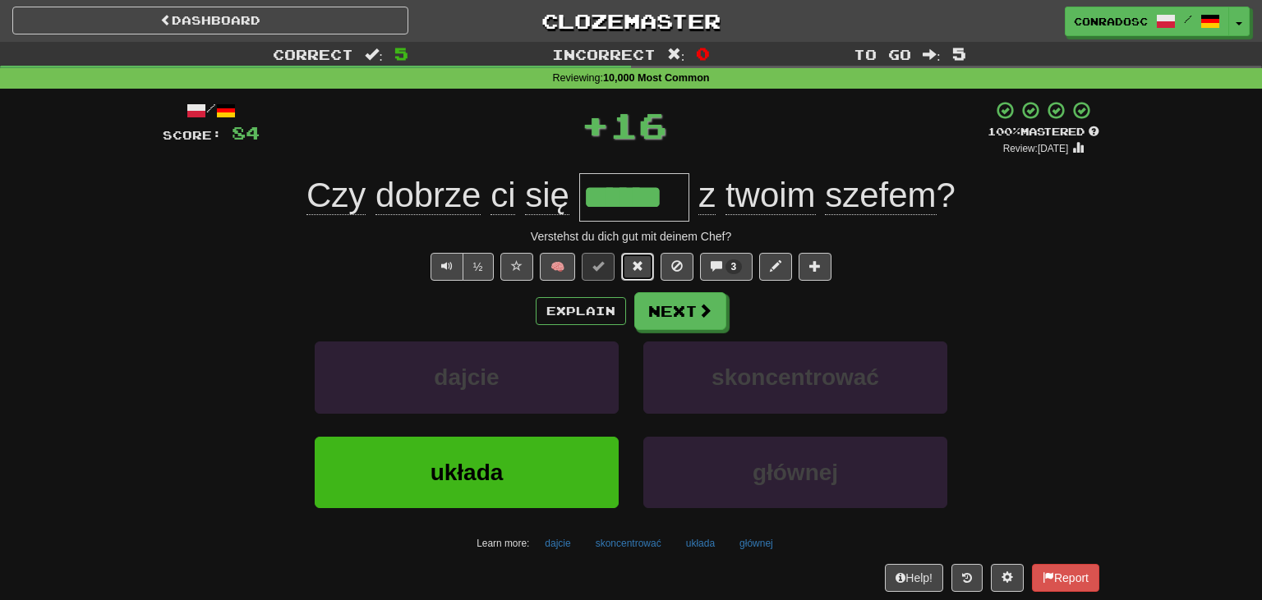
click at [641, 262] on span at bounding box center [637, 265] width 11 height 11
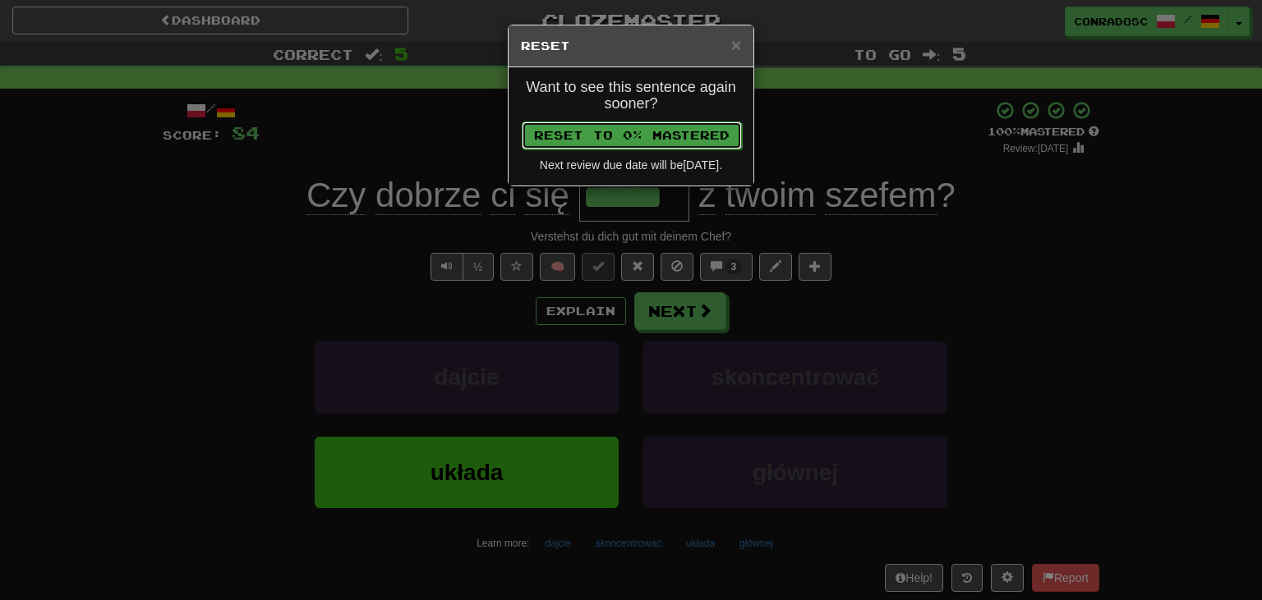
click at [657, 132] on button "Reset to 0% Mastered" at bounding box center [632, 136] width 220 height 28
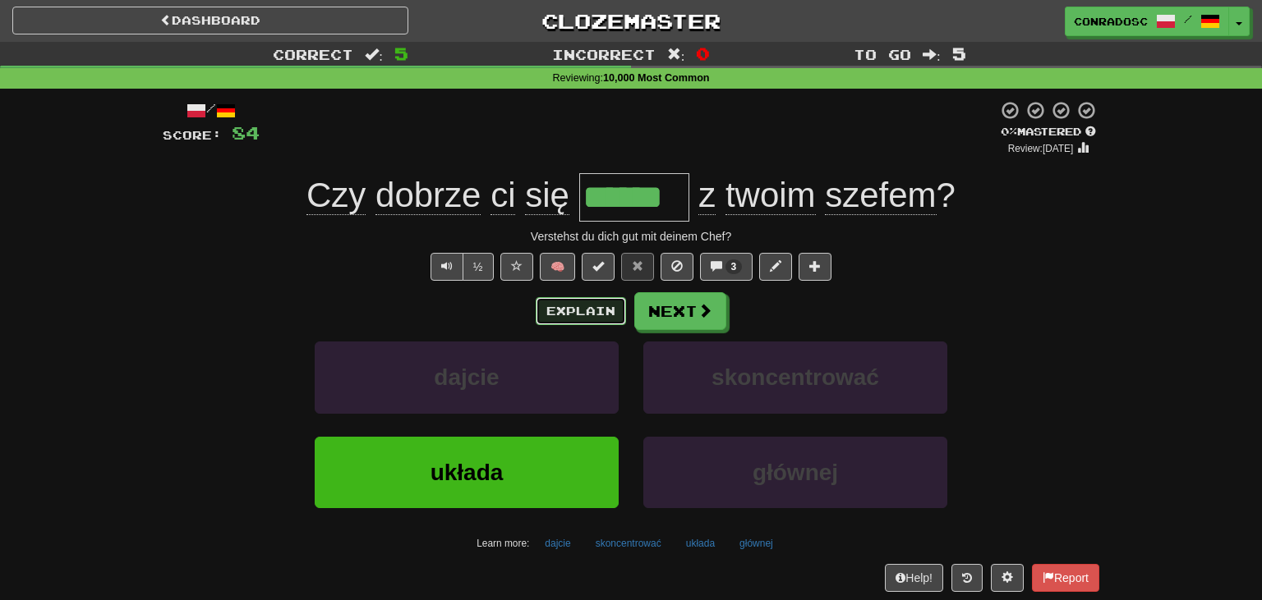
click at [577, 321] on button "Explain" at bounding box center [580, 311] width 90 height 28
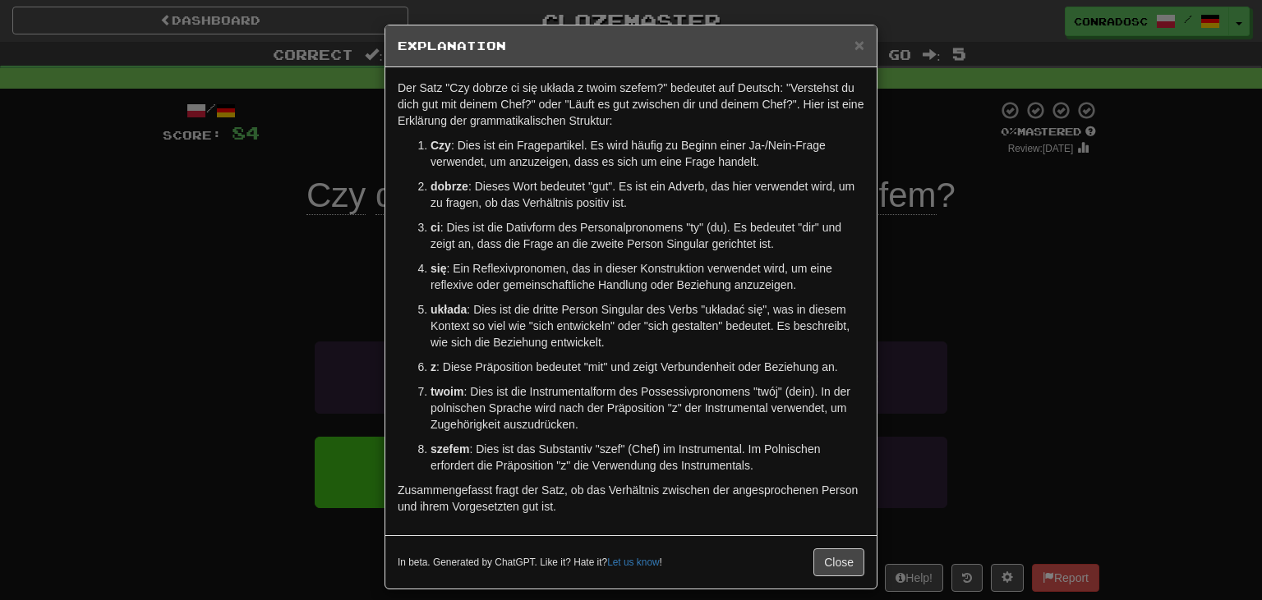
click at [268, 297] on div "× Explanation Der Satz "Czy dobrze ci się układa z twoim szefem?" bedeutet auf …" at bounding box center [631, 300] width 1262 height 600
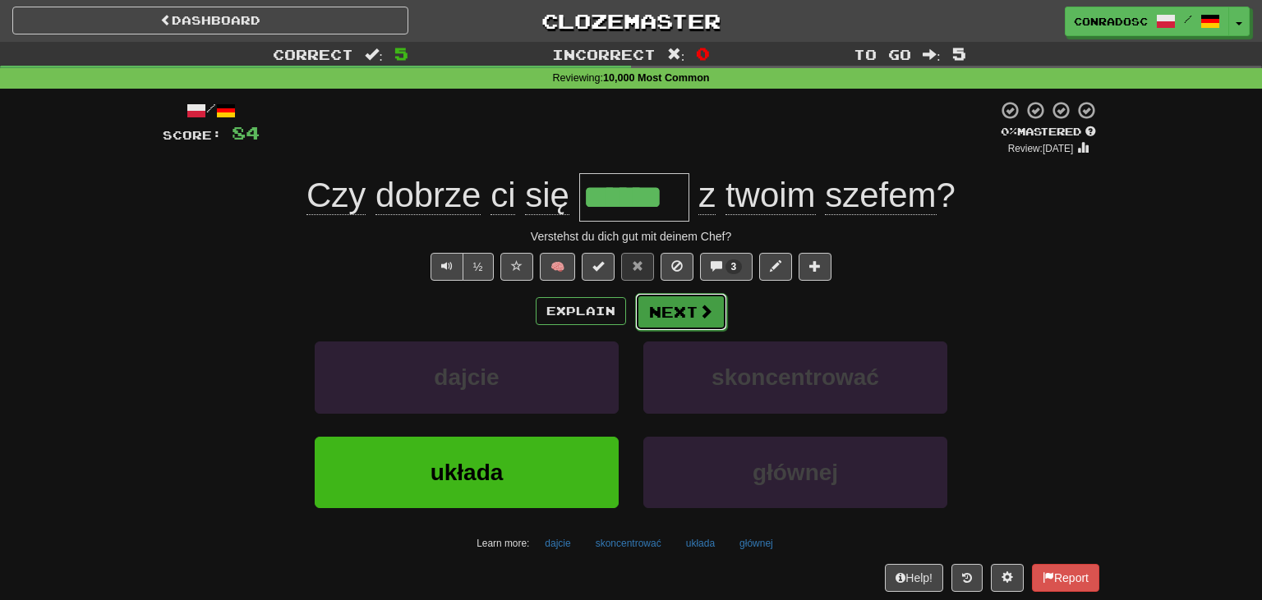
click at [698, 314] on span at bounding box center [705, 311] width 15 height 15
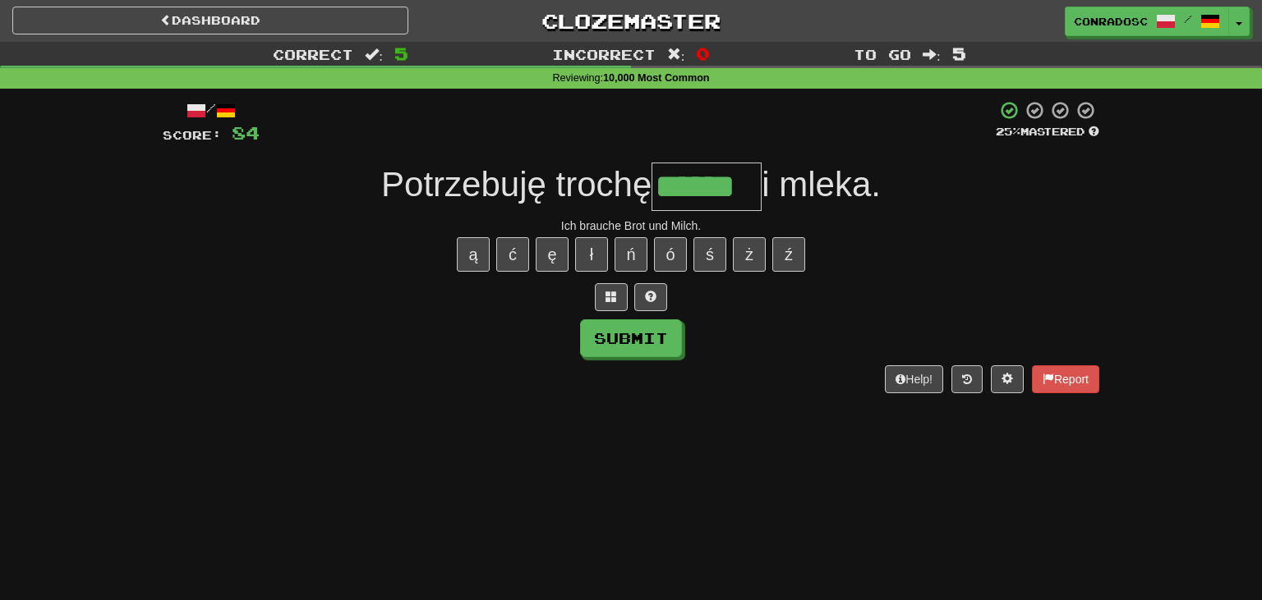
type input "******"
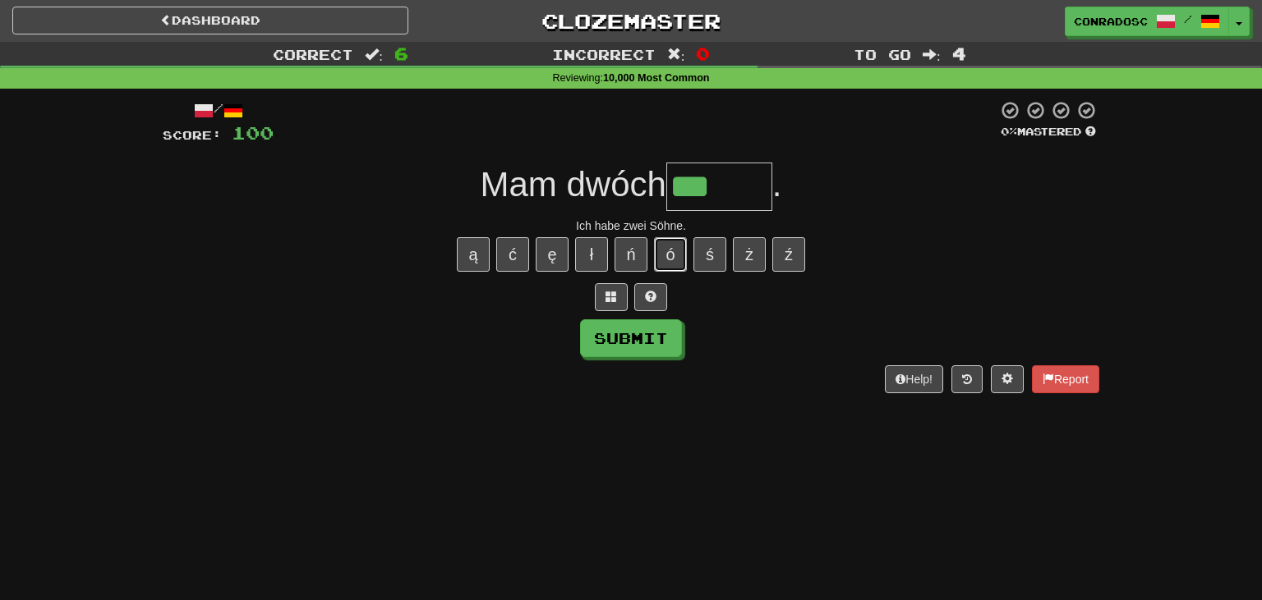
click at [660, 248] on button "ó" at bounding box center [670, 254] width 33 height 34
type input "*****"
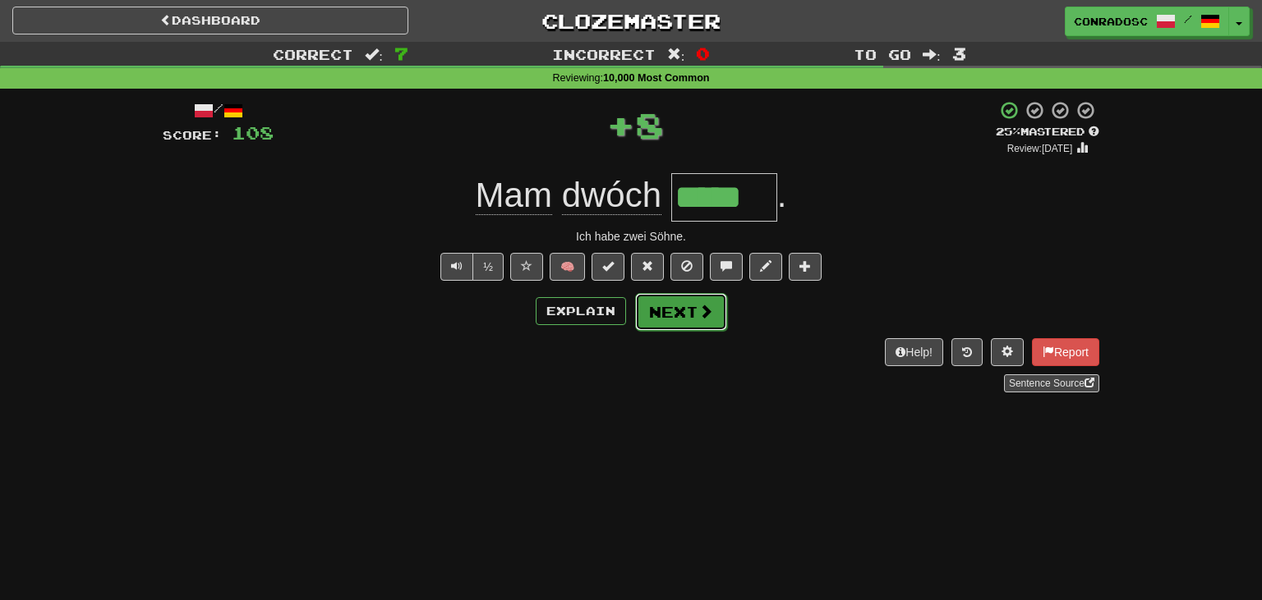
click at [678, 293] on button "Next" at bounding box center [681, 312] width 92 height 38
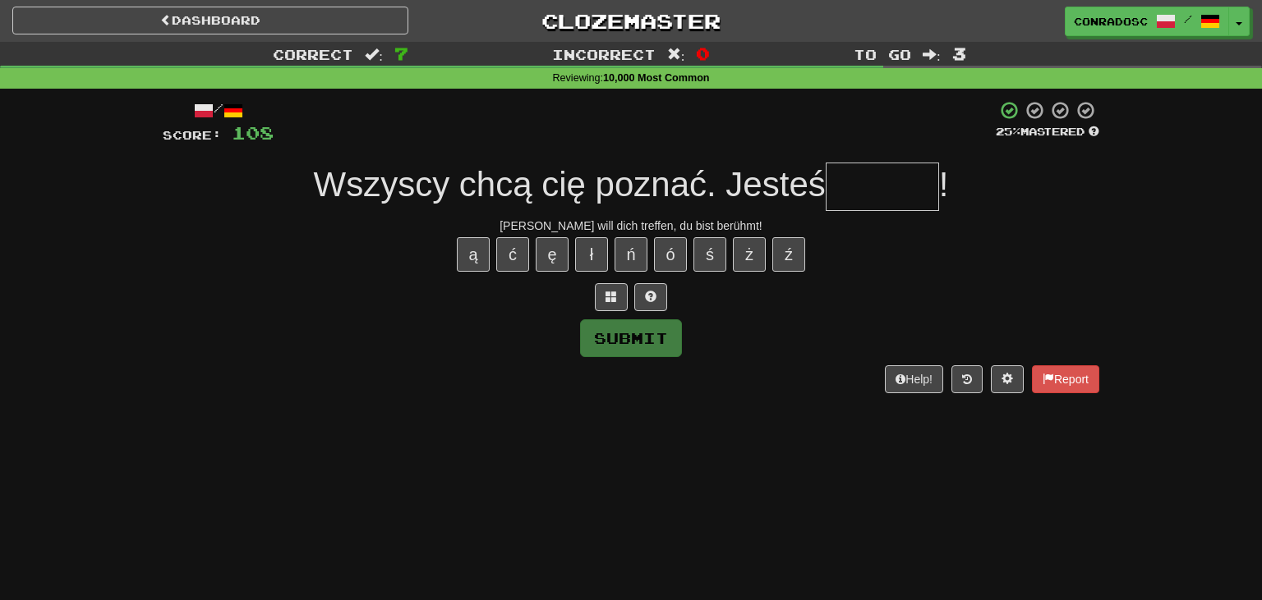
type input "*"
click at [702, 256] on button "ś" at bounding box center [709, 254] width 33 height 34
type input "*"
click at [609, 283] on button at bounding box center [611, 297] width 33 height 28
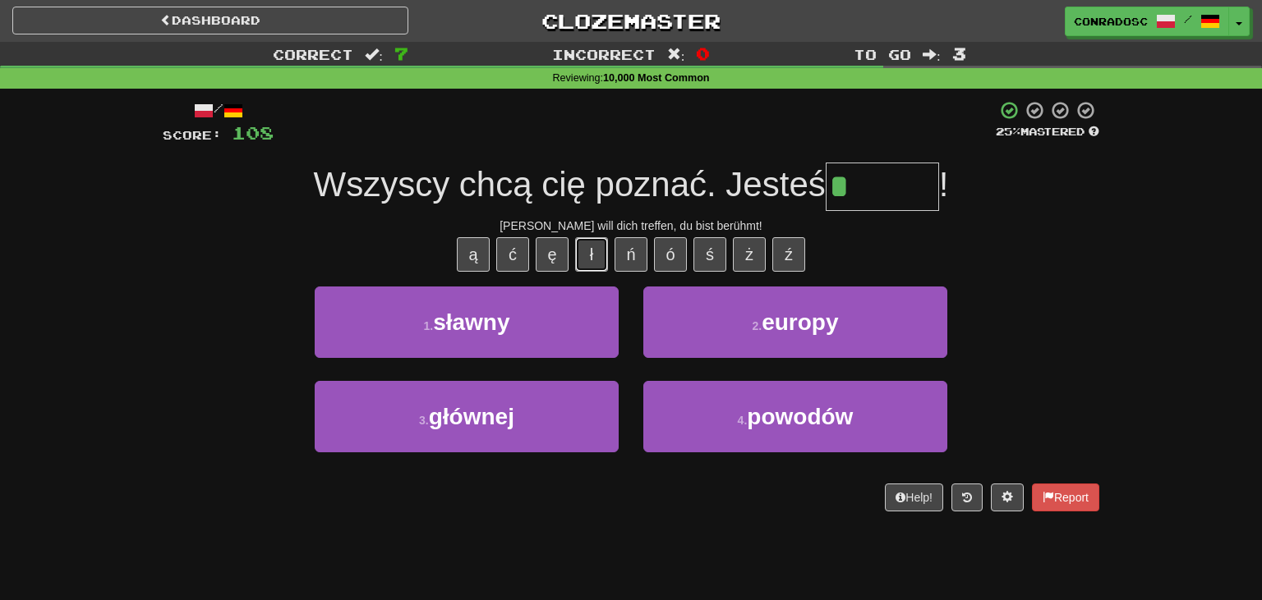
click at [590, 258] on button "ł" at bounding box center [591, 254] width 33 height 34
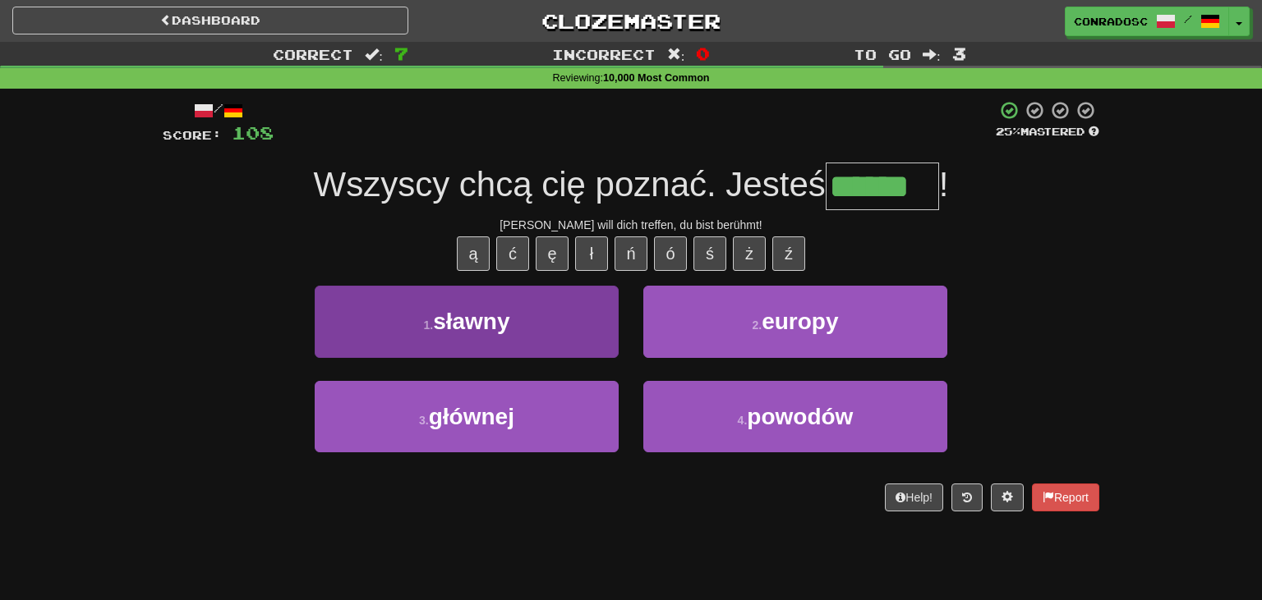
type input "******"
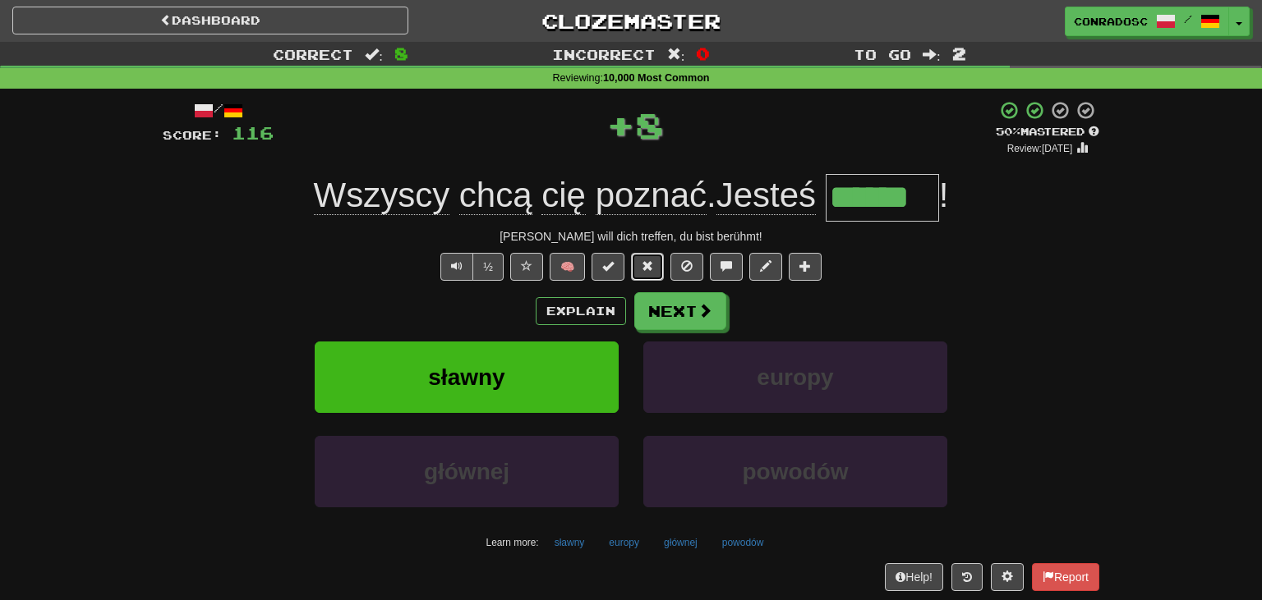
click at [642, 268] on button at bounding box center [647, 267] width 33 height 28
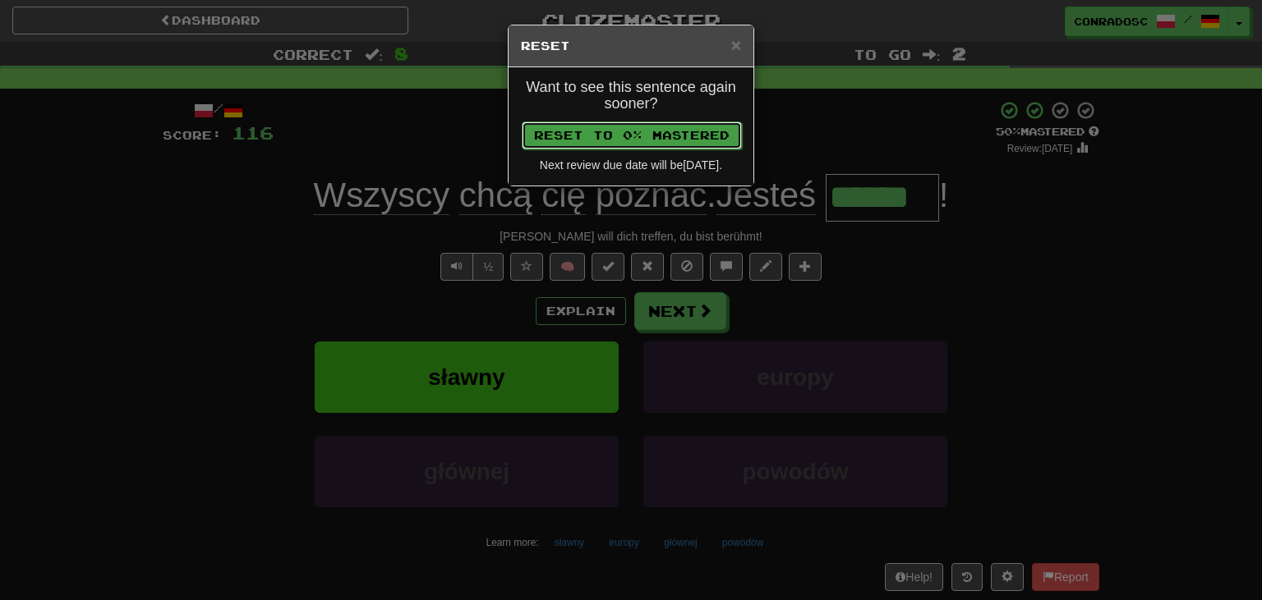
click at [647, 131] on button "Reset to 0% Mastered" at bounding box center [632, 136] width 220 height 28
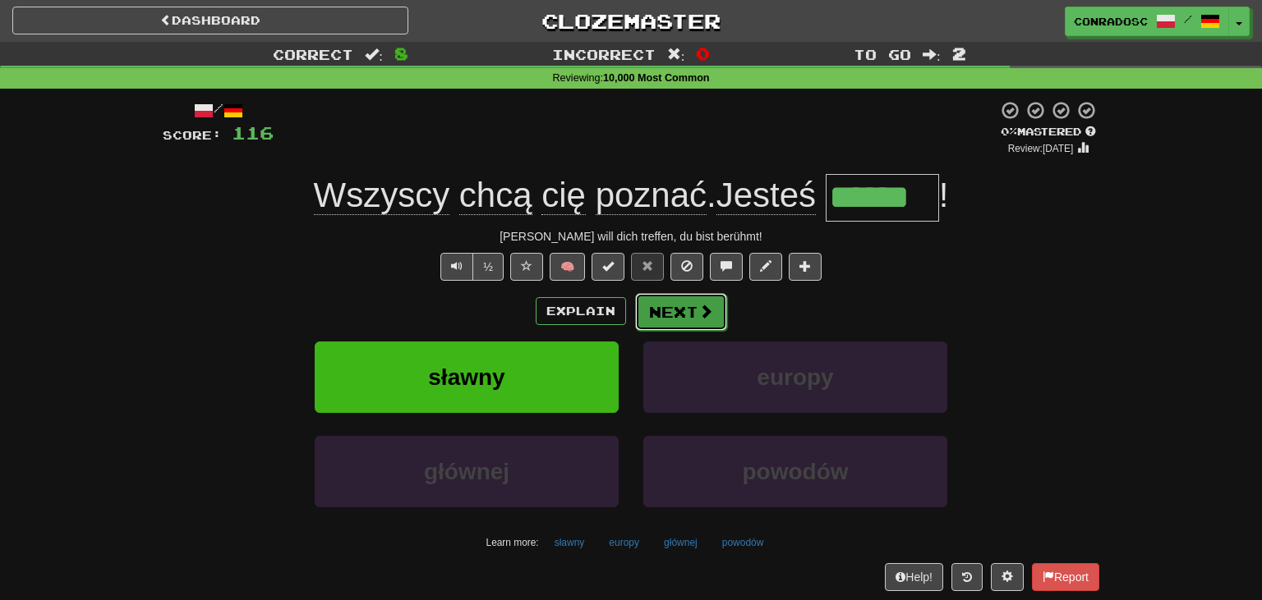
click at [681, 323] on button "Next" at bounding box center [681, 312] width 92 height 38
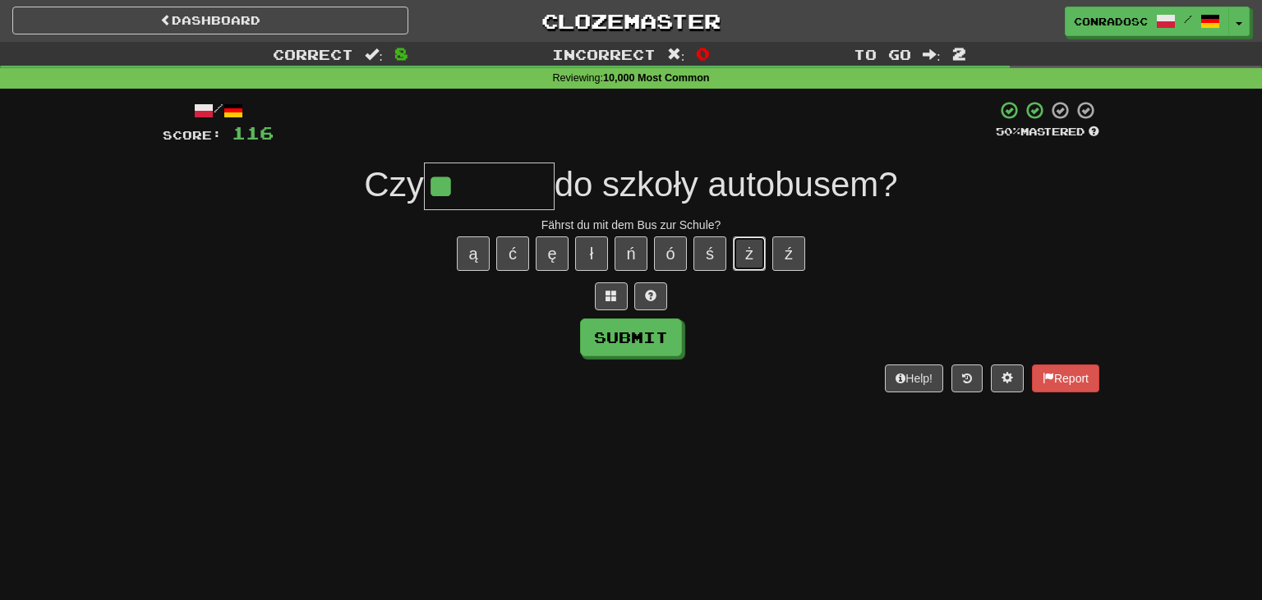
click at [751, 263] on button "ż" at bounding box center [749, 254] width 33 height 34
click at [795, 250] on button "ź" at bounding box center [788, 254] width 33 height 34
type input "********"
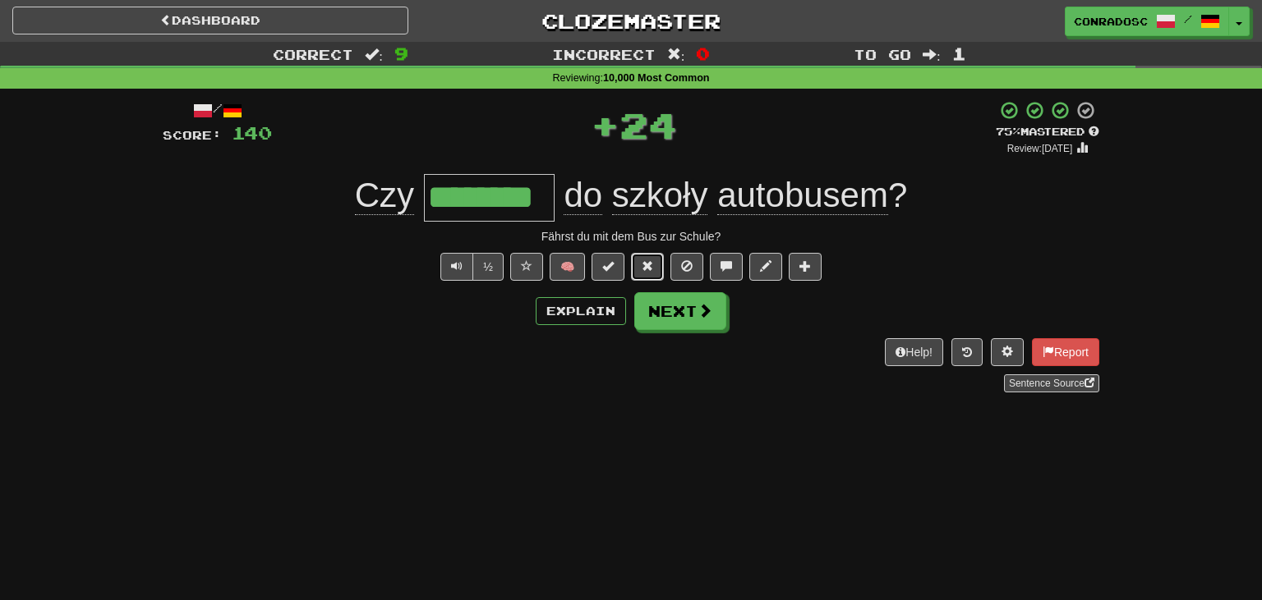
click at [640, 273] on button at bounding box center [647, 267] width 33 height 28
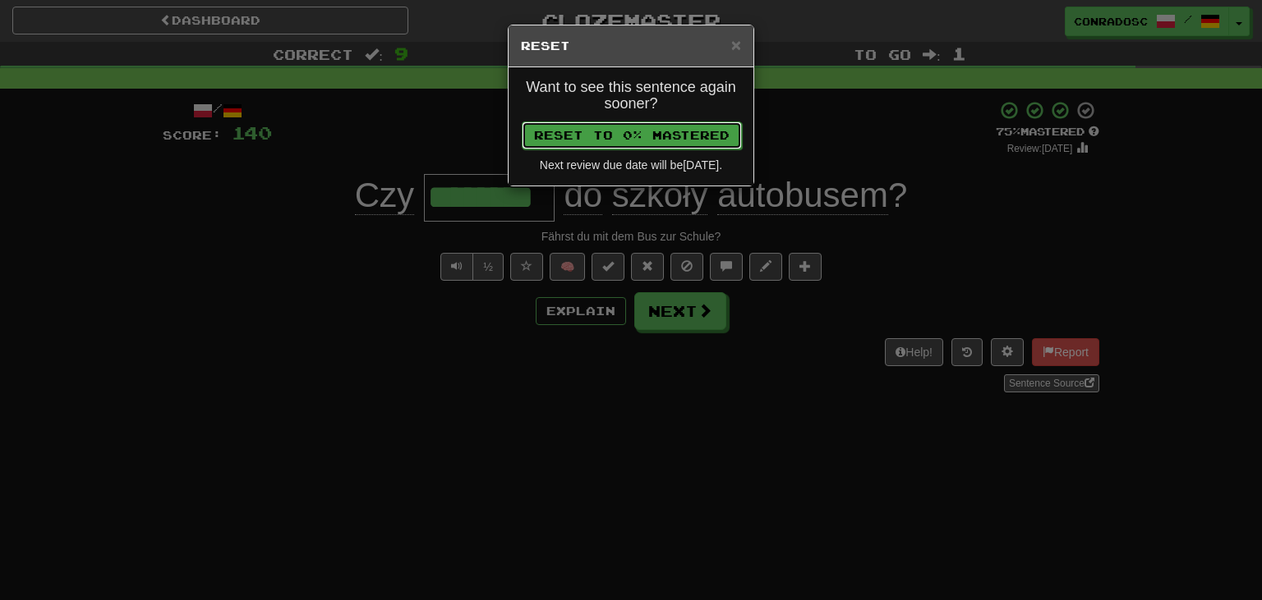
click at [627, 136] on button "Reset to 0% Mastered" at bounding box center [632, 136] width 220 height 28
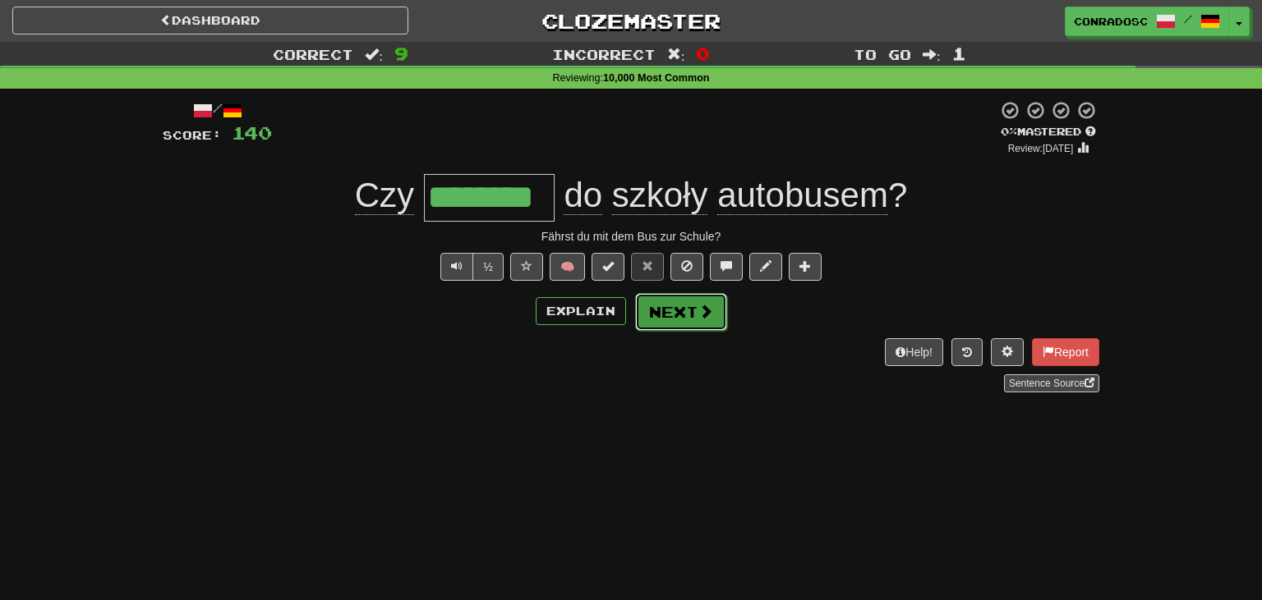
click at [672, 310] on button "Next" at bounding box center [681, 312] width 92 height 38
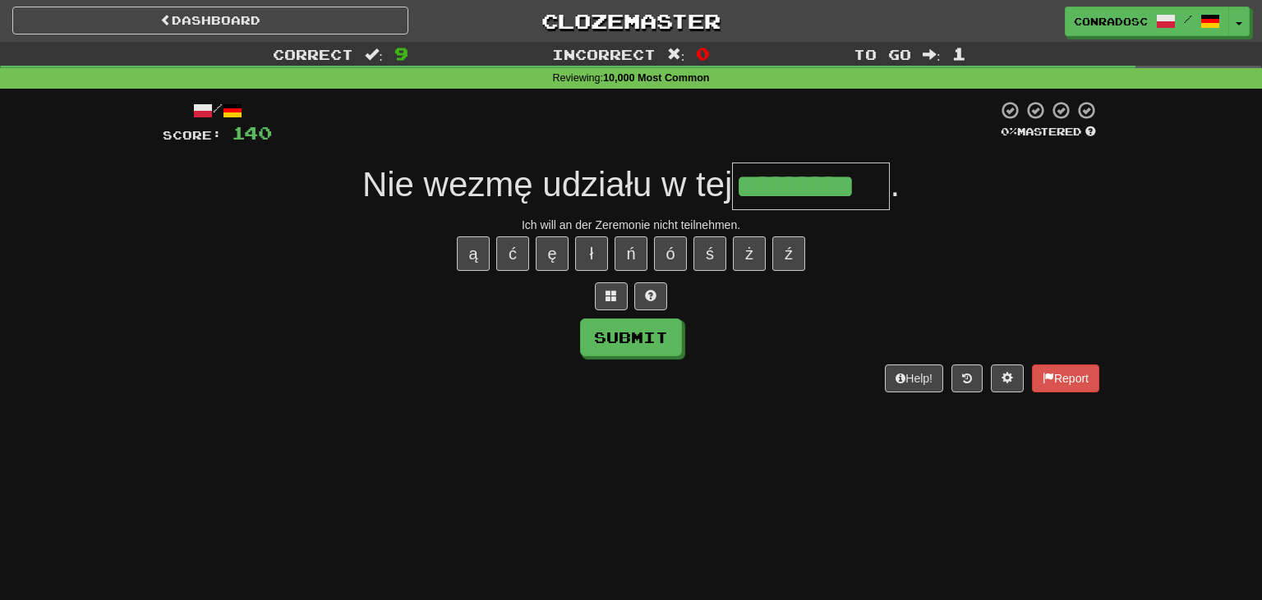
type input "*********"
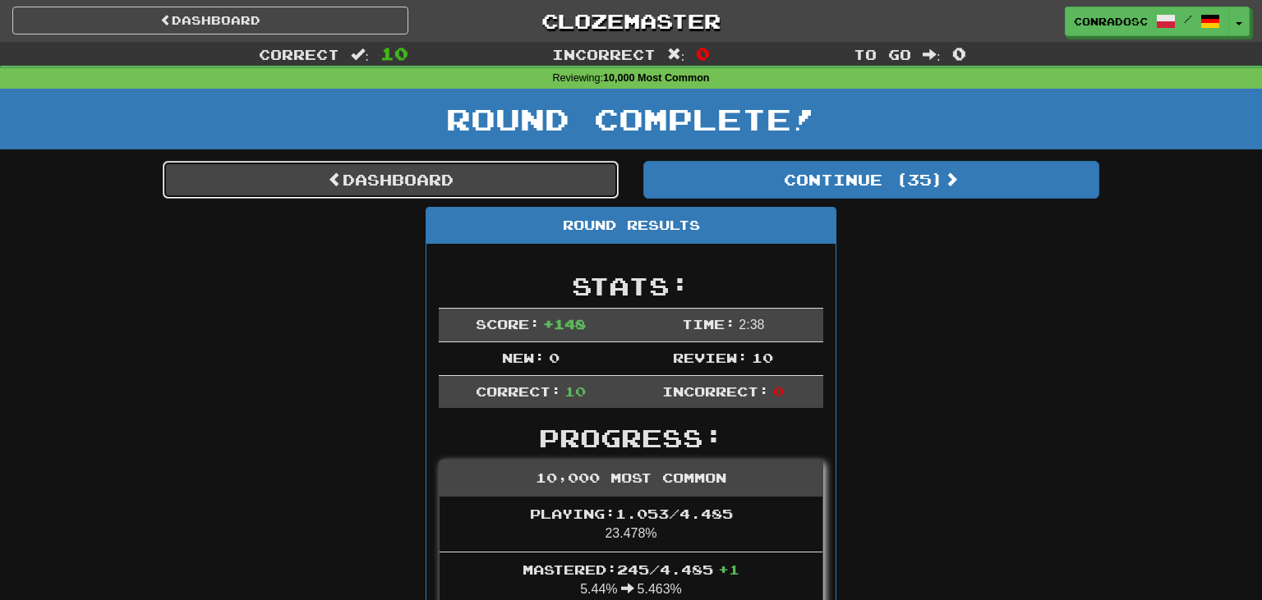
click at [432, 189] on link "Dashboard" at bounding box center [391, 180] width 456 height 38
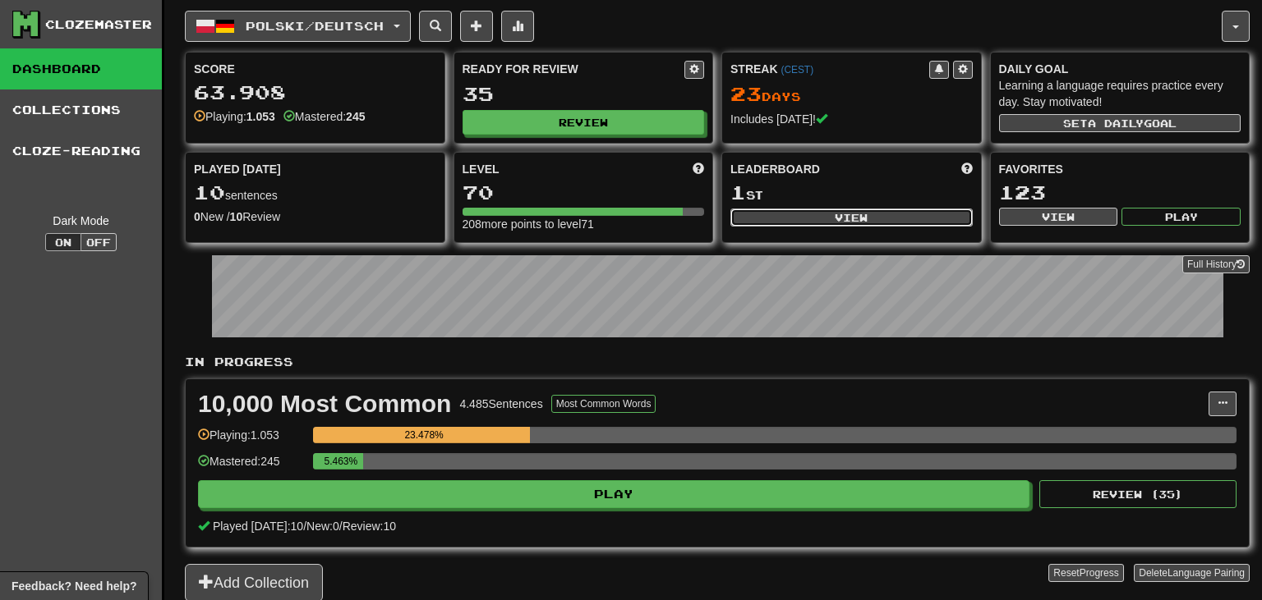
click at [806, 215] on button "View" at bounding box center [851, 218] width 242 height 18
select select "**********"
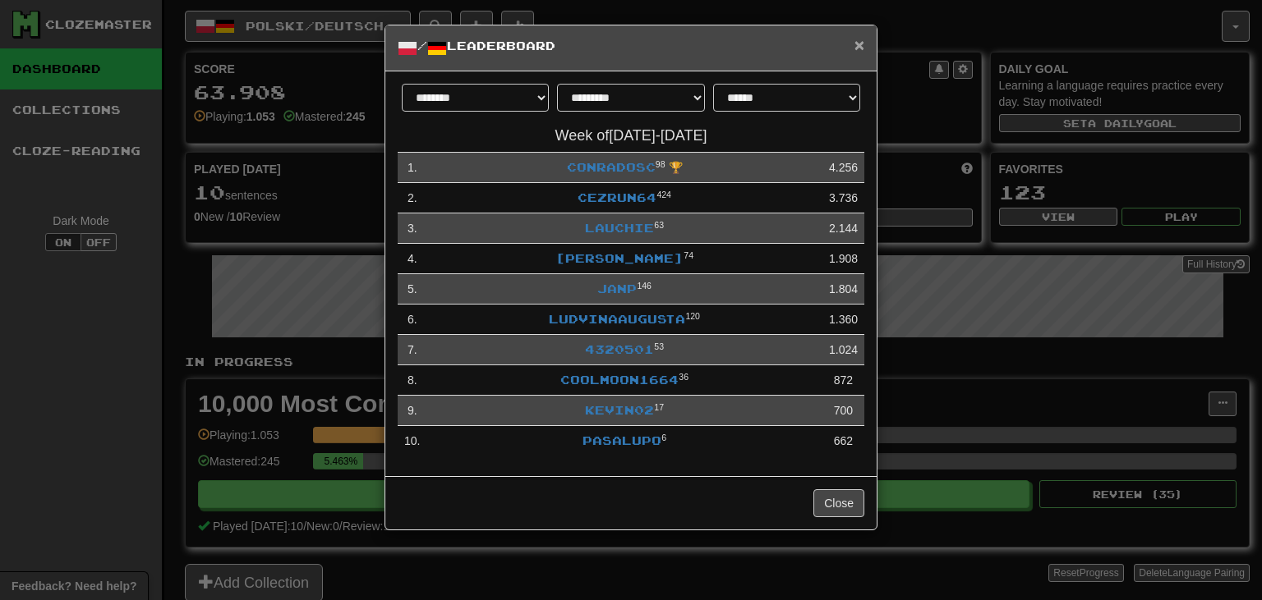
click at [857, 43] on span "×" at bounding box center [859, 44] width 10 height 19
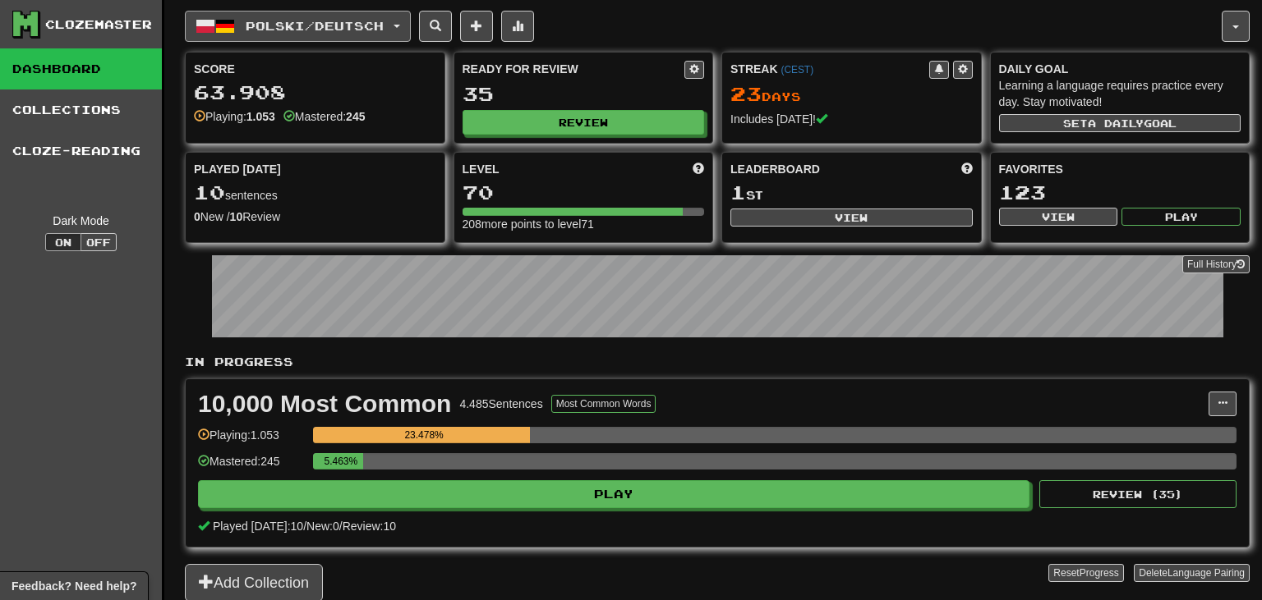
click at [349, 37] on button "Polski / Deutsch" at bounding box center [298, 26] width 226 height 31
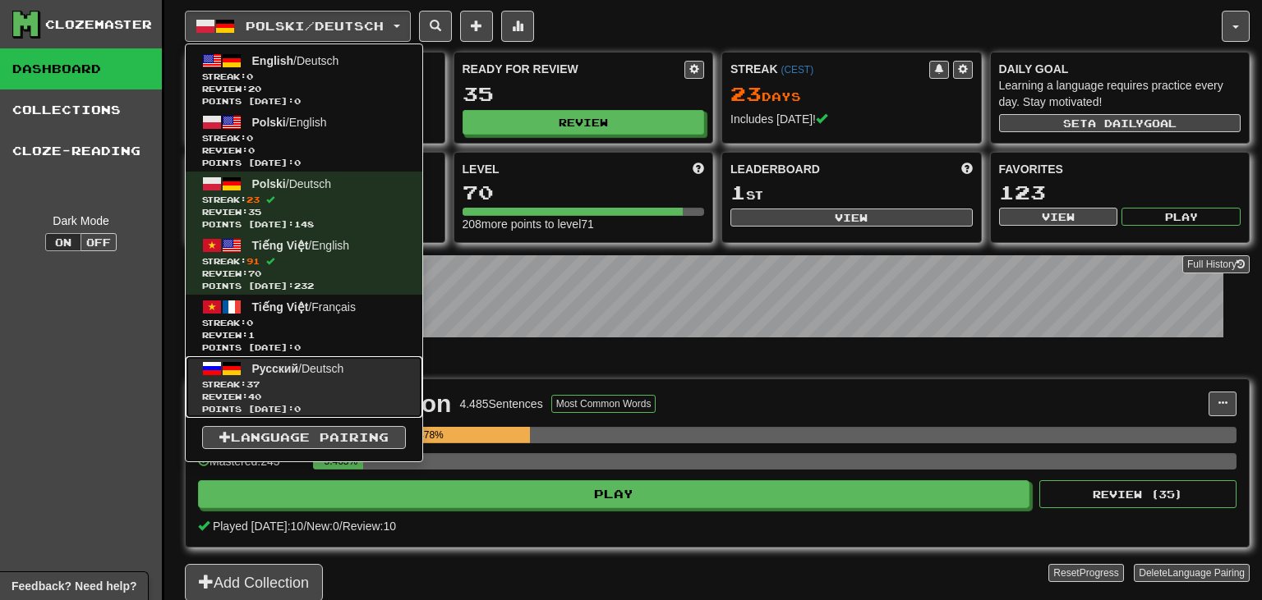
click at [294, 384] on span "Streak: 37" at bounding box center [304, 385] width 204 height 12
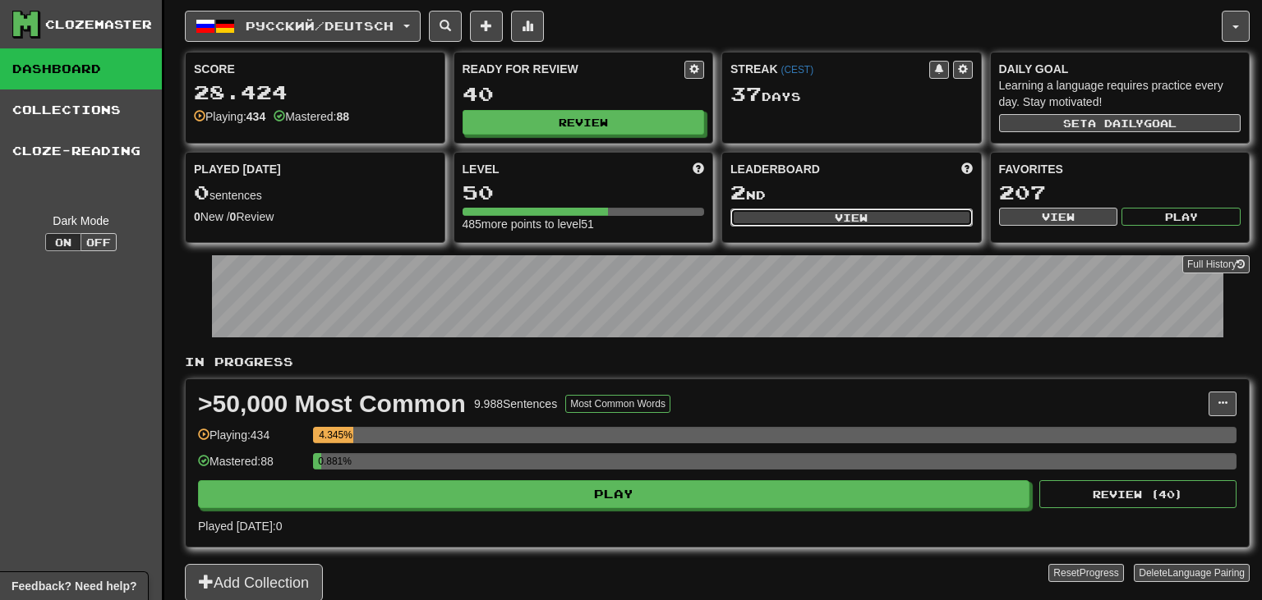
click at [771, 215] on button "View" at bounding box center [851, 218] width 242 height 18
select select "**********"
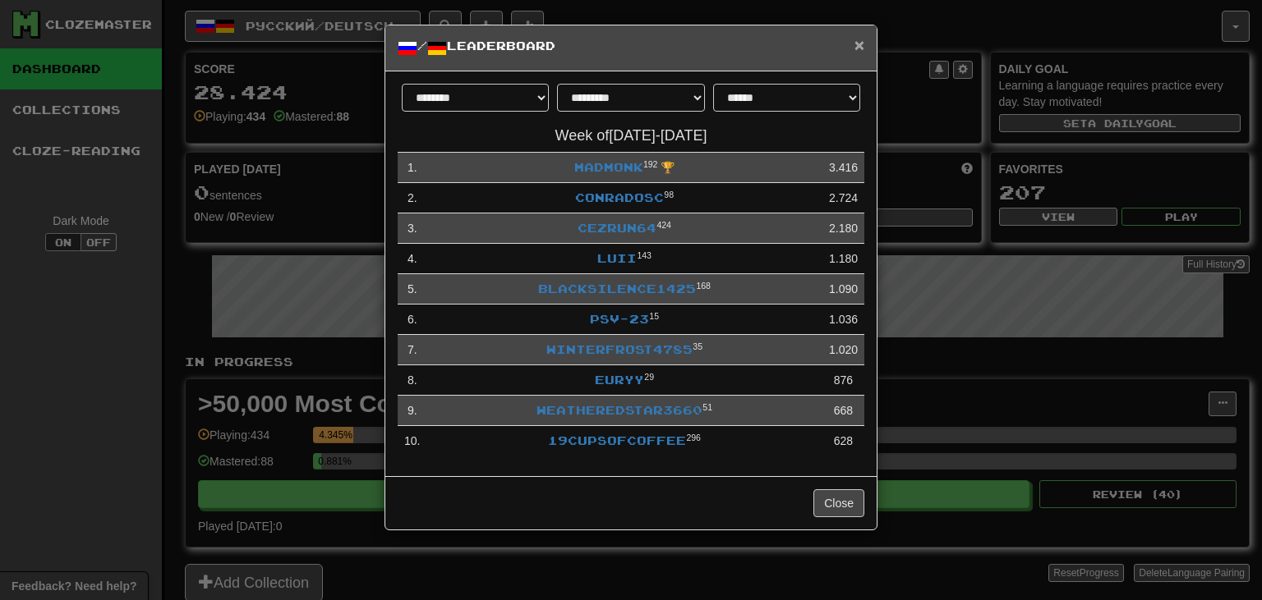
click at [857, 45] on span "×" at bounding box center [859, 44] width 10 height 19
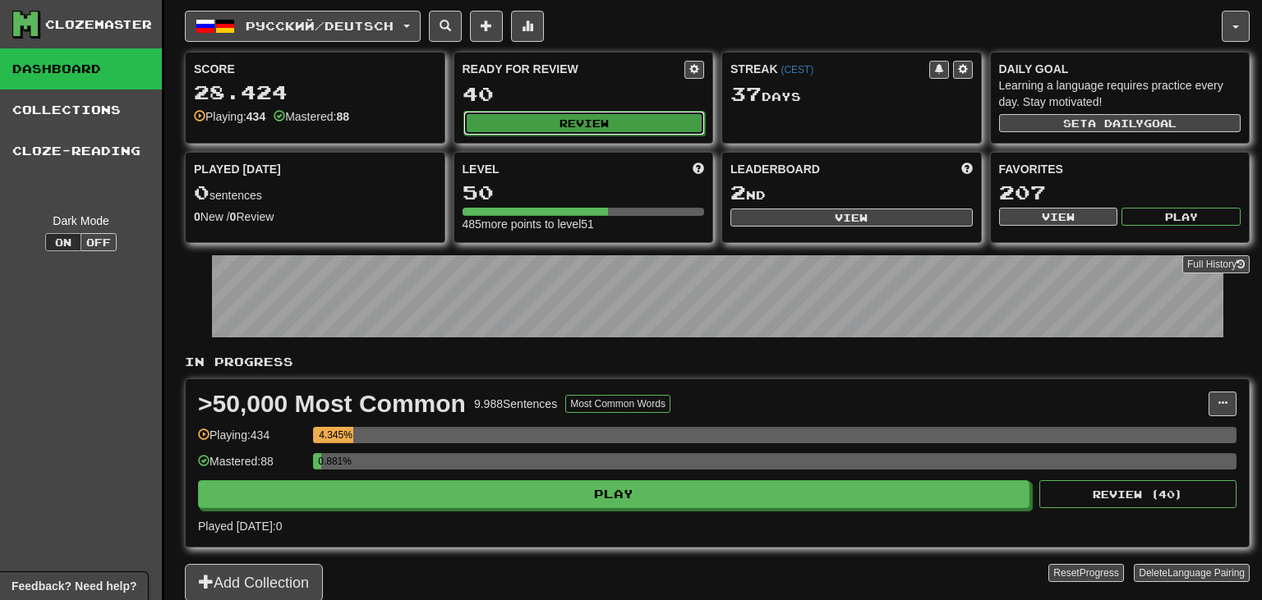
click at [618, 117] on button "Review" at bounding box center [584, 123] width 242 height 25
select select "**"
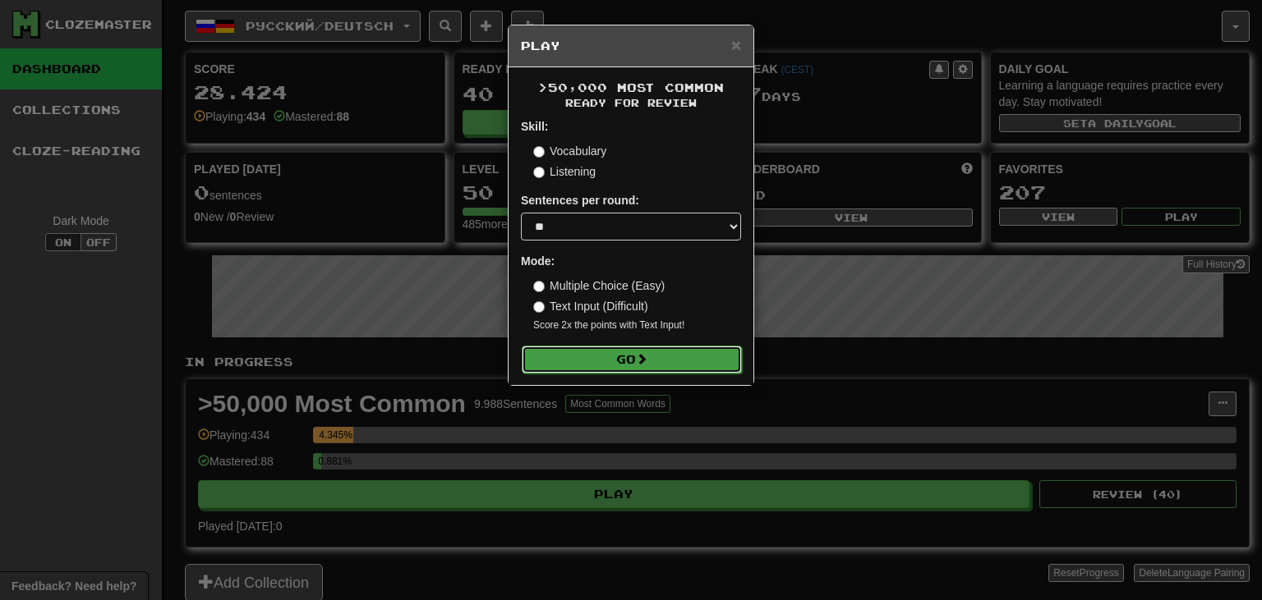
click at [709, 370] on button "Go" at bounding box center [632, 360] width 220 height 28
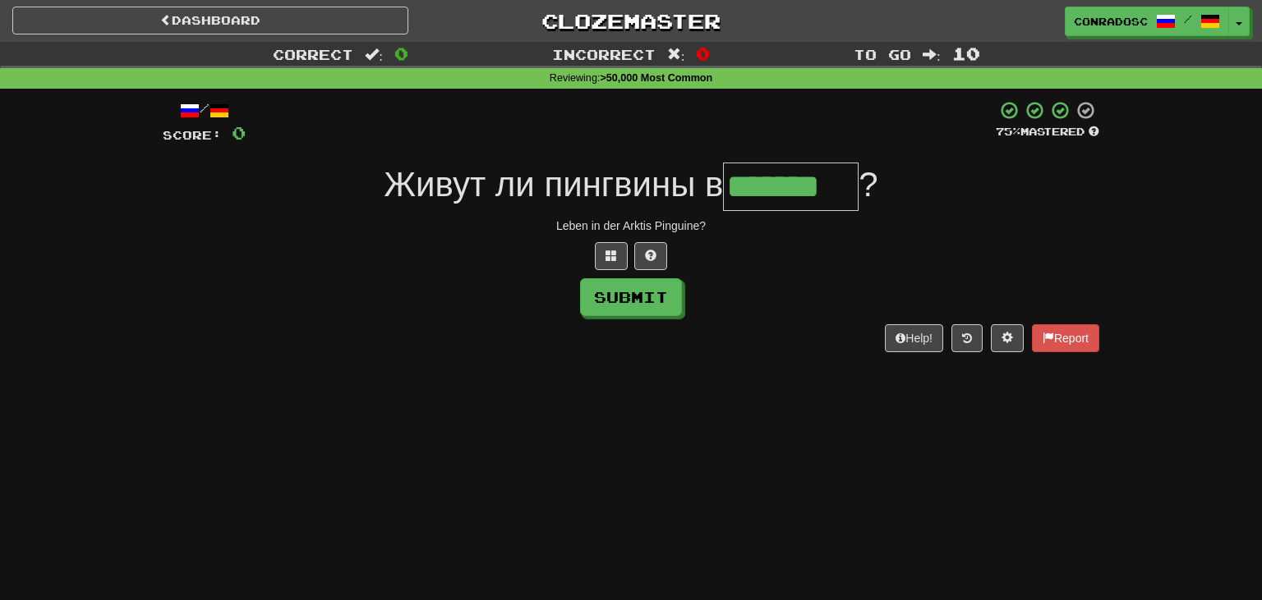
type input "*******"
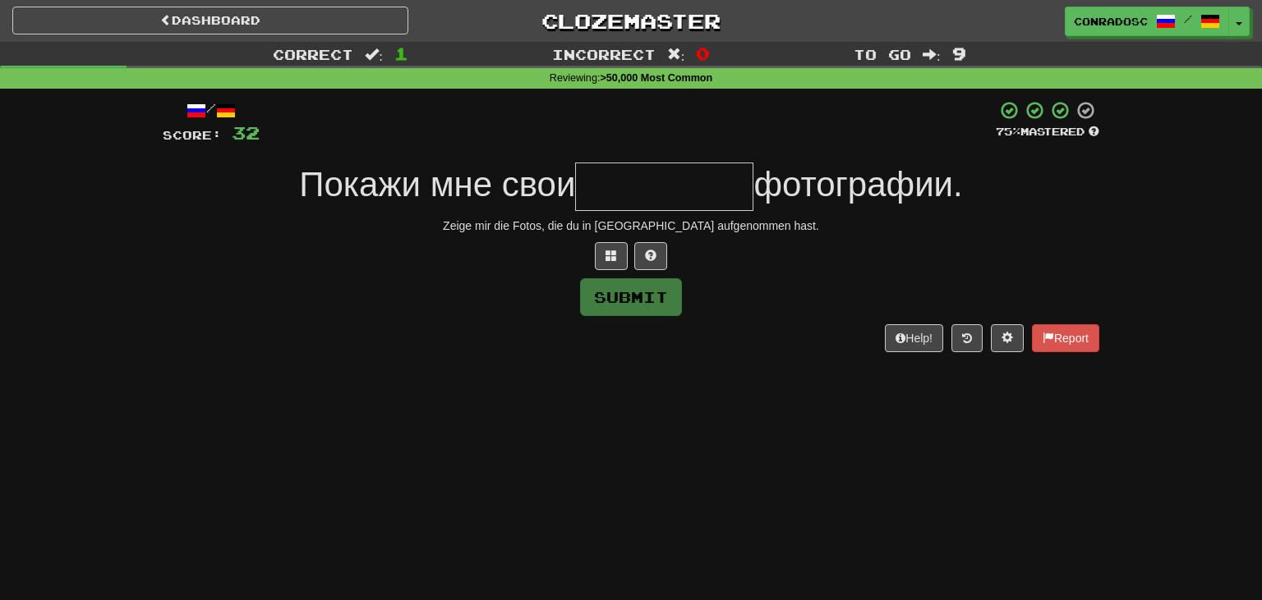
type input "*"
type input "*********"
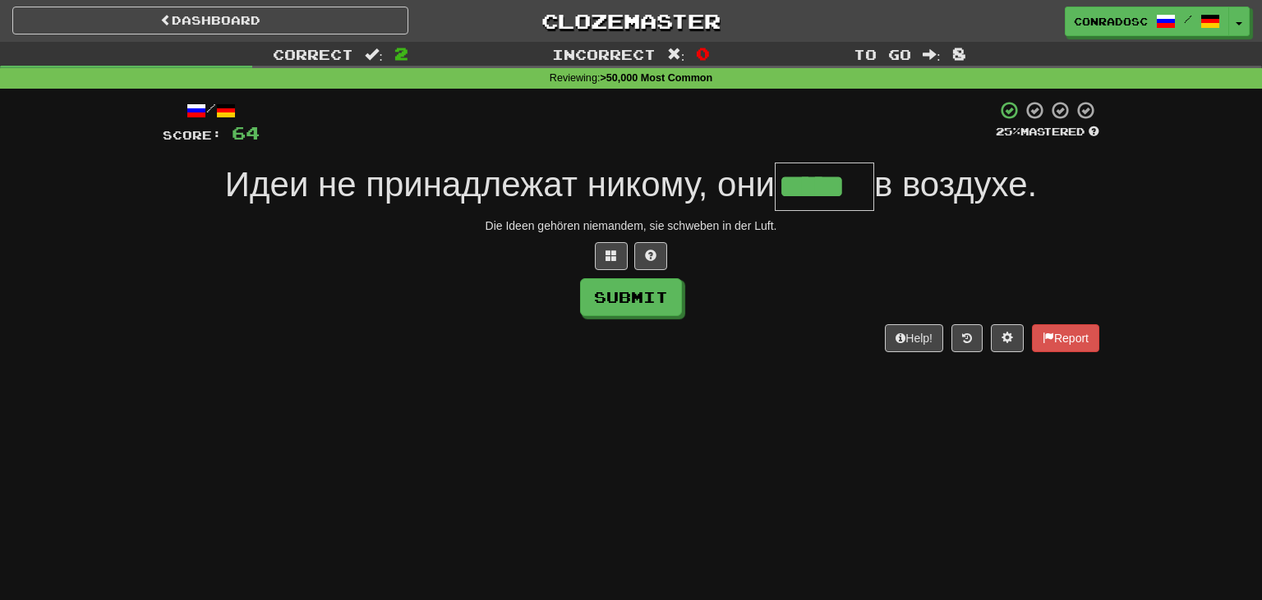
type input "*****"
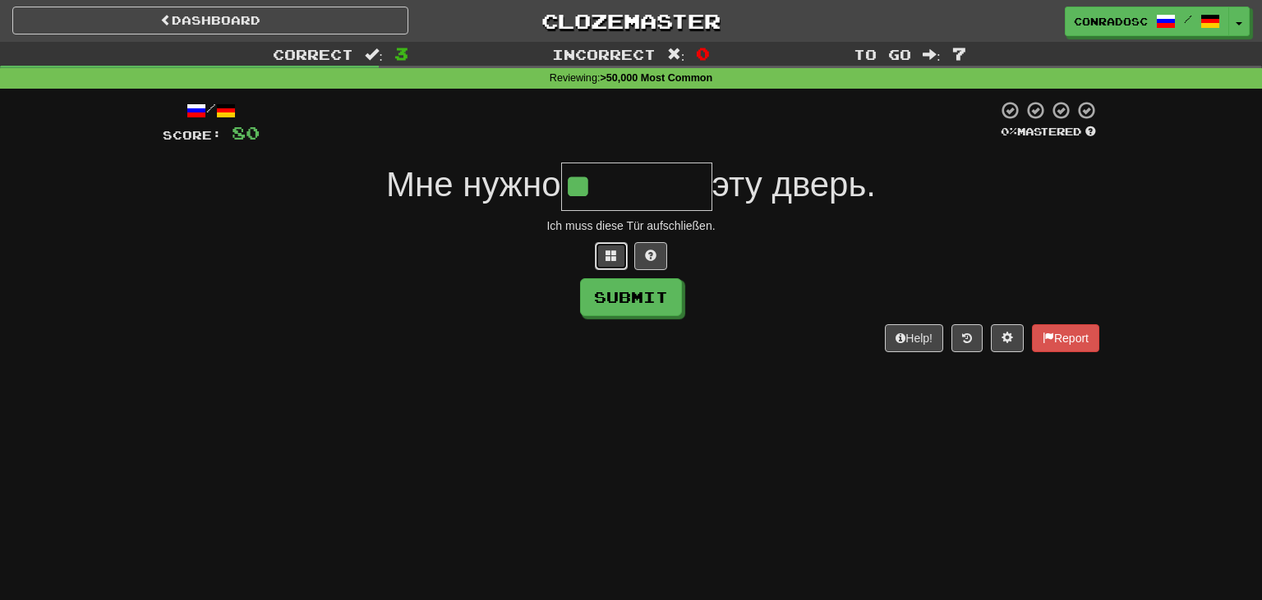
click at [598, 255] on button at bounding box center [611, 256] width 33 height 28
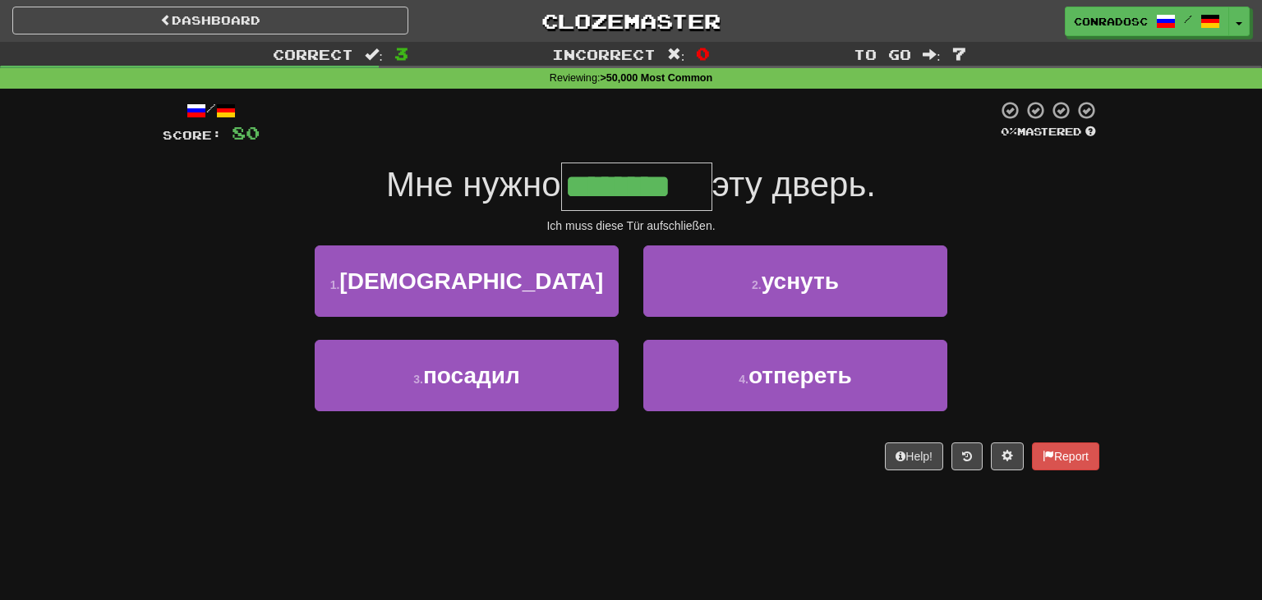
type input "********"
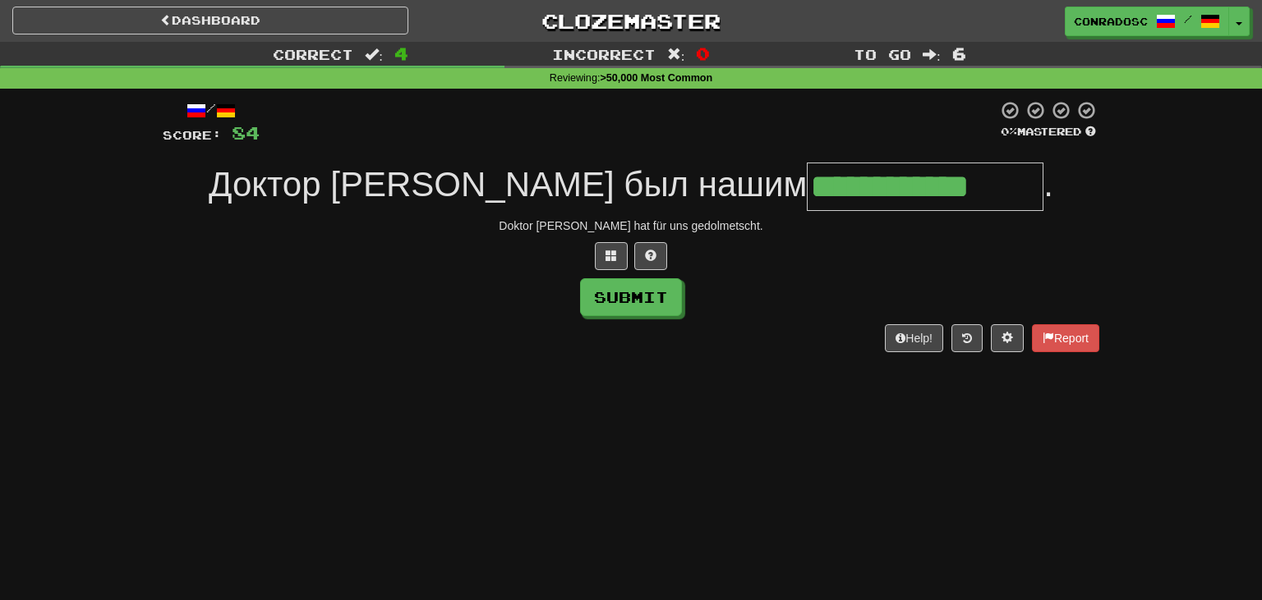
type input "**********"
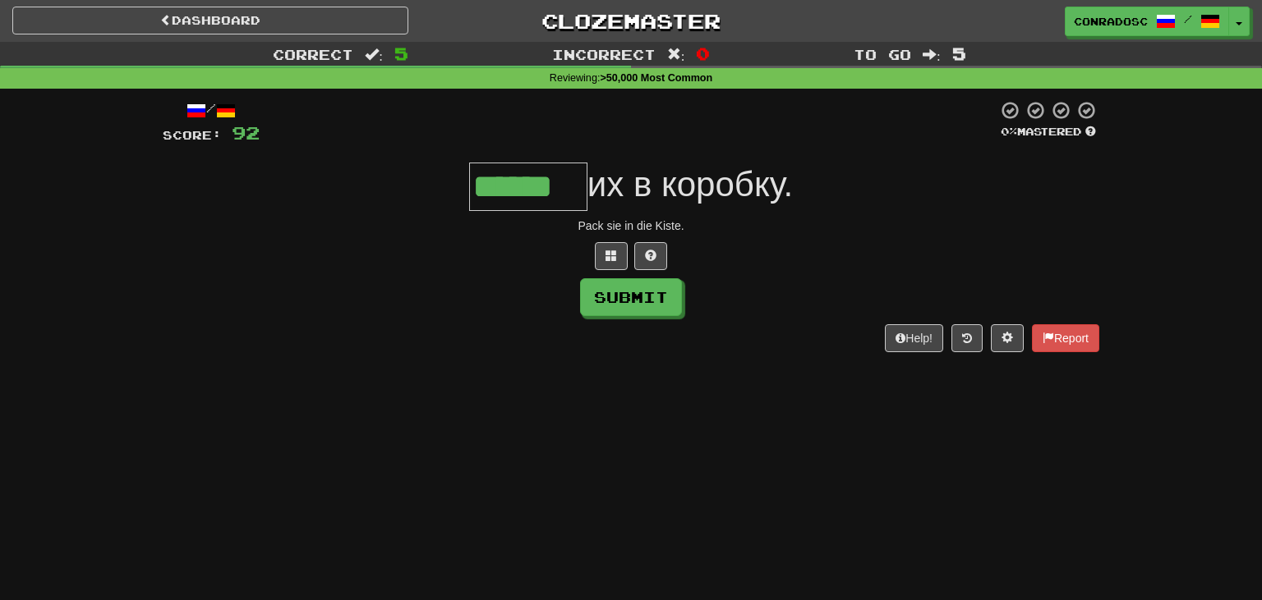
type input "******"
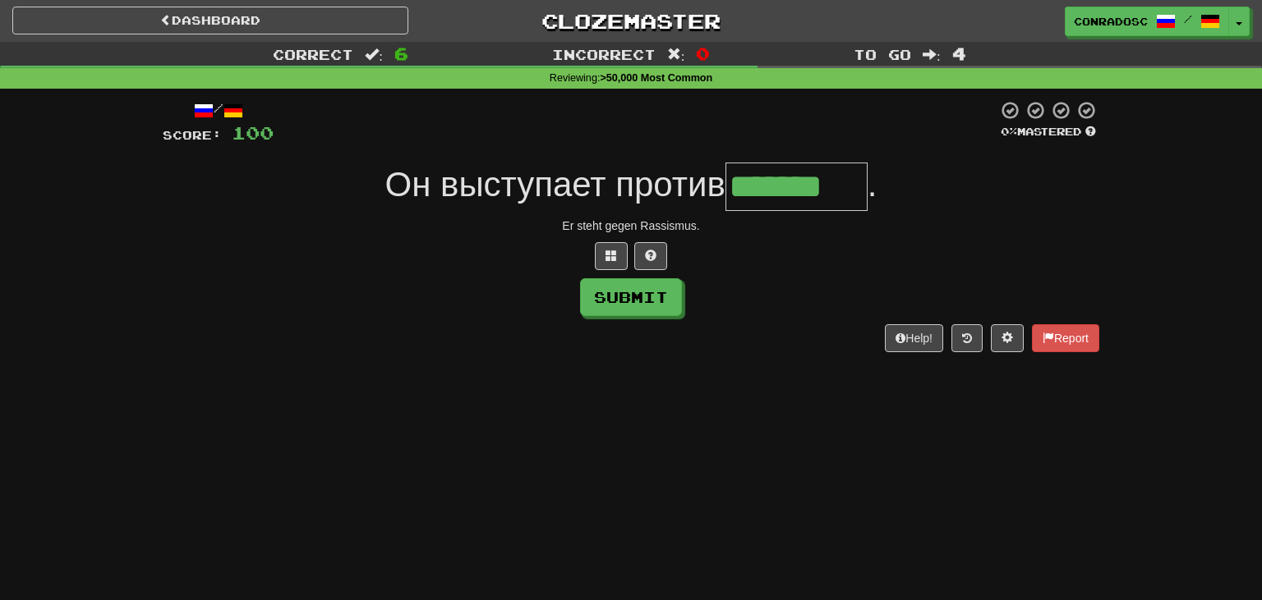
type input "*******"
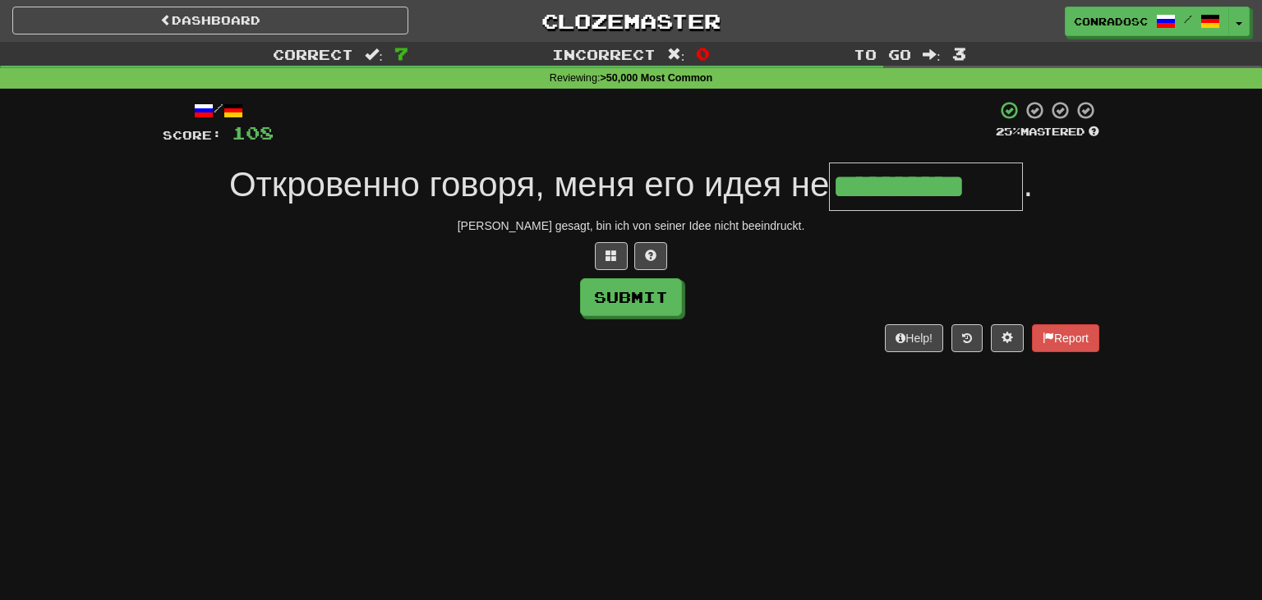
type input "**********"
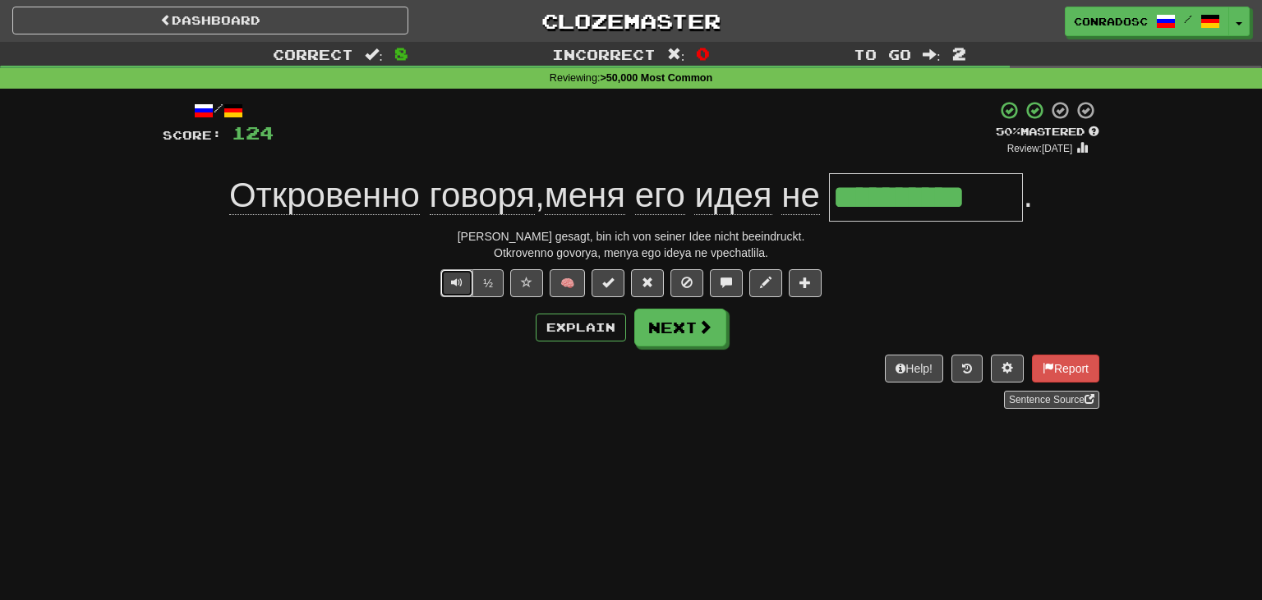
click at [462, 287] on span "Text-to-speech controls" at bounding box center [456, 282] width 11 height 11
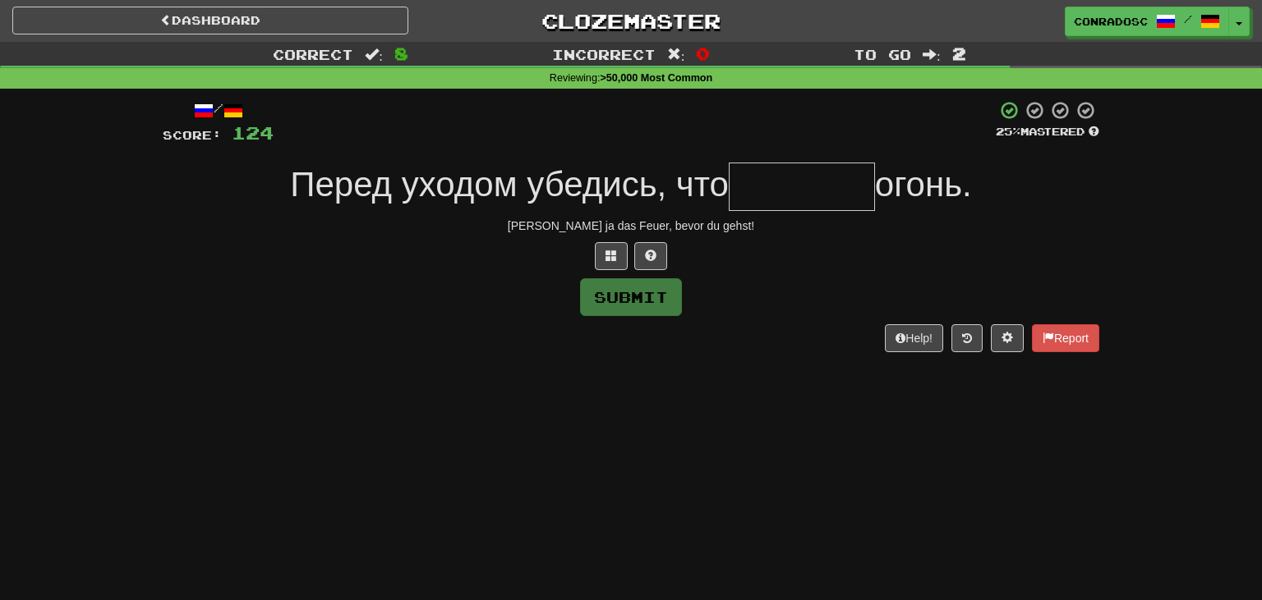
type input "*"
click at [613, 255] on span at bounding box center [610, 255] width 11 height 11
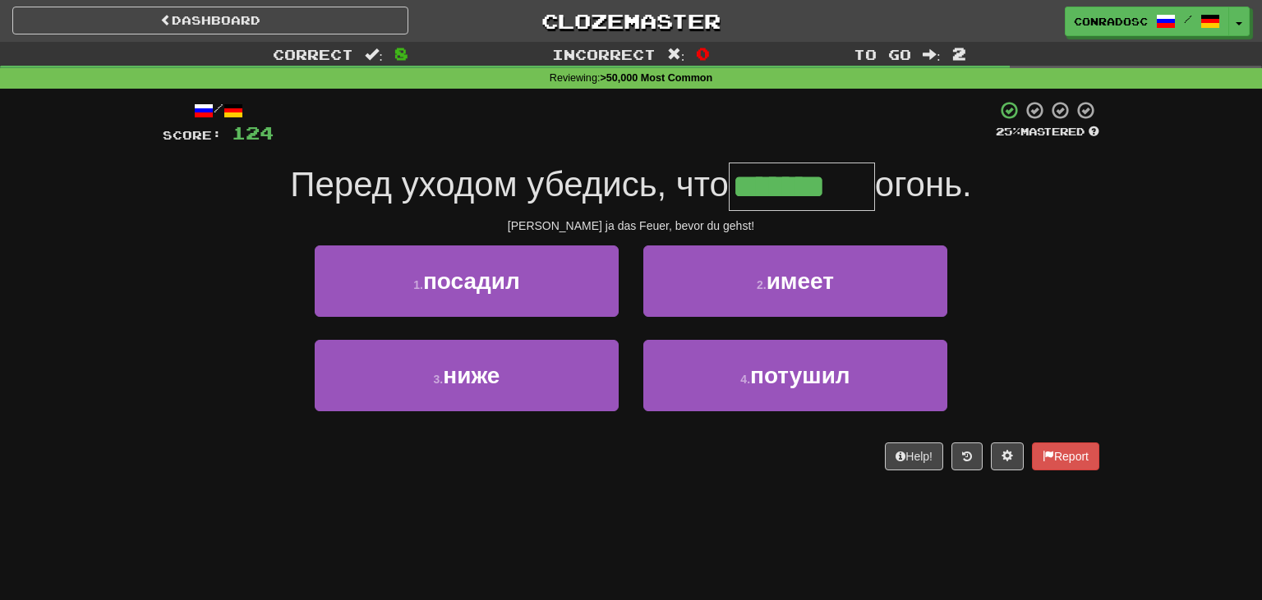
type input "*******"
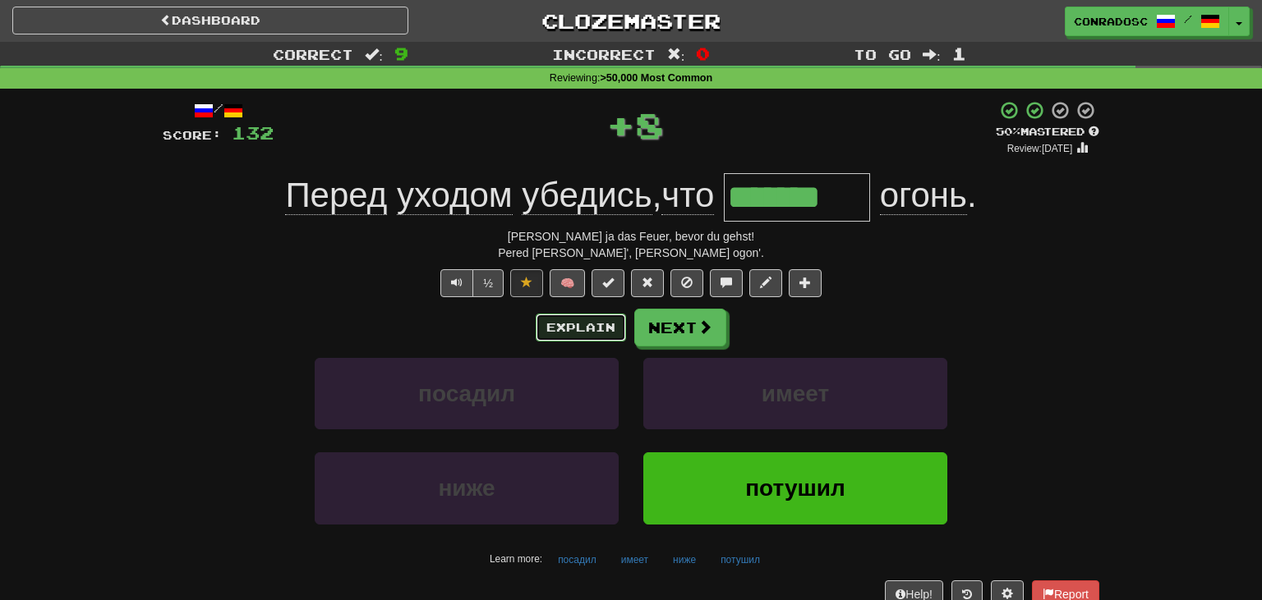
click at [577, 324] on button "Explain" at bounding box center [580, 328] width 90 height 28
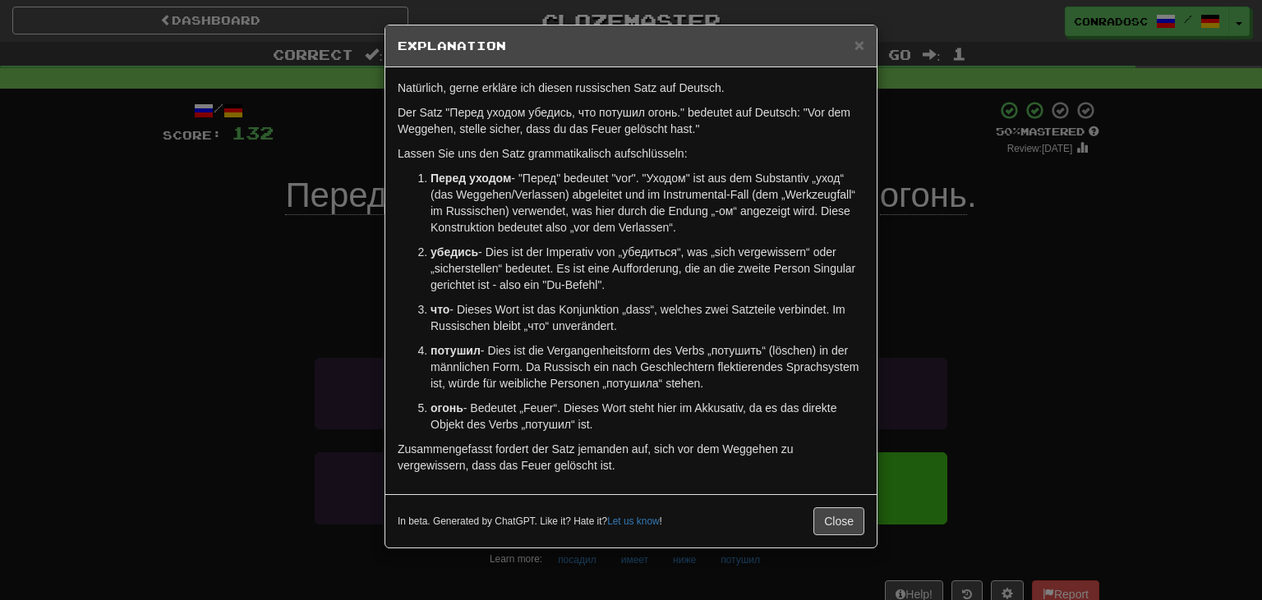
click at [192, 350] on div "× Explanation Natürlich, gerne erkläre ich diesen russischen Satz auf Deutsch. …" at bounding box center [631, 300] width 1262 height 600
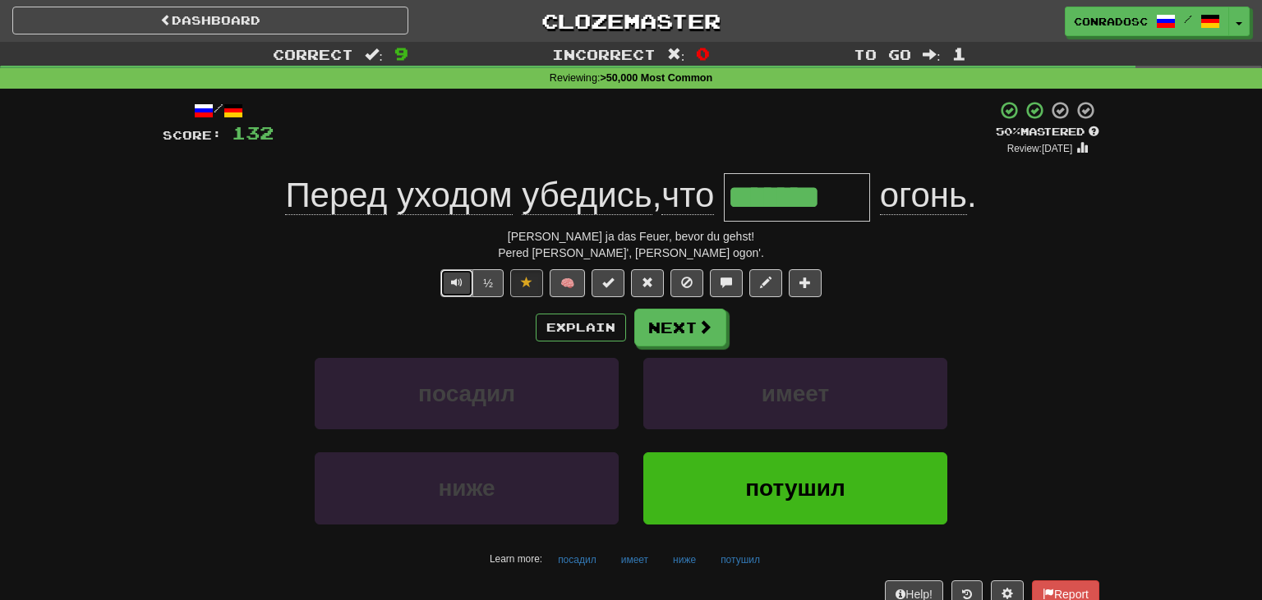
click at [454, 287] on span "Text-to-speech controls" at bounding box center [456, 282] width 11 height 11
click at [653, 283] on span at bounding box center [646, 282] width 11 height 11
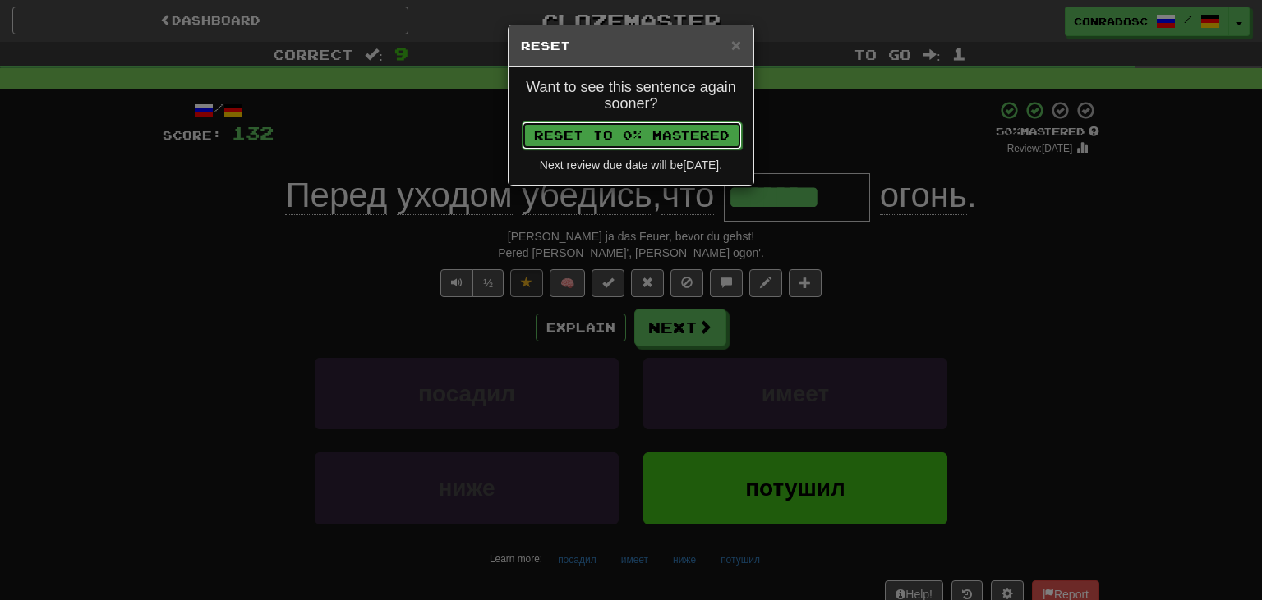
click at [639, 138] on button "Reset to 0% Mastered" at bounding box center [632, 136] width 220 height 28
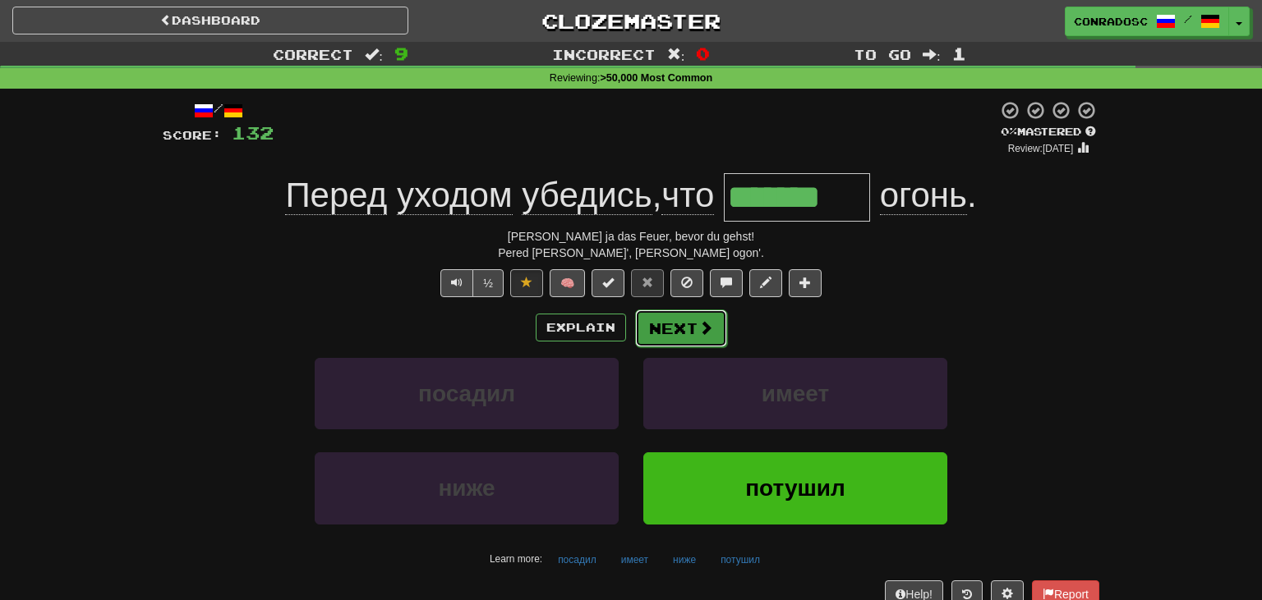
click at [682, 333] on button "Next" at bounding box center [681, 329] width 92 height 38
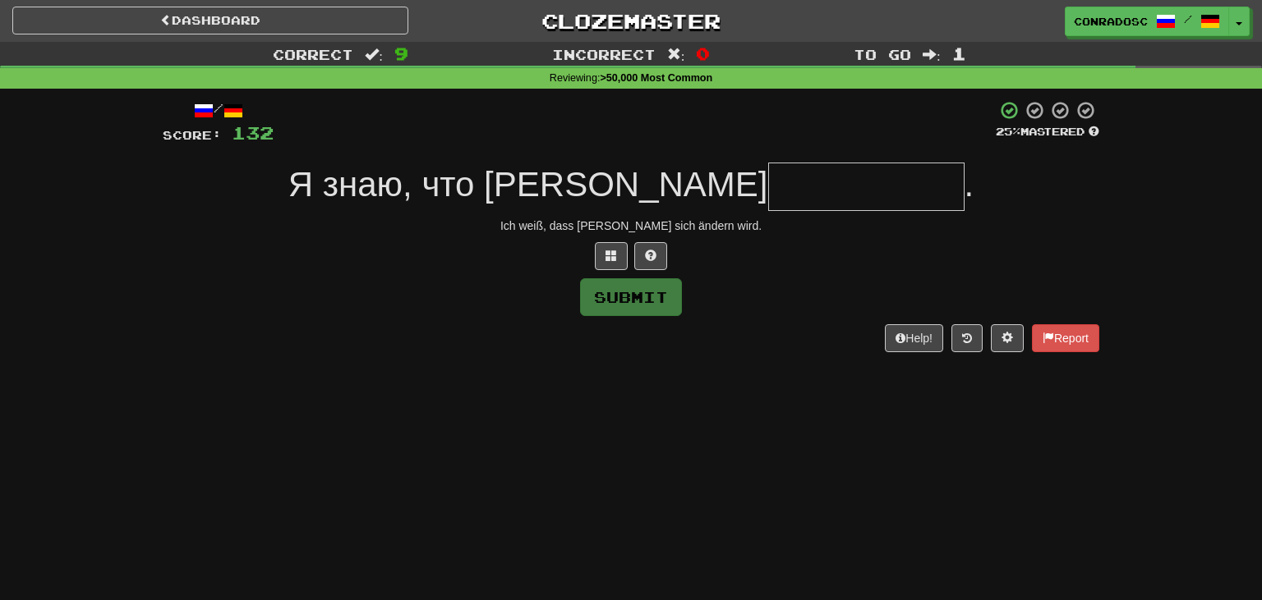
type input "*"
click at [609, 252] on span at bounding box center [610, 255] width 11 height 11
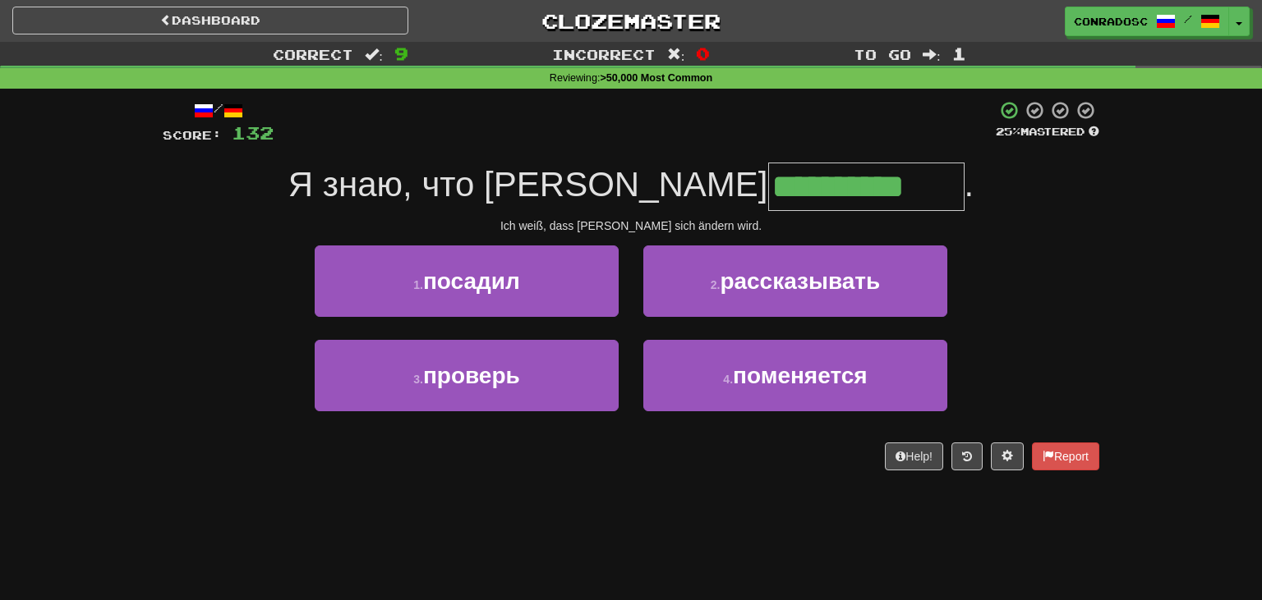
type input "**********"
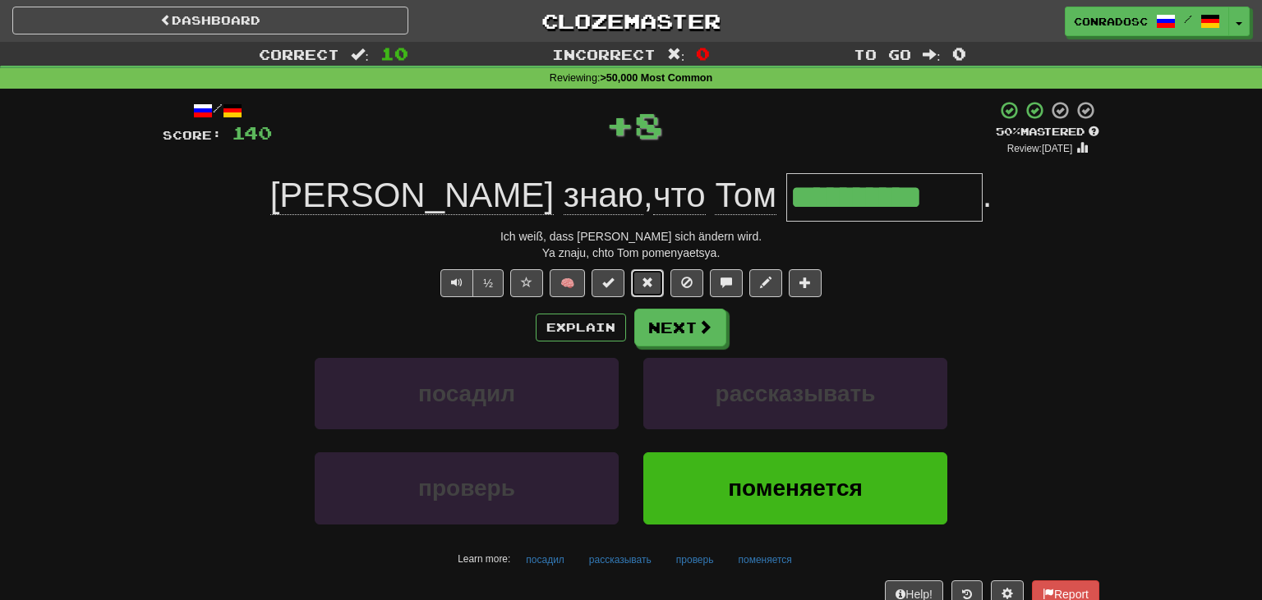
click at [652, 279] on span at bounding box center [646, 282] width 11 height 11
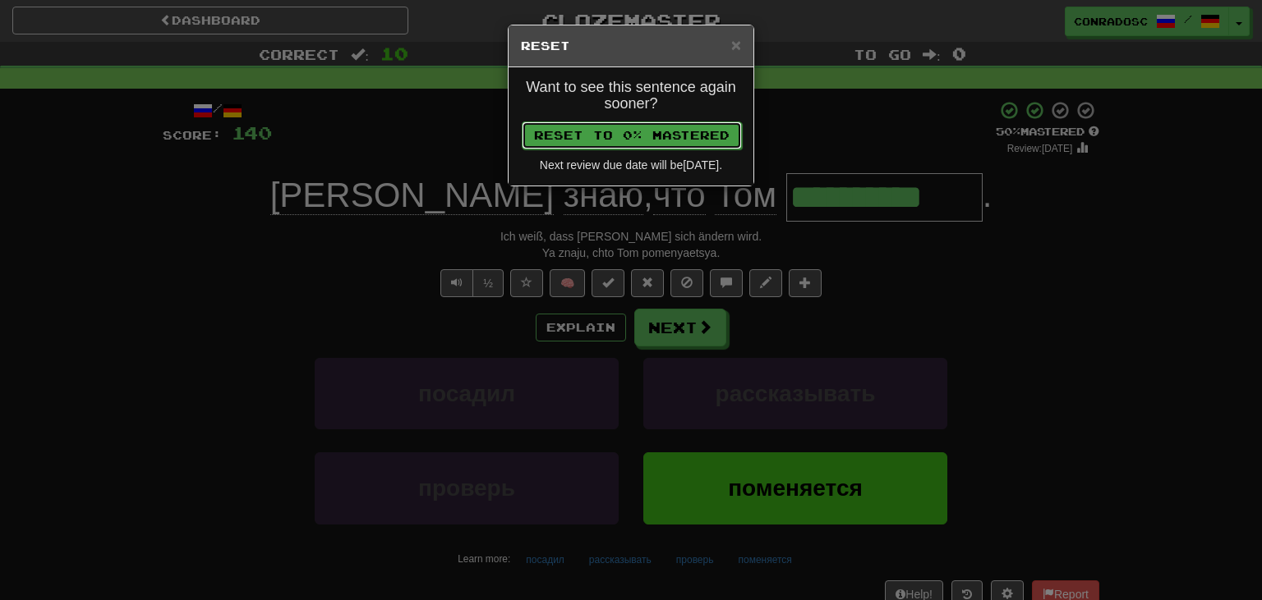
click at [652, 132] on button "Reset to 0% Mastered" at bounding box center [632, 136] width 220 height 28
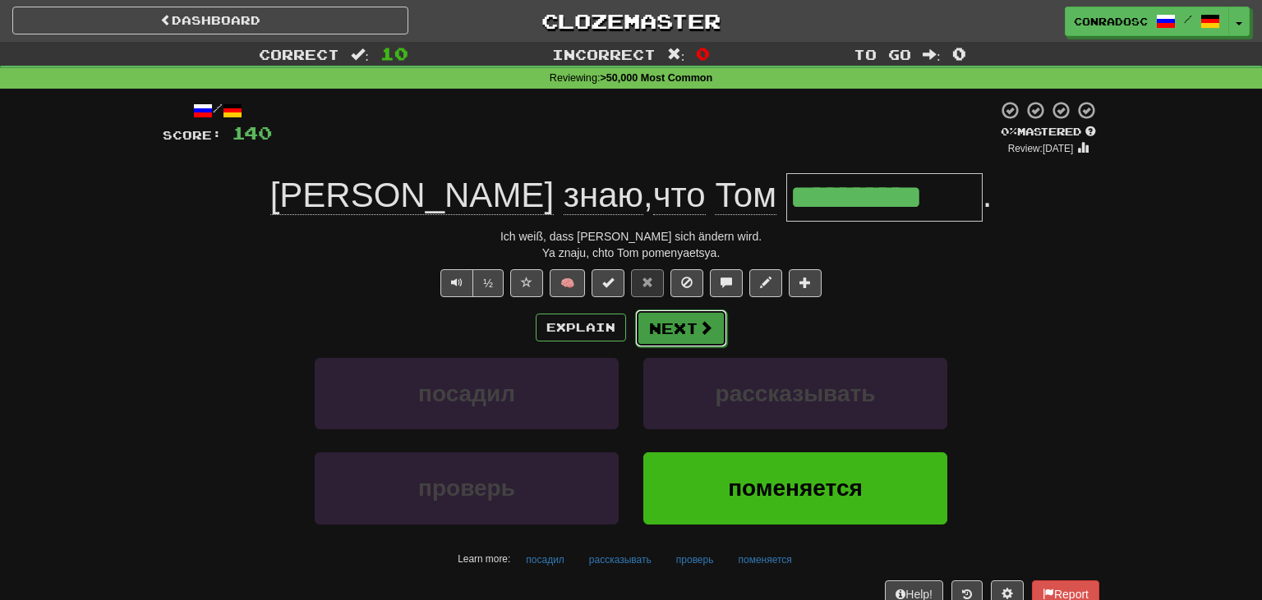
click at [667, 327] on button "Next" at bounding box center [681, 329] width 92 height 38
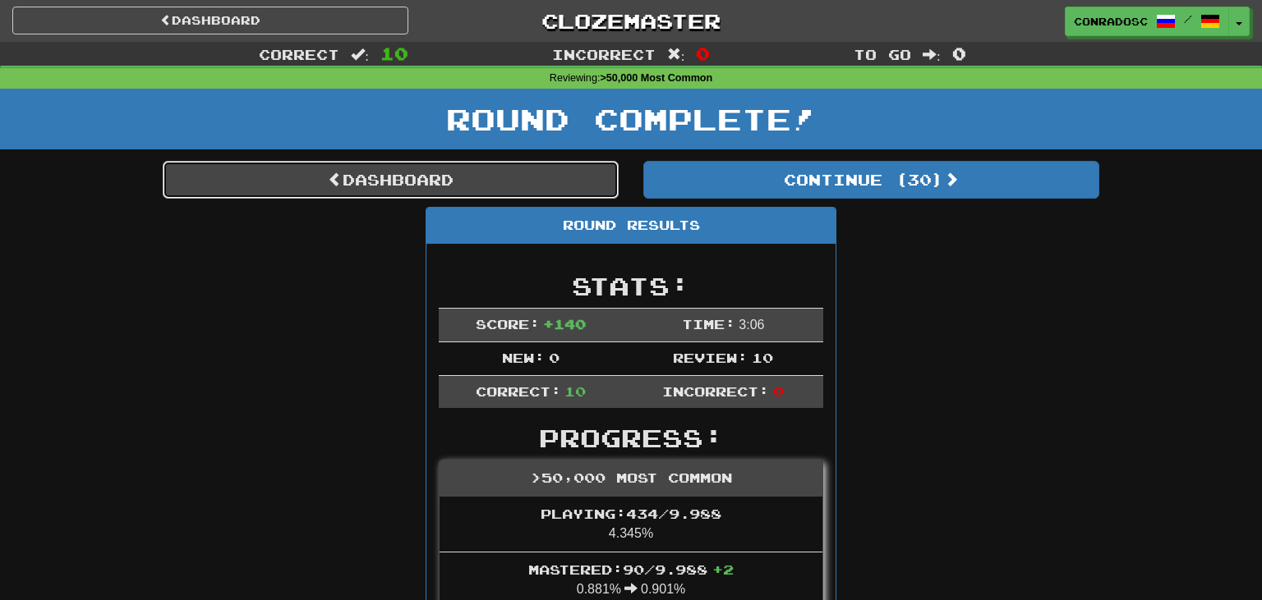
click at [567, 177] on link "Dashboard" at bounding box center [391, 180] width 456 height 38
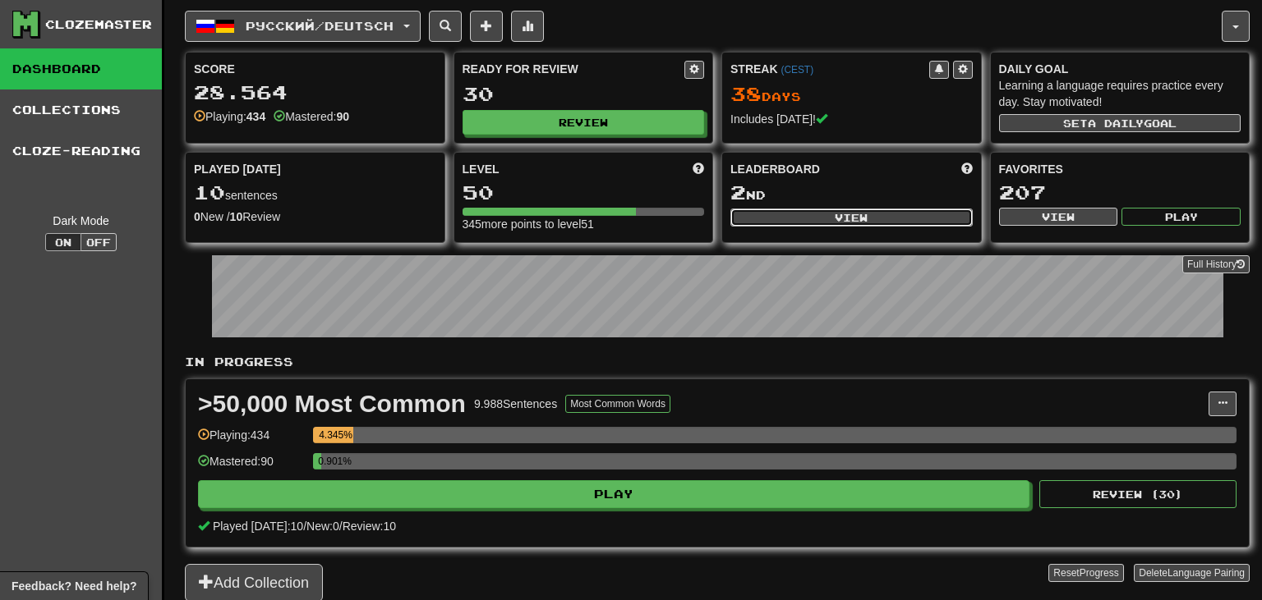
click at [816, 219] on button "View" at bounding box center [851, 218] width 242 height 18
select select "**********"
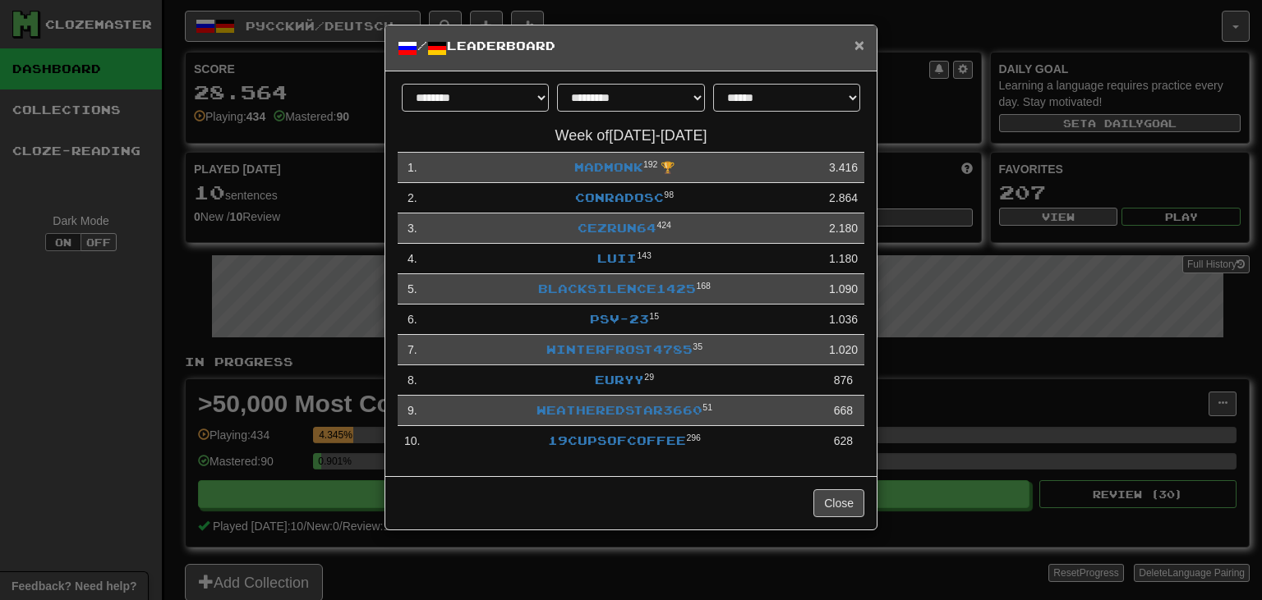
click at [859, 44] on span "×" at bounding box center [859, 44] width 10 height 19
